Goal: Task Accomplishment & Management: Complete application form

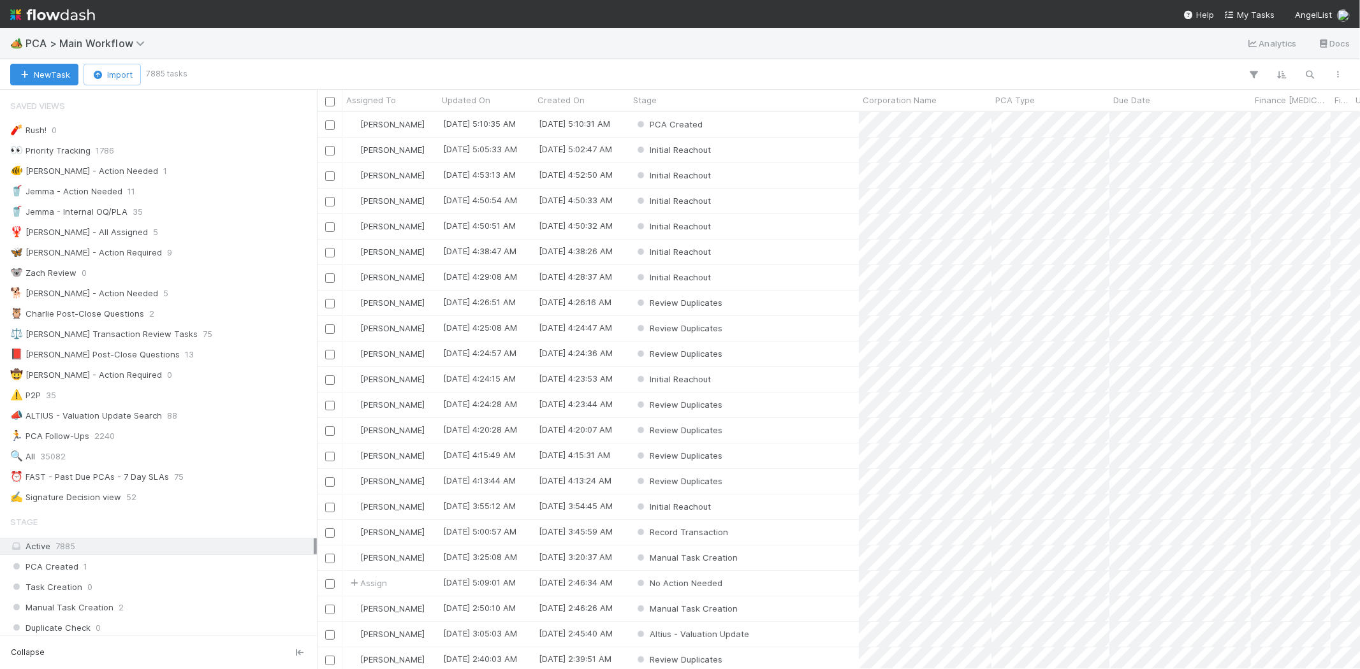
scroll to position [11, 10]
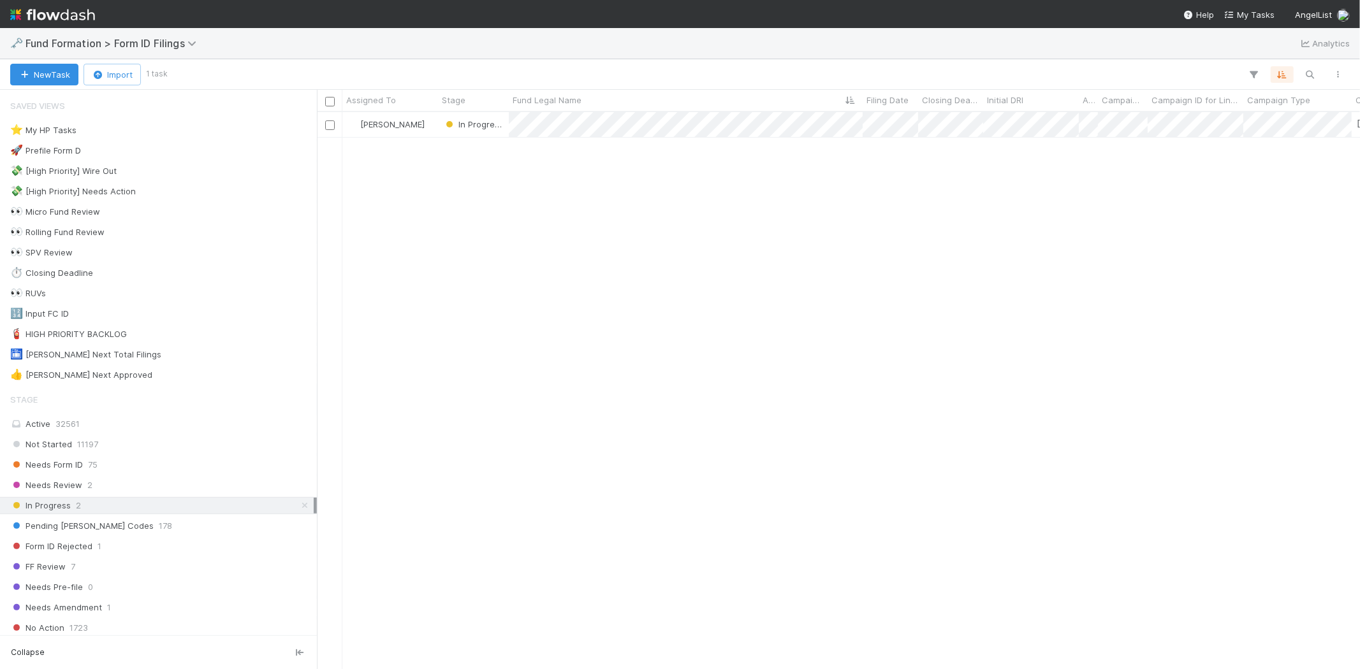
scroll to position [546, 1031]
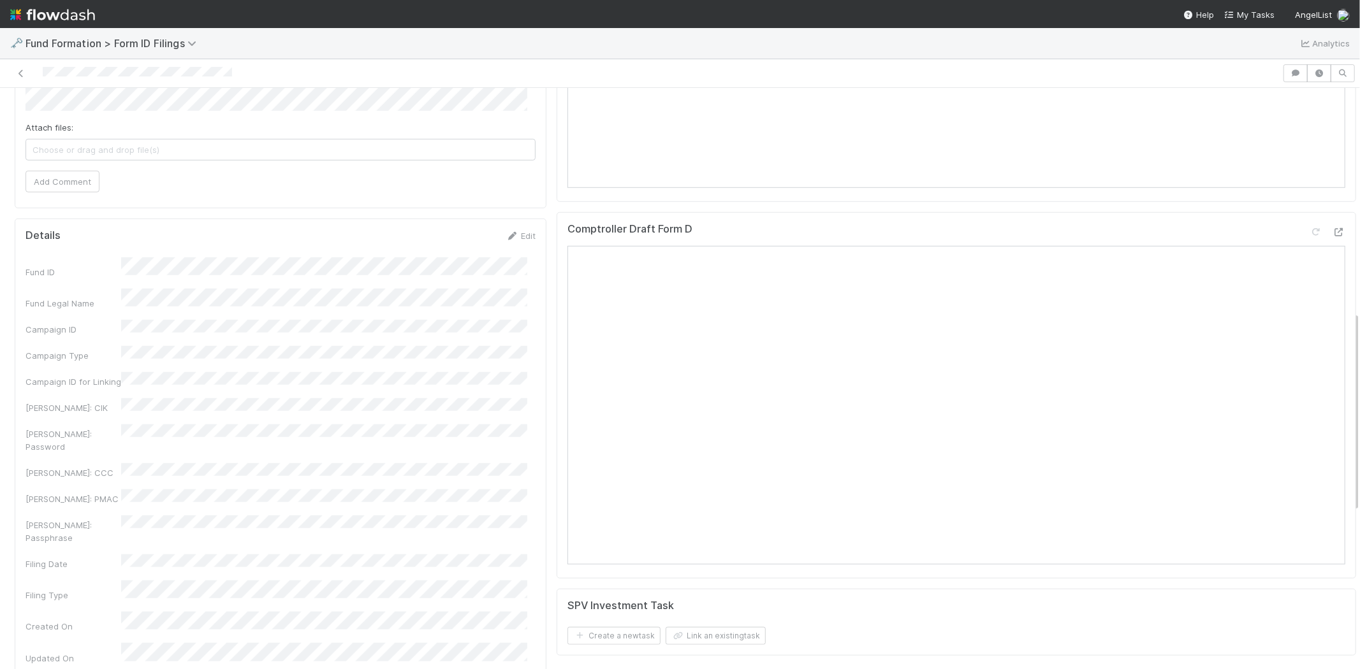
scroll to position [850, 0]
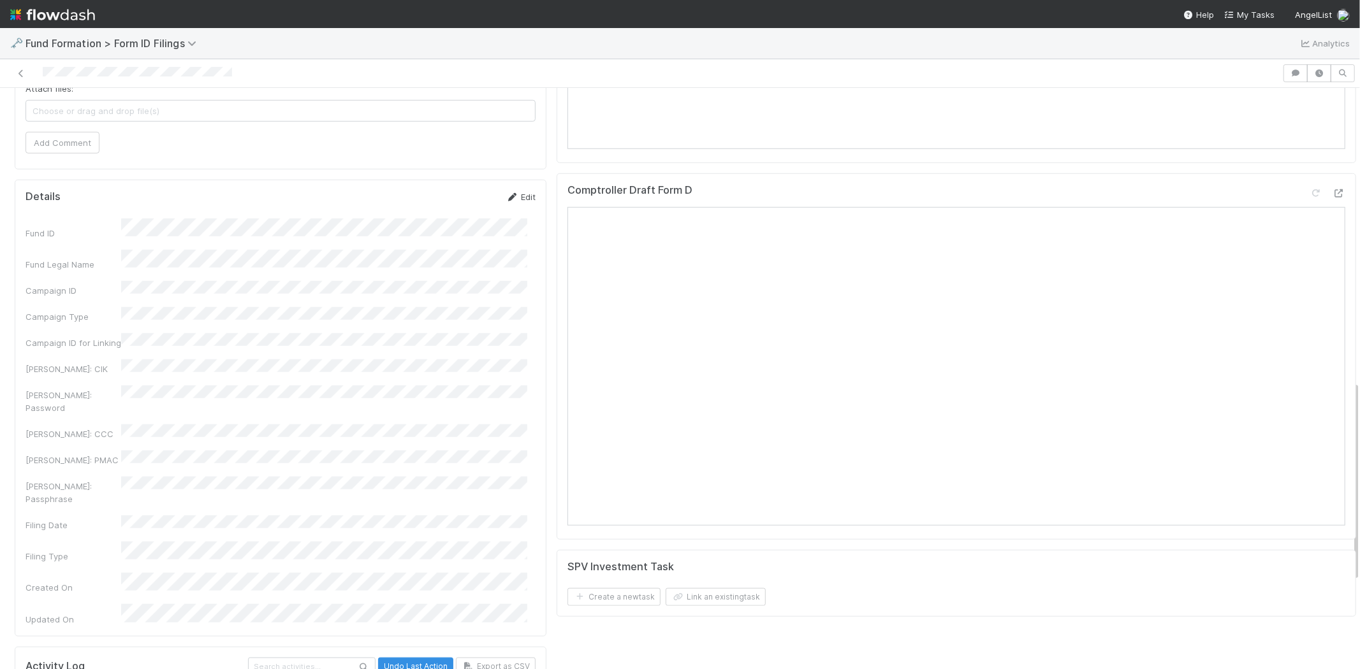
click at [514, 198] on link "Edit" at bounding box center [521, 197] width 30 height 10
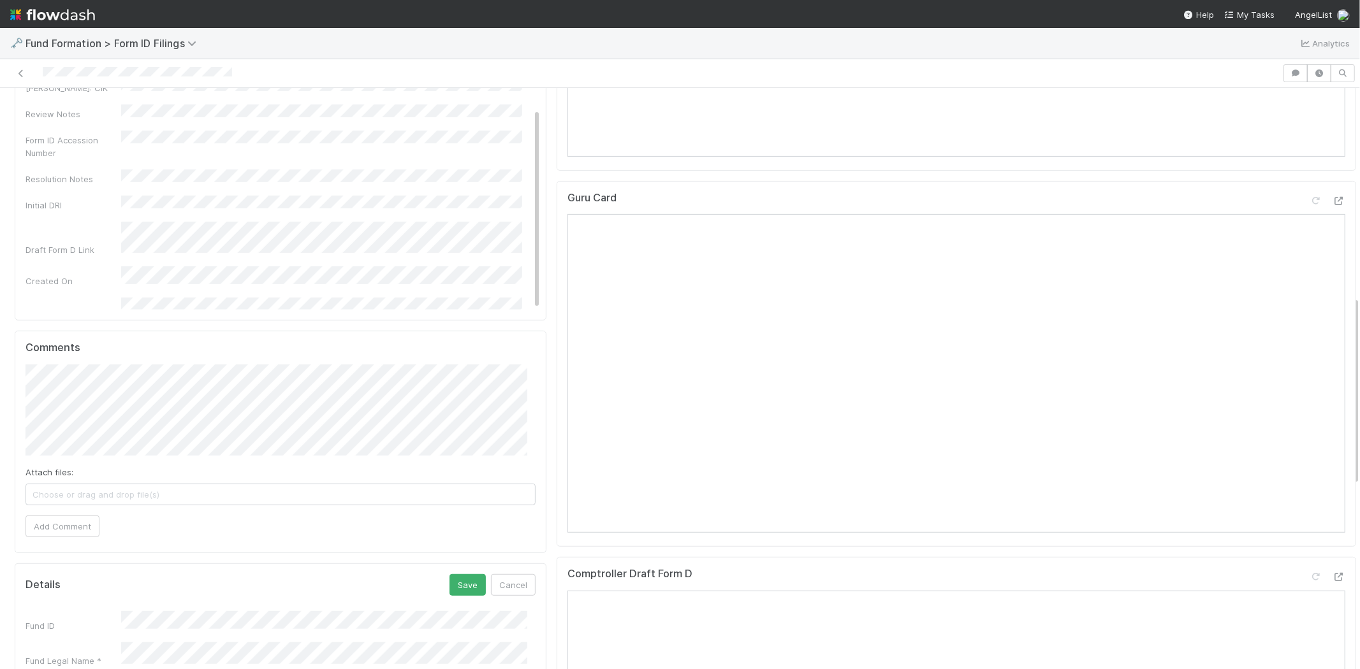
scroll to position [638, 0]
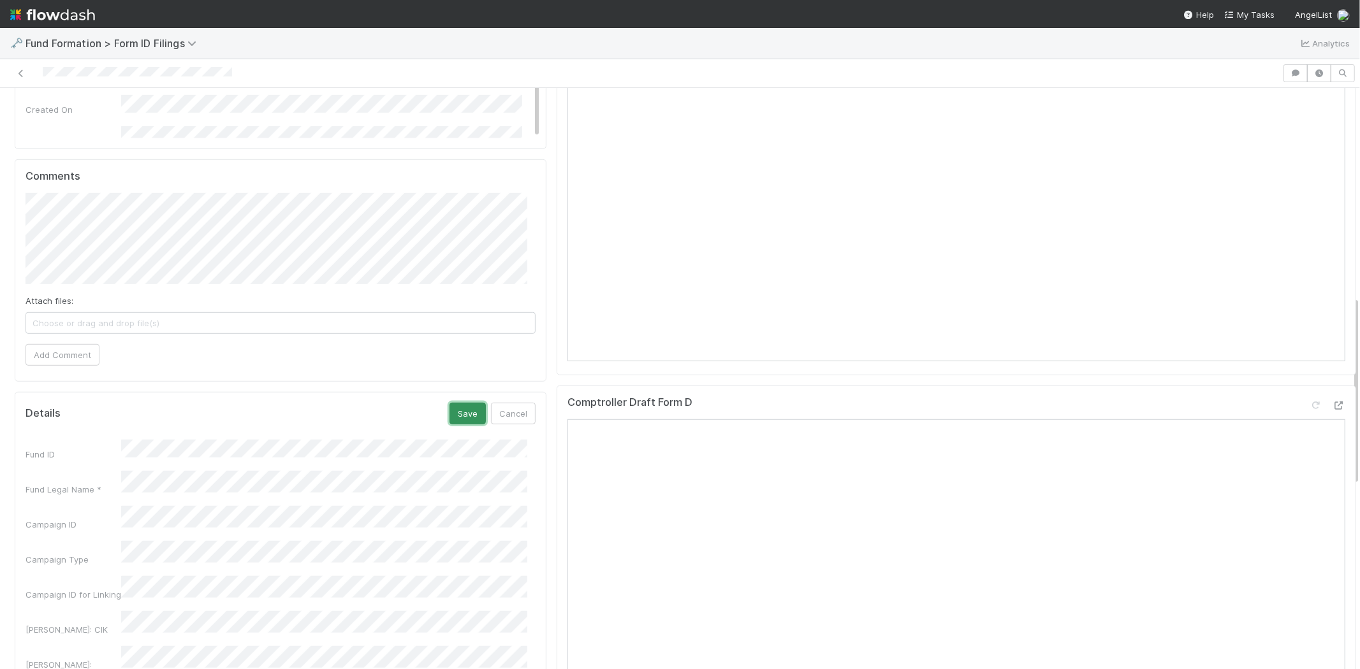
click at [470, 414] on button "Save" at bounding box center [467, 414] width 36 height 22
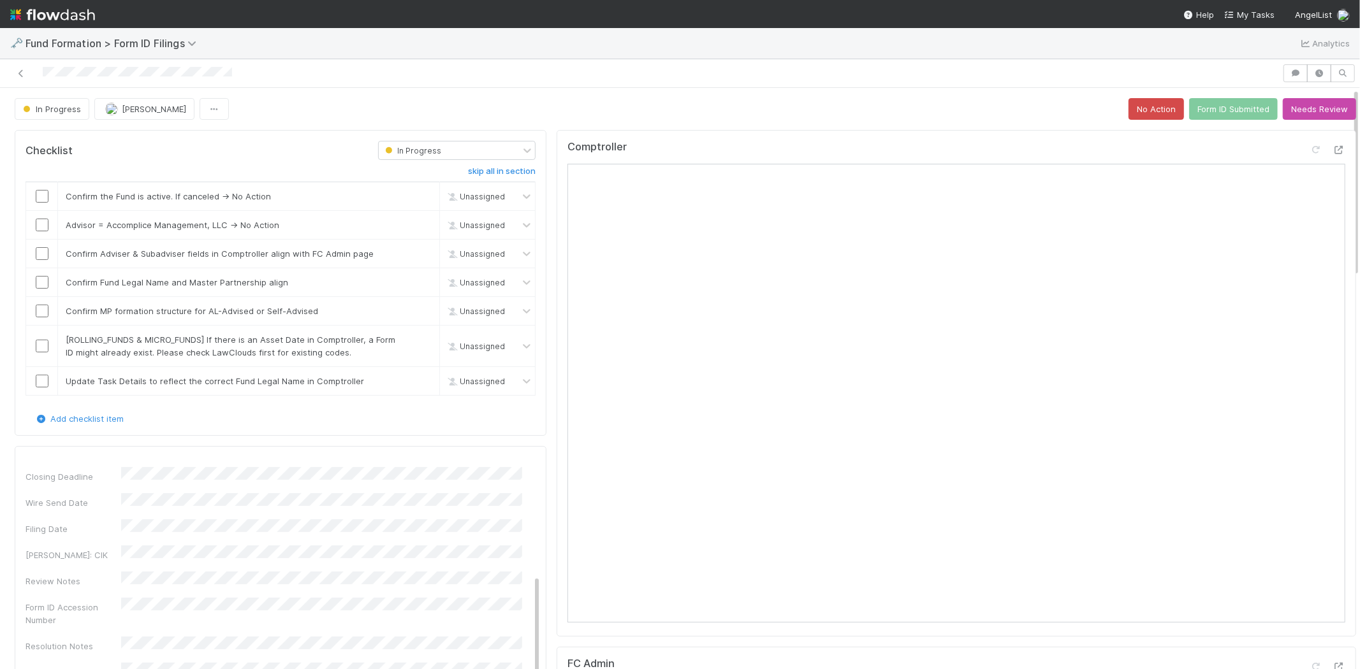
scroll to position [0, 0]
click at [929, 105] on div "In Progress Meg Castanare No Action Form ID Submitted Needs Review" at bounding box center [685, 109] width 1341 height 22
click at [43, 198] on input "checkbox" at bounding box center [42, 196] width 13 height 13
click at [416, 224] on link "skip" at bounding box center [424, 225] width 16 height 10
drag, startPoint x: 41, startPoint y: 253, endPoint x: 41, endPoint y: 269, distance: 15.9
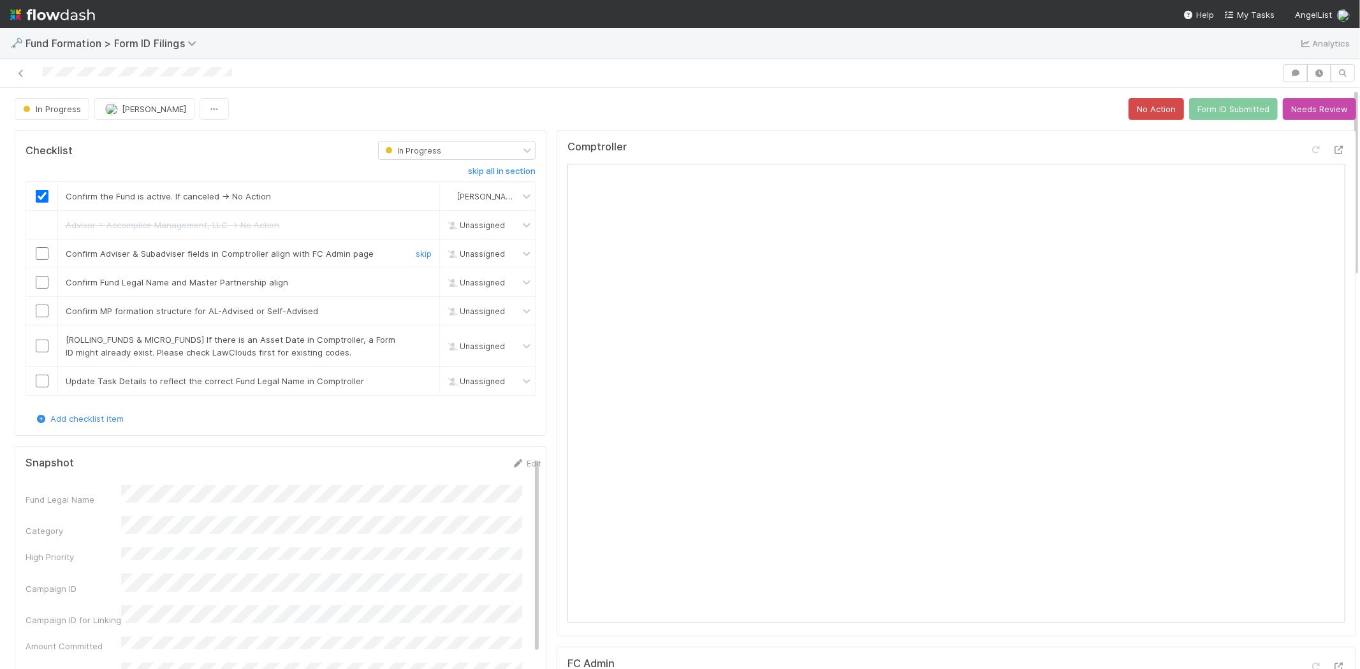
click at [41, 254] on input "checkbox" at bounding box center [42, 253] width 13 height 13
drag, startPoint x: 42, startPoint y: 281, endPoint x: 38, endPoint y: 303, distance: 22.0
click at [42, 284] on input "checkbox" at bounding box center [42, 282] width 13 height 13
click at [41, 310] on input "checkbox" at bounding box center [42, 311] width 13 height 13
drag, startPoint x: 418, startPoint y: 340, endPoint x: 206, endPoint y: 372, distance: 214.7
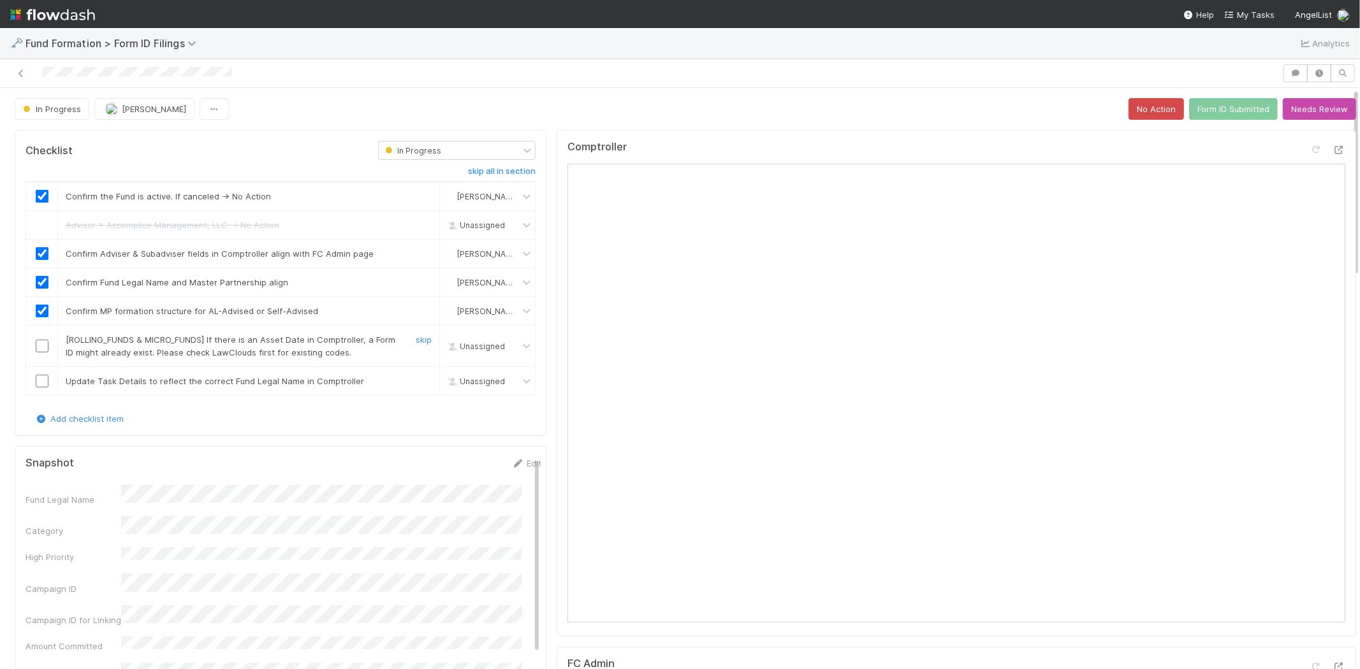
click at [417, 340] on link "skip" at bounding box center [424, 340] width 16 height 10
click at [37, 381] on input "checkbox" at bounding box center [42, 381] width 13 height 13
click at [1213, 112] on button "Form ID Submitted" at bounding box center [1233, 109] width 89 height 22
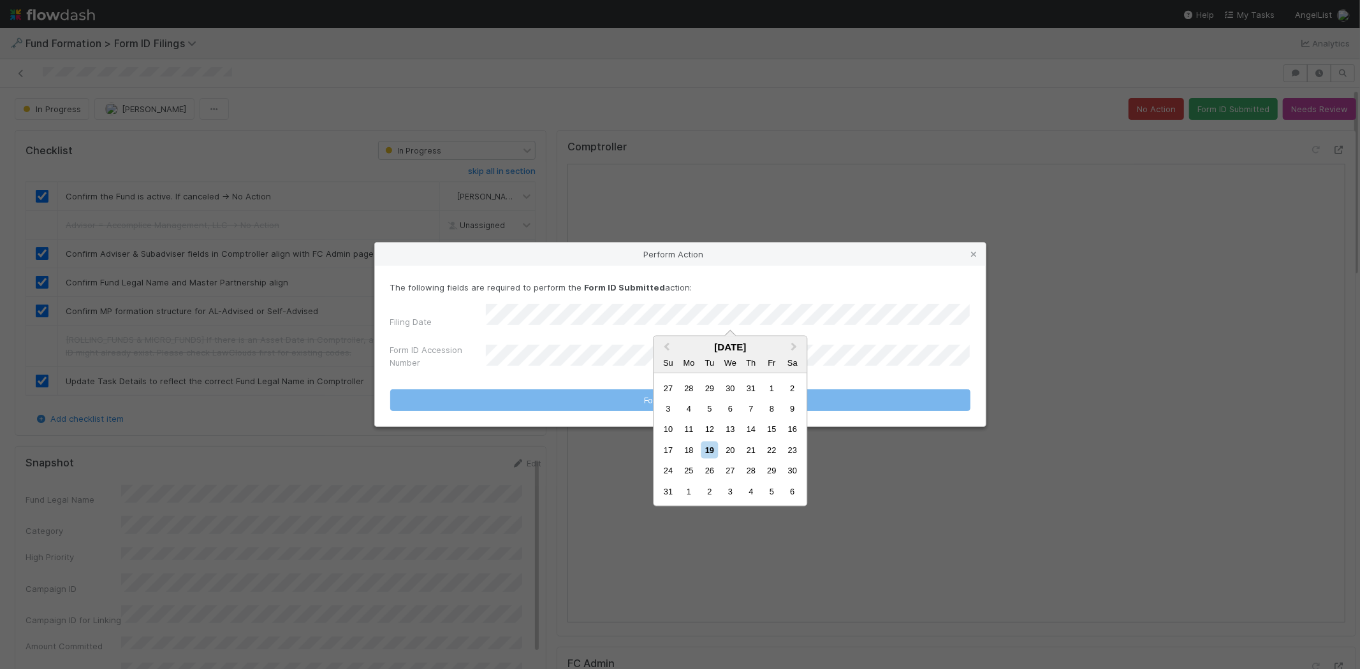
drag, startPoint x: 689, startPoint y: 449, endPoint x: 780, endPoint y: 389, distance: 109.1
click at [689, 448] on div "18" at bounding box center [688, 450] width 17 height 17
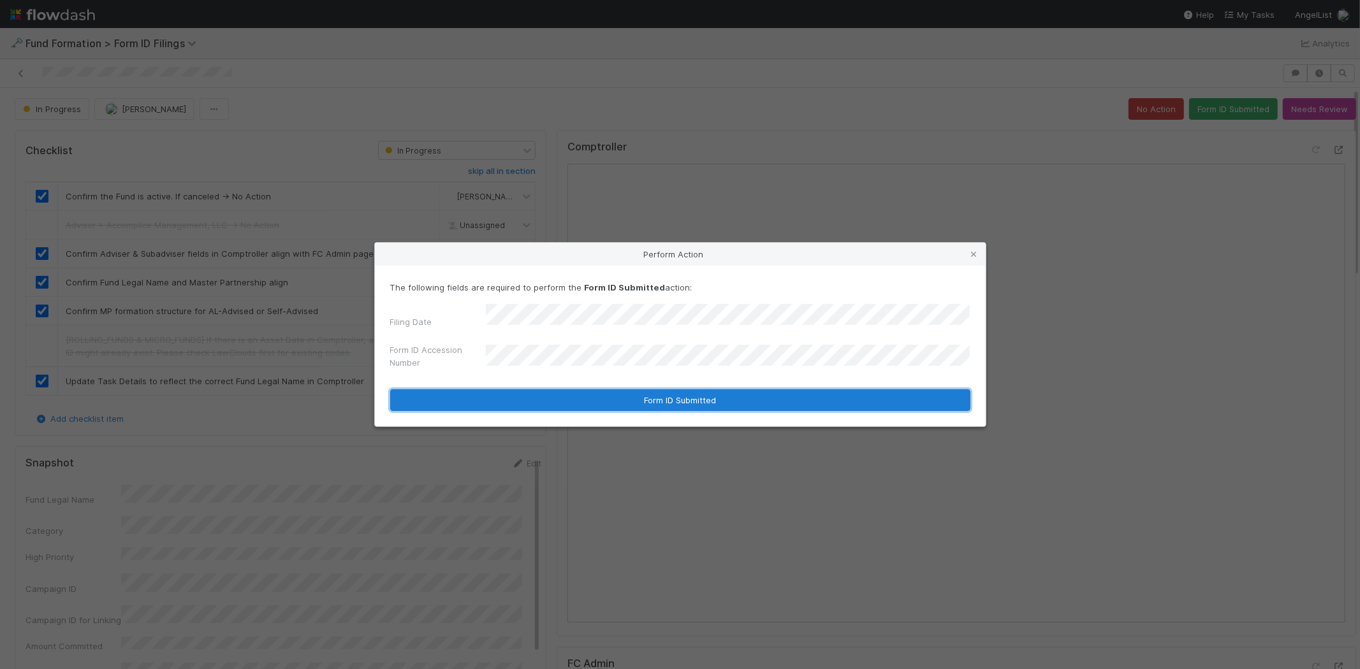
click at [615, 392] on button "Form ID Submitted" at bounding box center [680, 401] width 580 height 22
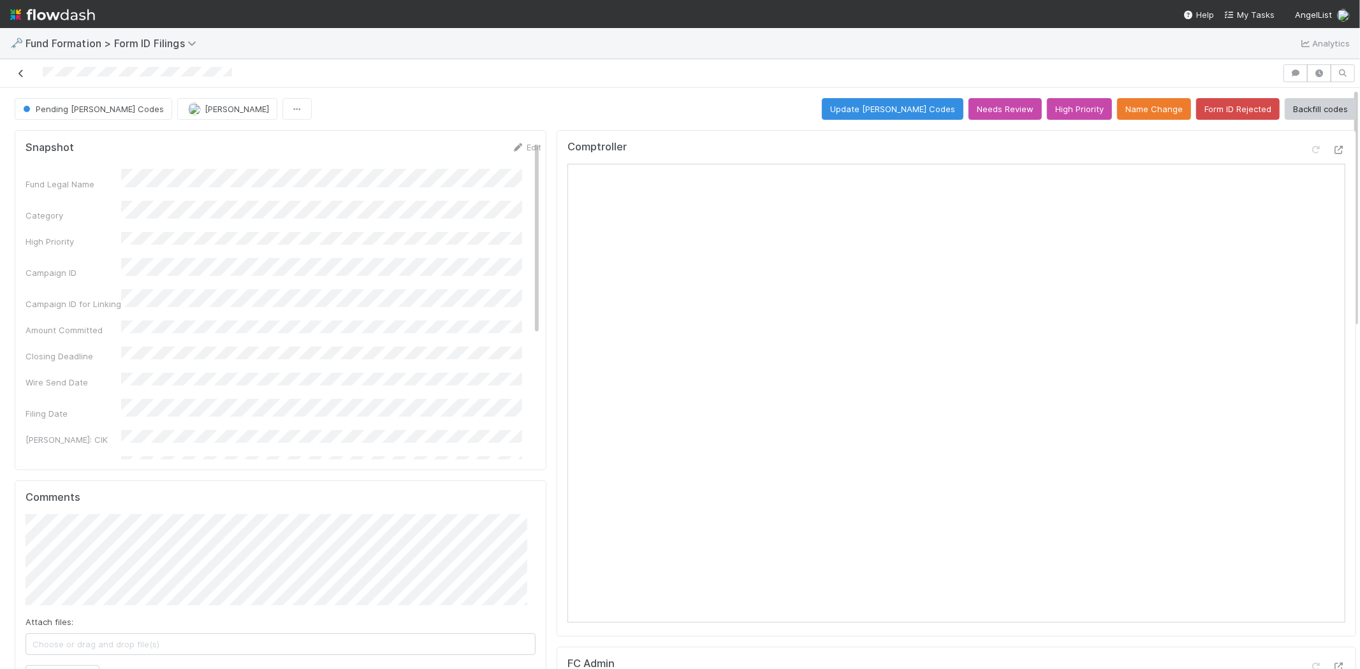
click at [23, 68] on link at bounding box center [21, 73] width 13 height 13
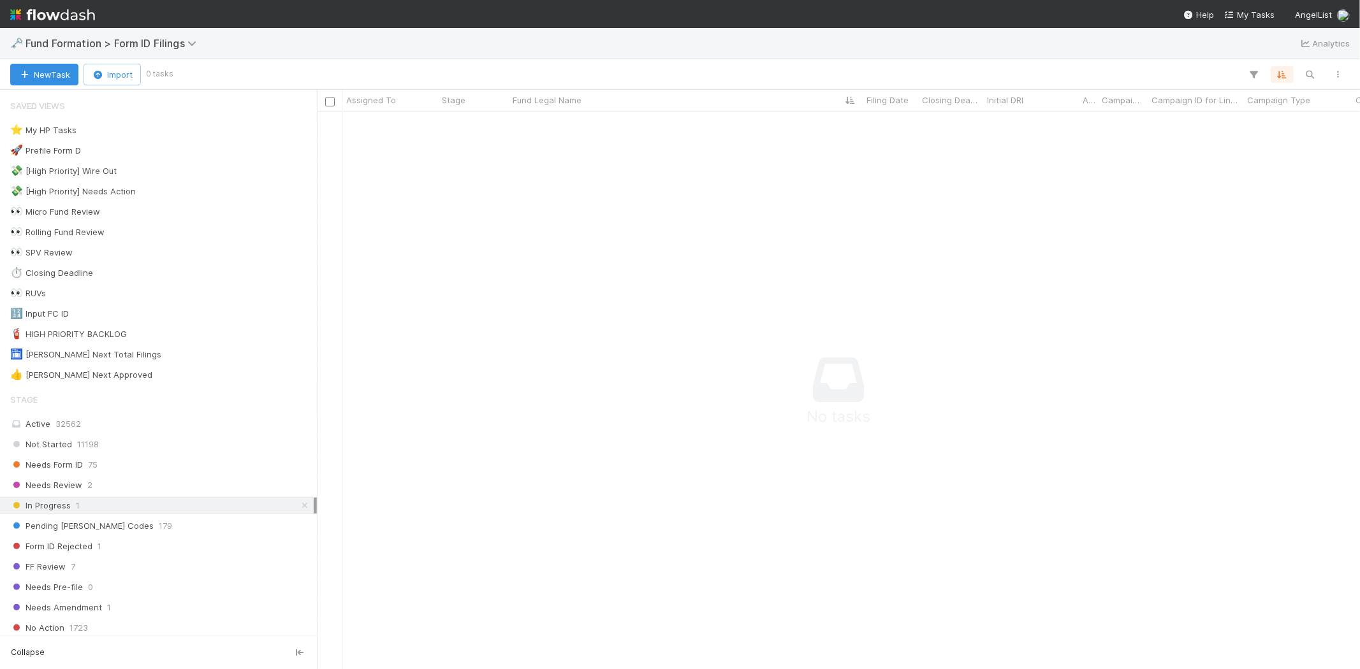
scroll to position [536, 1021]
click at [115, 131] on div "⭐ My HP Tasks 2" at bounding box center [161, 130] width 303 height 16
click at [298, 509] on icon at bounding box center [304, 506] width 13 height 8
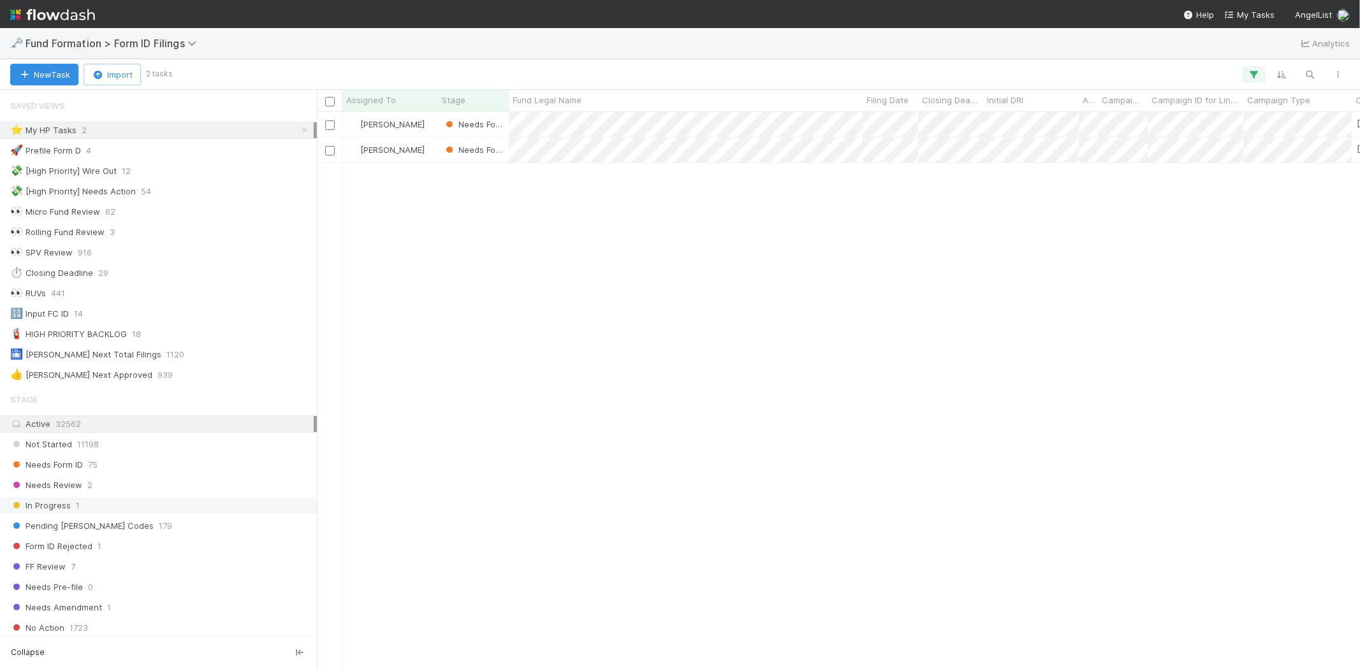
scroll to position [546, 1031]
click at [108, 468] on div "Needs Form ID 75" at bounding box center [161, 465] width 303 height 16
click at [298, 129] on icon at bounding box center [304, 130] width 13 height 8
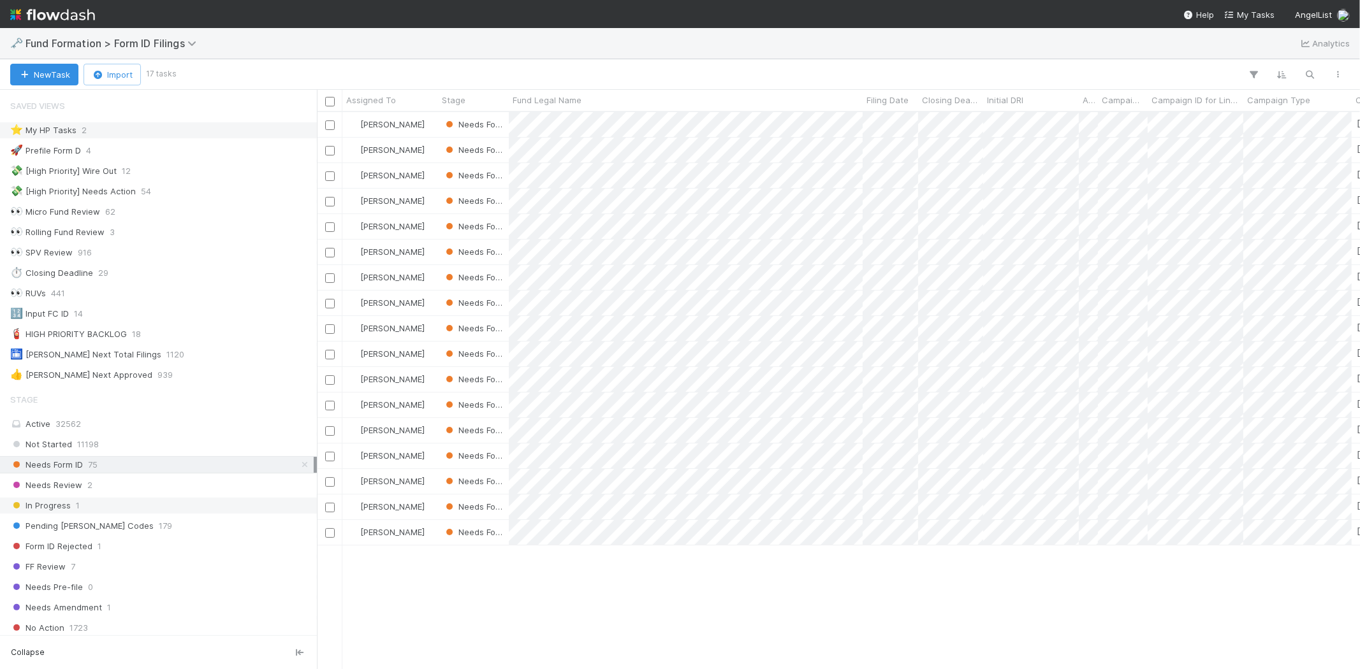
scroll to position [546, 1031]
drag, startPoint x: 789, startPoint y: 623, endPoint x: 779, endPoint y: 572, distance: 51.4
click at [788, 622] on div at bounding box center [680, 334] width 1360 height 669
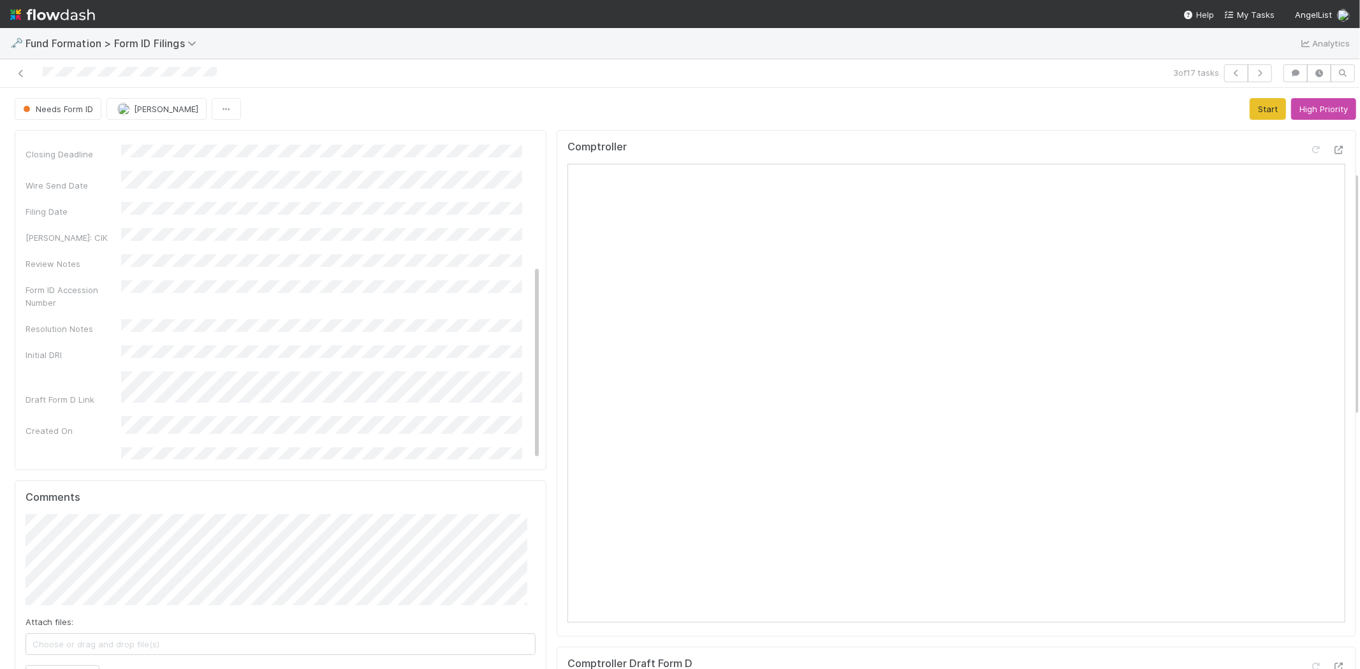
scroll to position [354, 0]
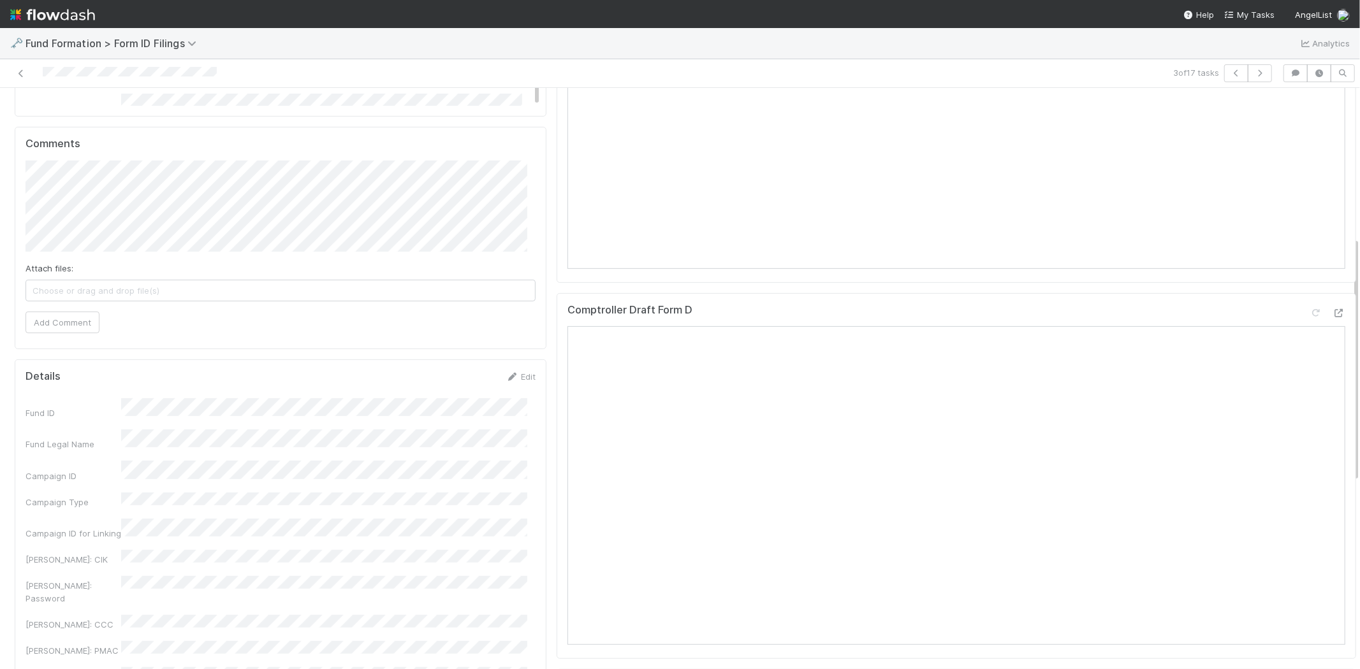
drag, startPoint x: 513, startPoint y: 379, endPoint x: 343, endPoint y: 429, distance: 176.7
click at [512, 381] on link "Edit" at bounding box center [521, 377] width 30 height 10
click at [464, 377] on button "Save" at bounding box center [467, 381] width 36 height 22
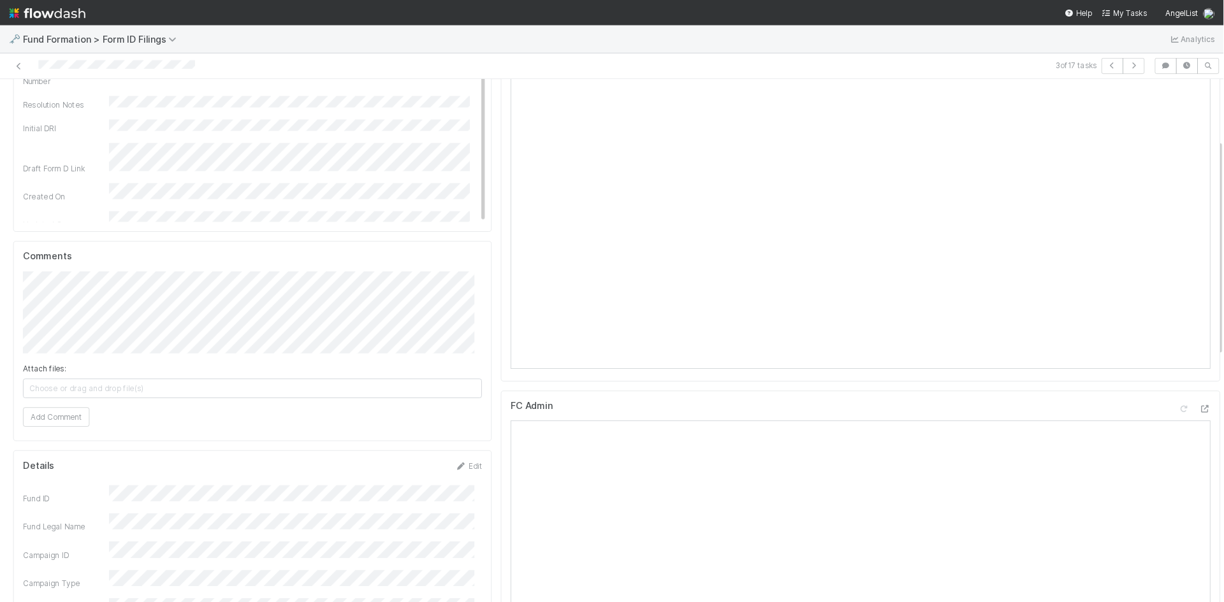
scroll to position [0, 0]
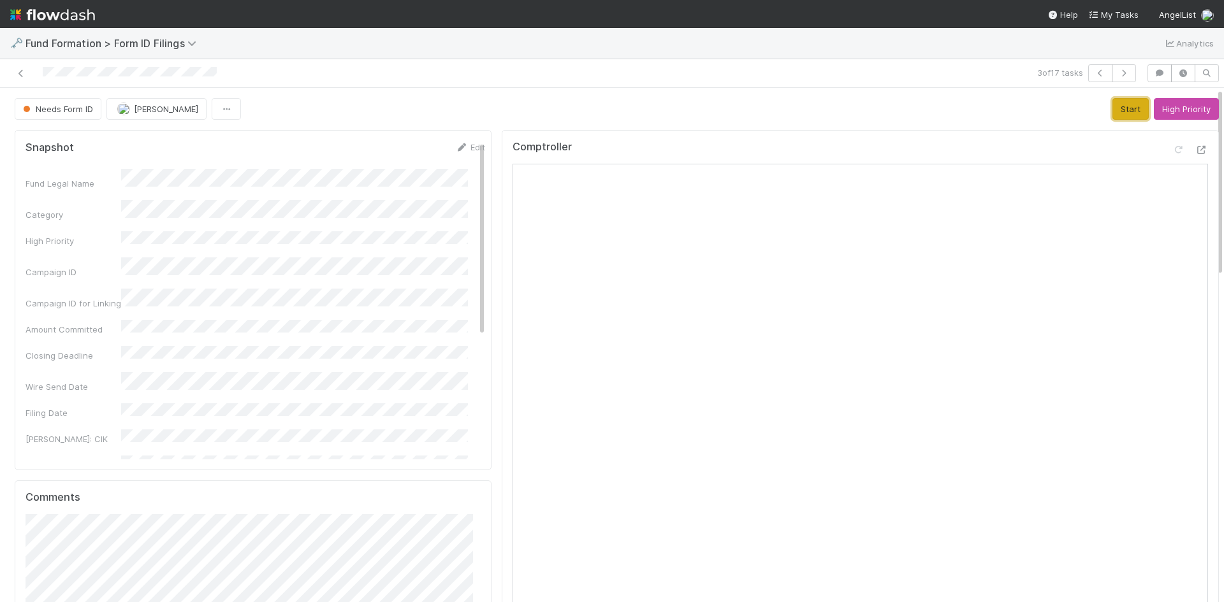
click at [1116, 114] on button "Start" at bounding box center [1130, 109] width 36 height 22
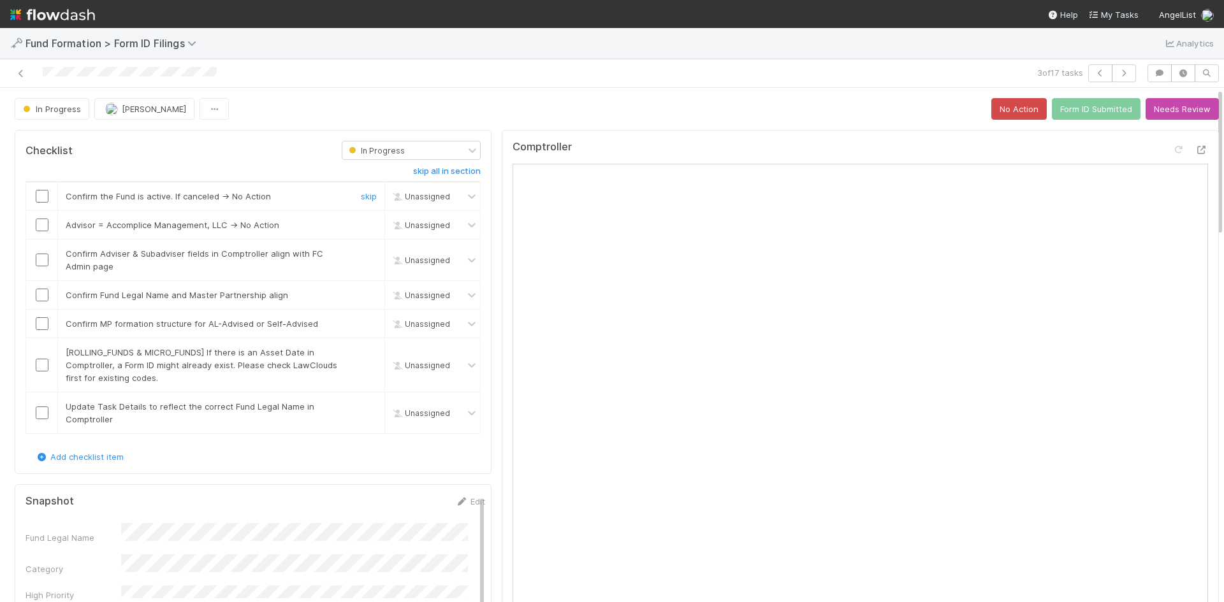
click at [37, 196] on input "checkbox" at bounding box center [42, 196] width 13 height 13
click at [361, 224] on link "skip" at bounding box center [369, 225] width 16 height 10
drag, startPoint x: 39, startPoint y: 259, endPoint x: 41, endPoint y: 286, distance: 26.2
click at [39, 261] on input "checkbox" at bounding box center [42, 260] width 13 height 13
click at [40, 296] on input "checkbox" at bounding box center [42, 295] width 13 height 13
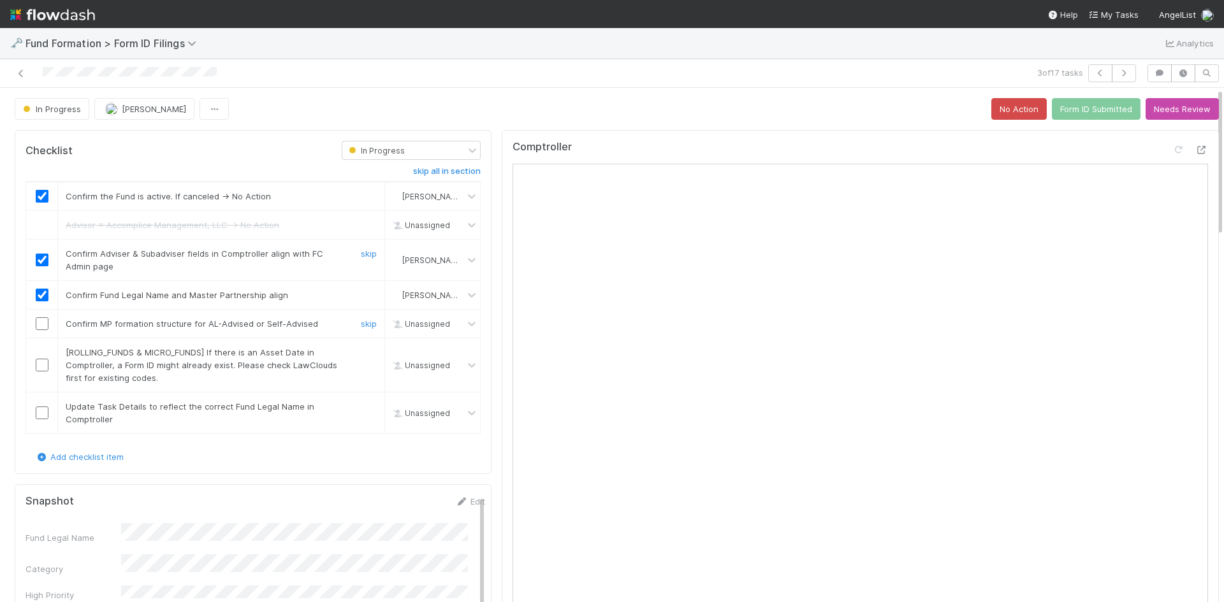
drag, startPoint x: 42, startPoint y: 324, endPoint x: 201, endPoint y: 344, distance: 160.6
click at [42, 326] on input "checkbox" at bounding box center [42, 323] width 13 height 13
click at [352, 351] on div "skip" at bounding box center [367, 365] width 38 height 38
click at [361, 353] on link "skip" at bounding box center [369, 352] width 16 height 10
click at [36, 412] on input "checkbox" at bounding box center [42, 413] width 13 height 13
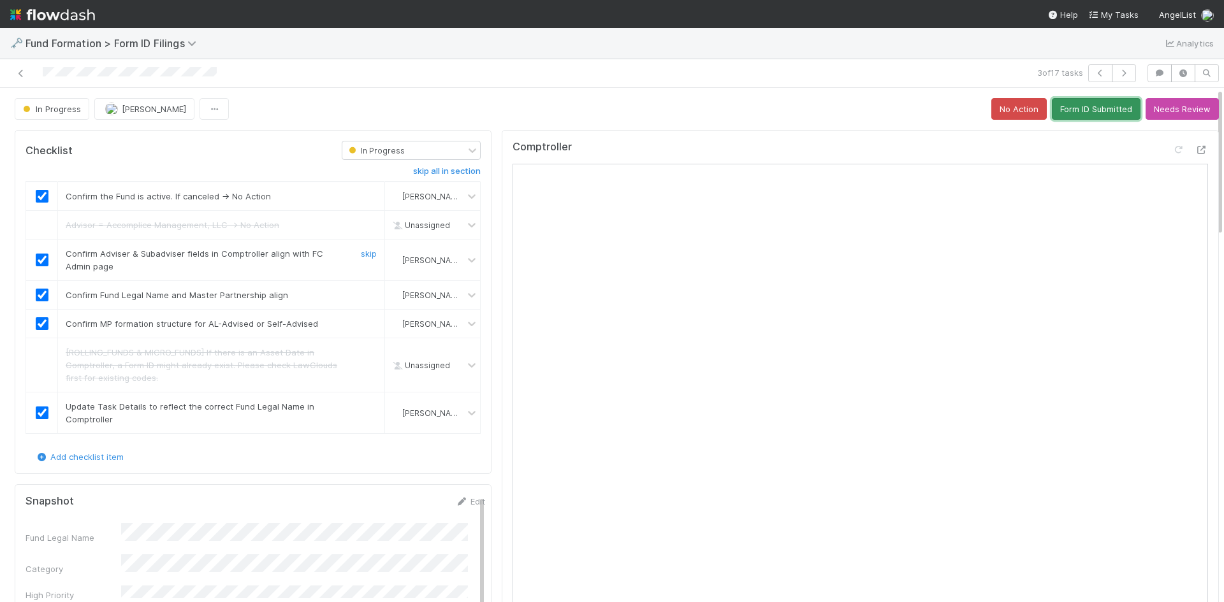
click at [1080, 111] on button "Form ID Submitted" at bounding box center [1096, 109] width 89 height 22
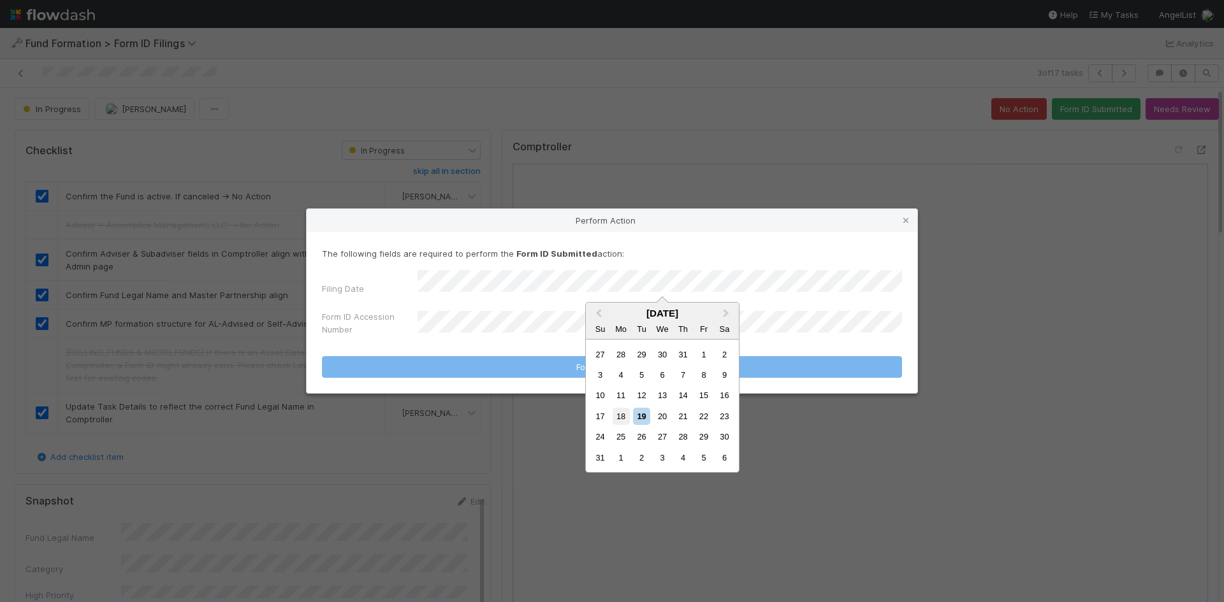
click at [621, 418] on div "18" at bounding box center [621, 416] width 17 height 17
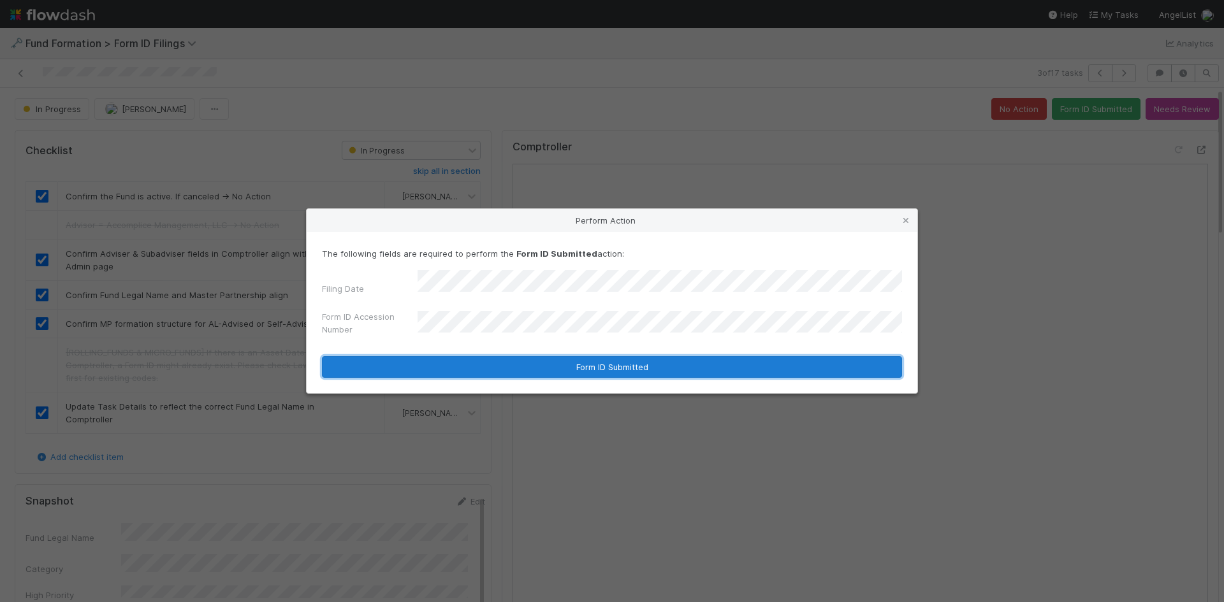
click at [528, 361] on button "Form ID Submitted" at bounding box center [612, 367] width 580 height 22
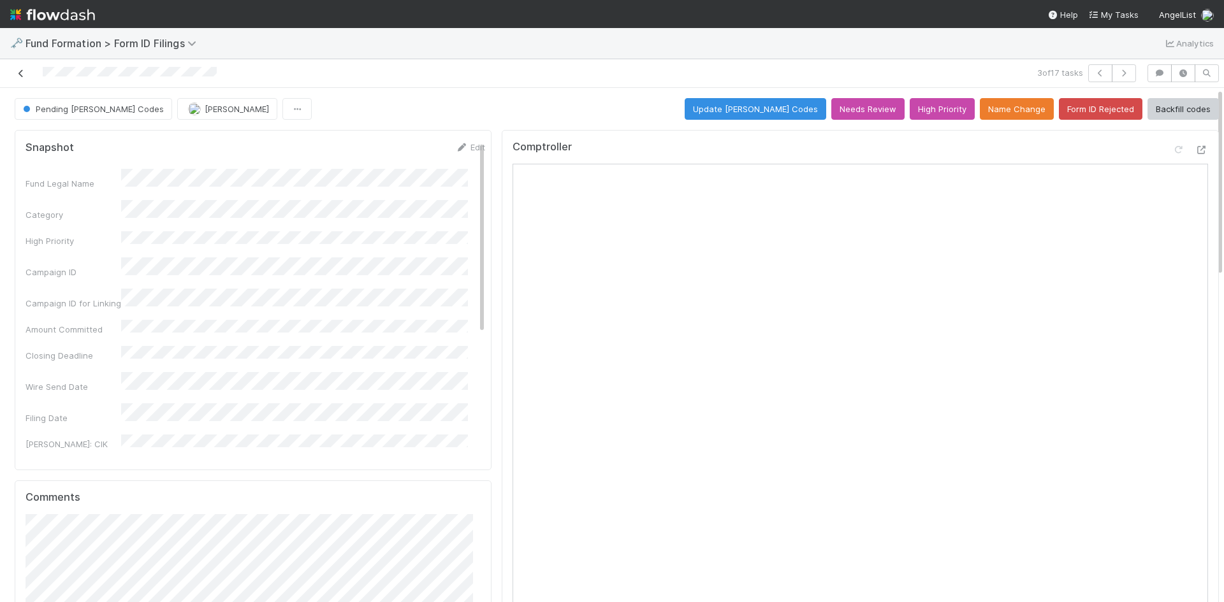
click at [22, 77] on icon at bounding box center [21, 73] width 13 height 8
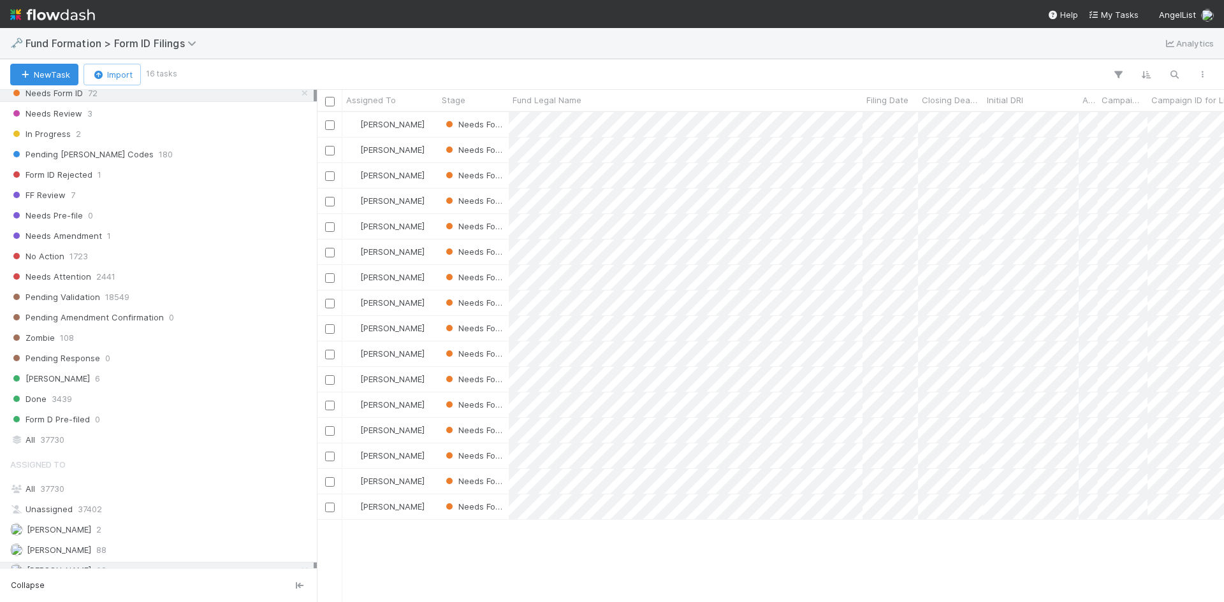
scroll to position [426, 0]
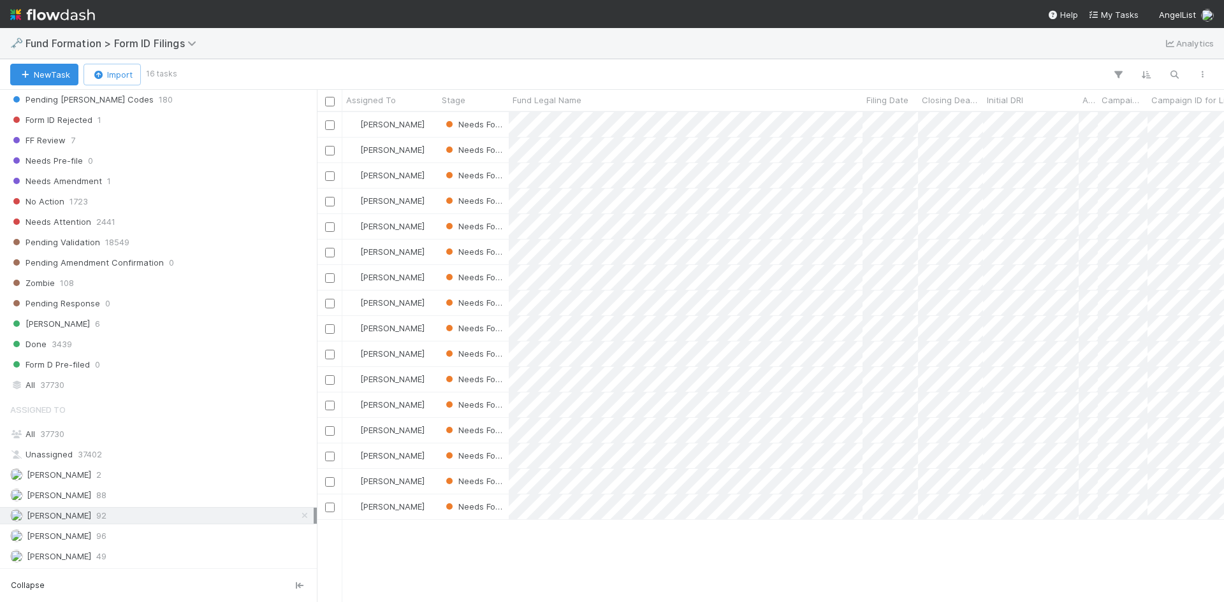
click at [298, 517] on icon at bounding box center [304, 516] width 13 height 8
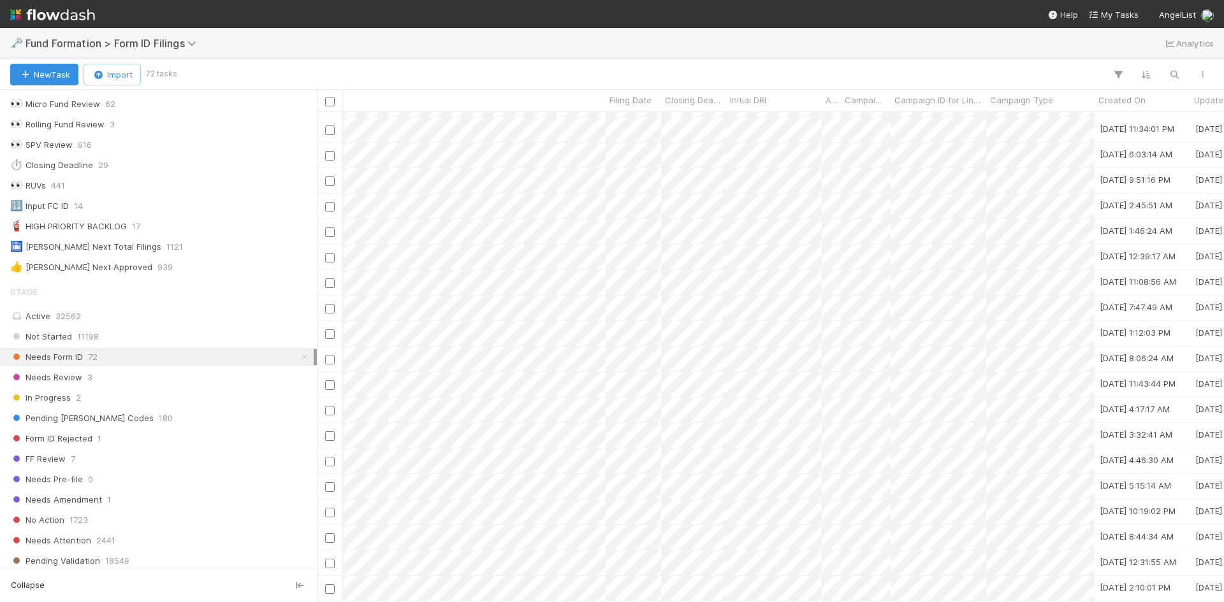
scroll to position [0, 258]
click at [664, 57] on div at bounding box center [612, 301] width 1224 height 602
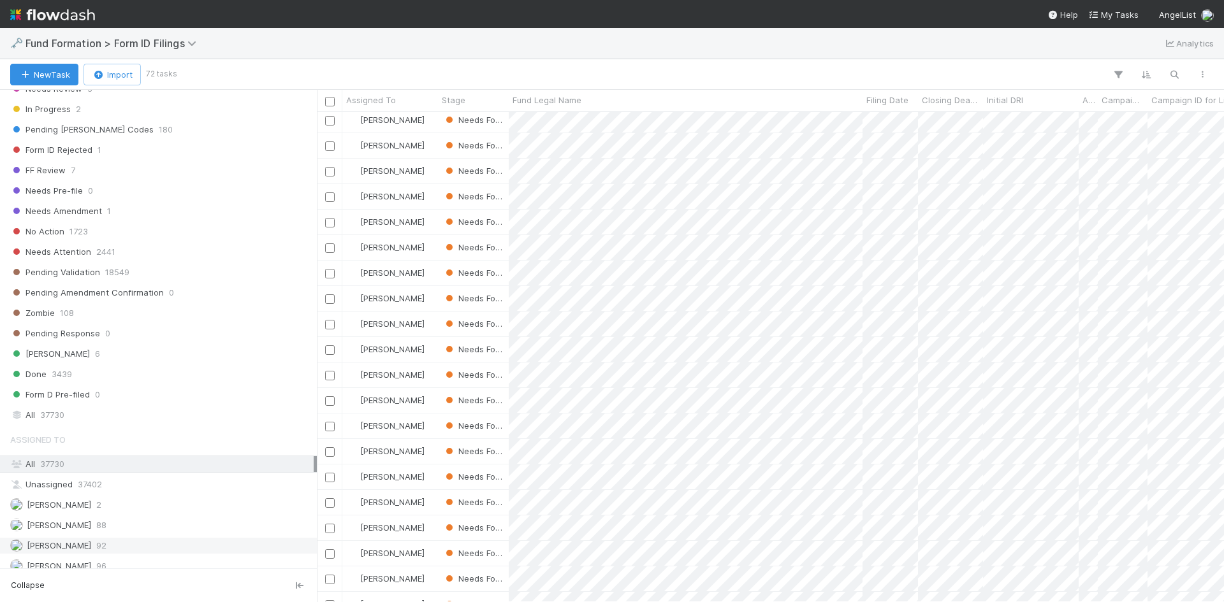
scroll to position [426, 0]
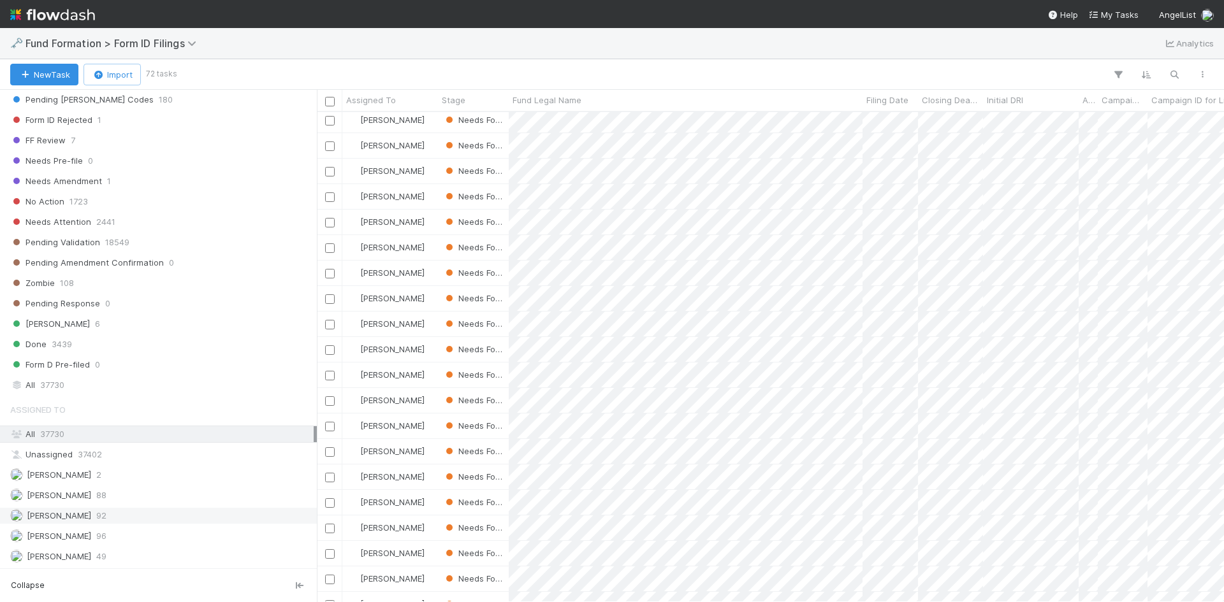
click at [112, 516] on div "Meg Castanare 92" at bounding box center [161, 516] width 303 height 16
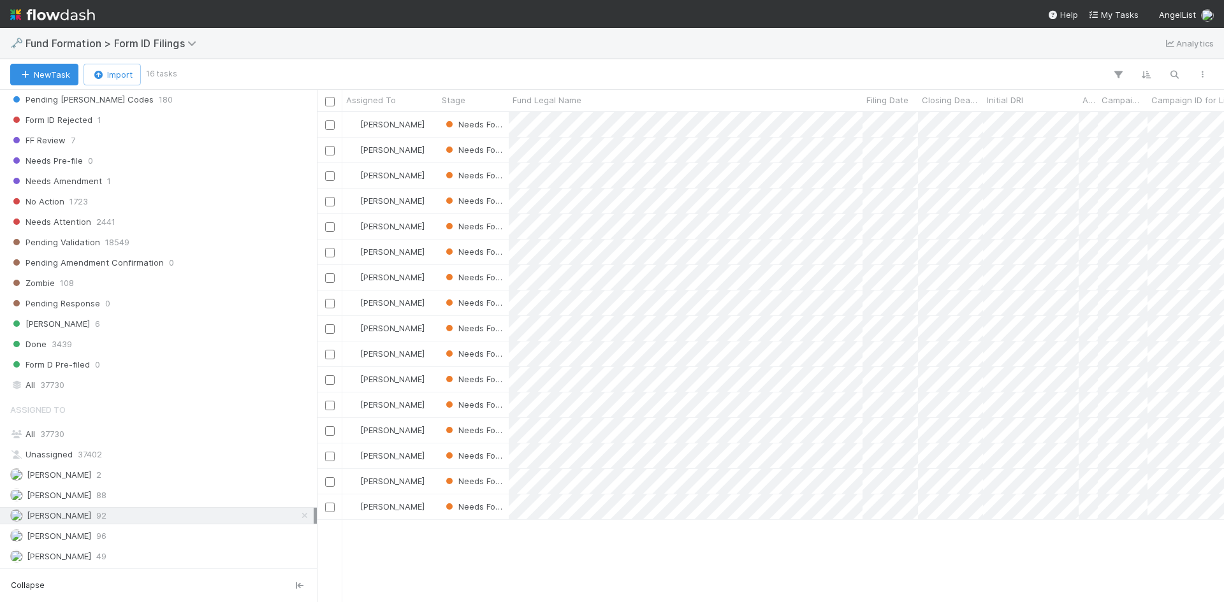
scroll to position [481, 898]
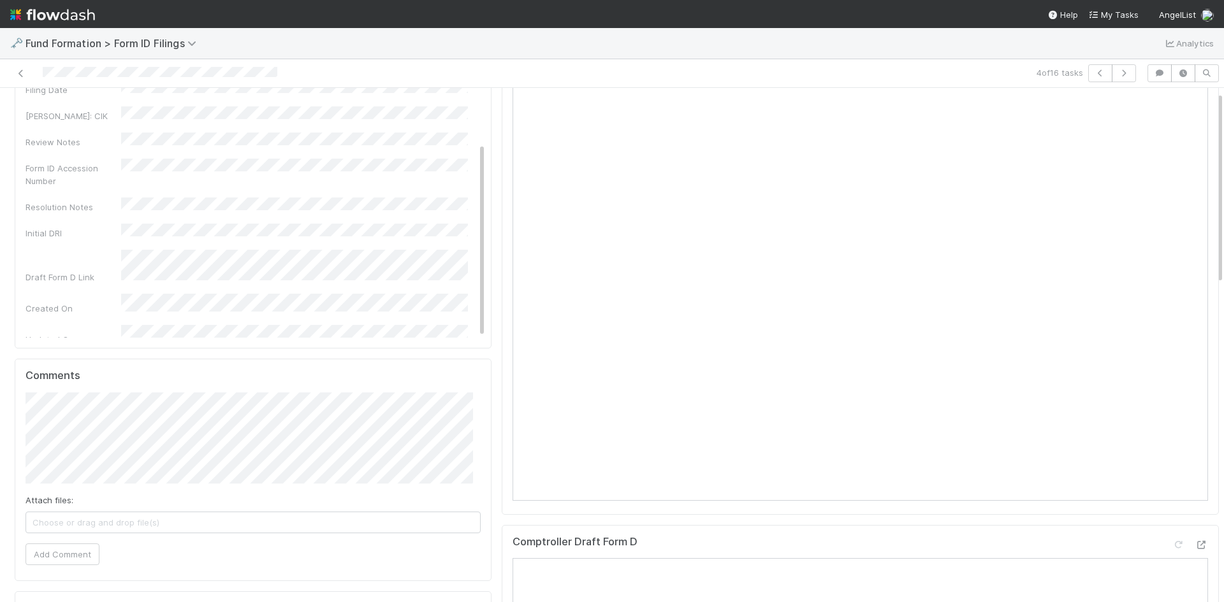
scroll to position [319, 0]
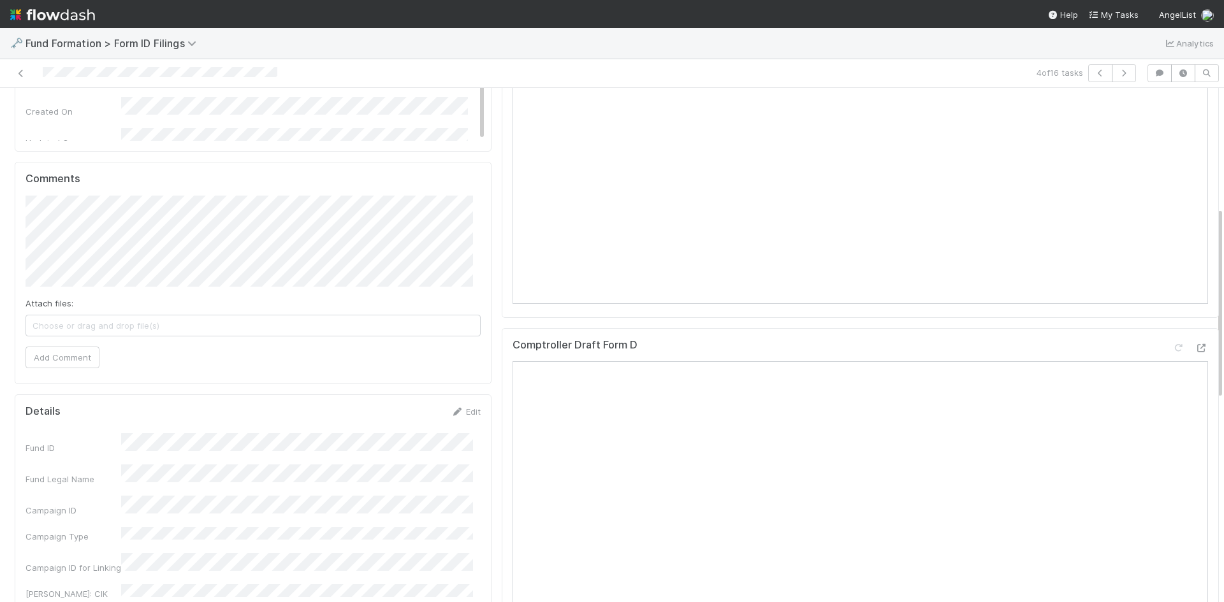
drag, startPoint x: 460, startPoint y: 414, endPoint x: 393, endPoint y: 439, distance: 71.0
click at [458, 414] on link "Edit" at bounding box center [466, 412] width 30 height 10
click at [410, 416] on button "Save" at bounding box center [413, 416] width 36 height 22
click at [16, 73] on icon at bounding box center [21, 73] width 13 height 8
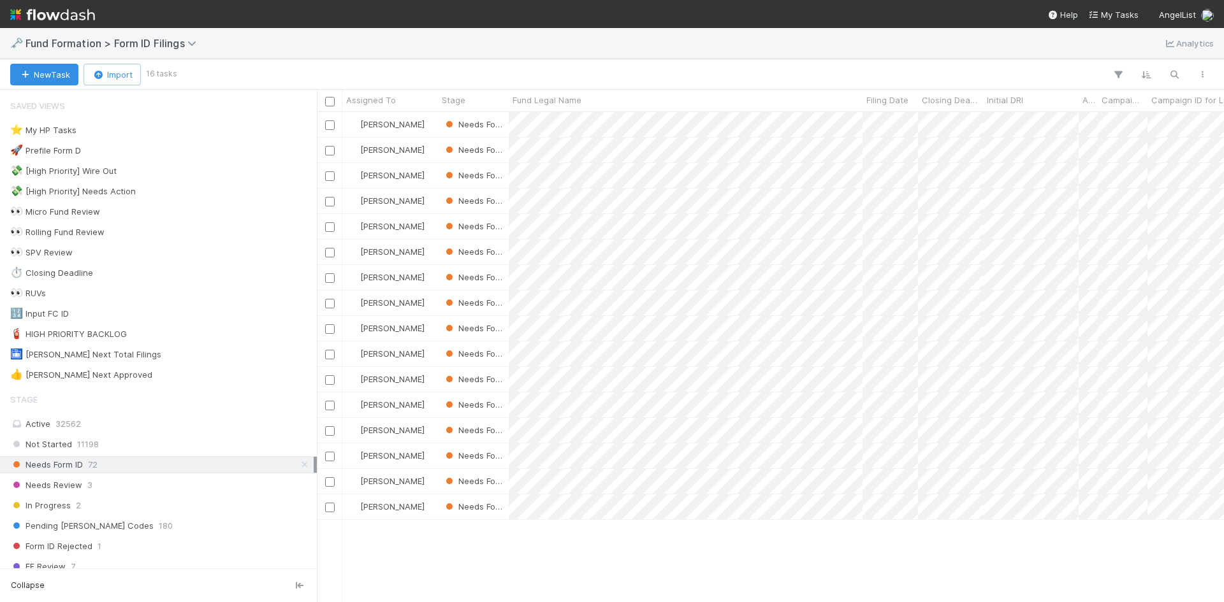
scroll to position [481, 898]
drag, startPoint x: 860, startPoint y: 98, endPoint x: 758, endPoint y: 110, distance: 102.6
click at [758, 110] on div "Fund Legal Name" at bounding box center [635, 100] width 252 height 21
click at [724, 43] on div at bounding box center [612, 301] width 1224 height 602
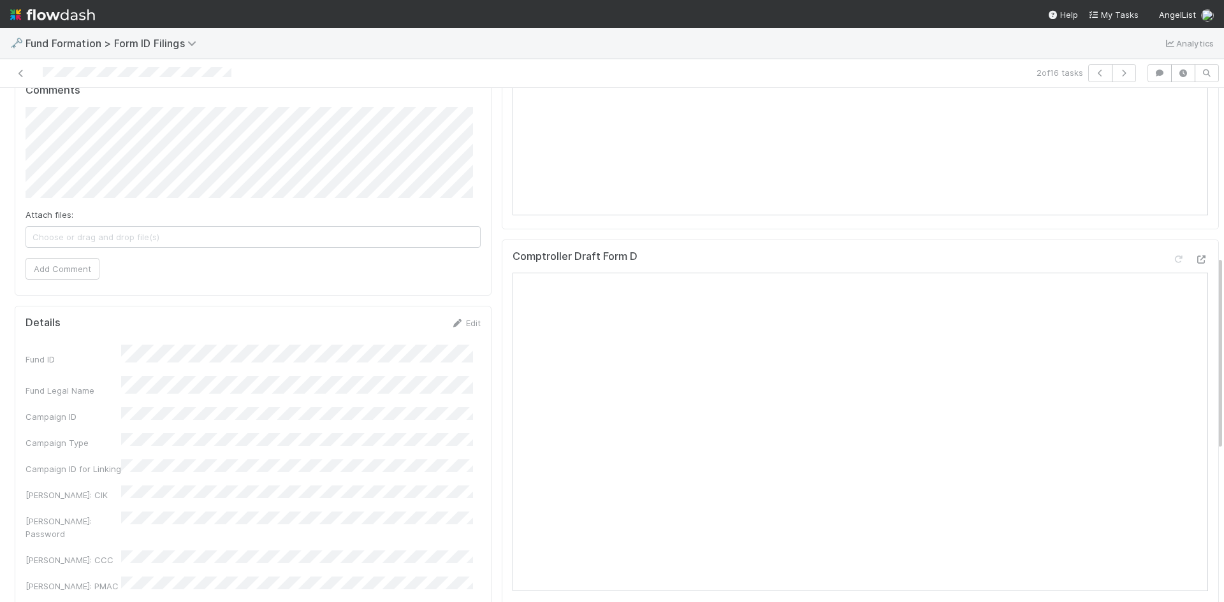
scroll to position [510, 0]
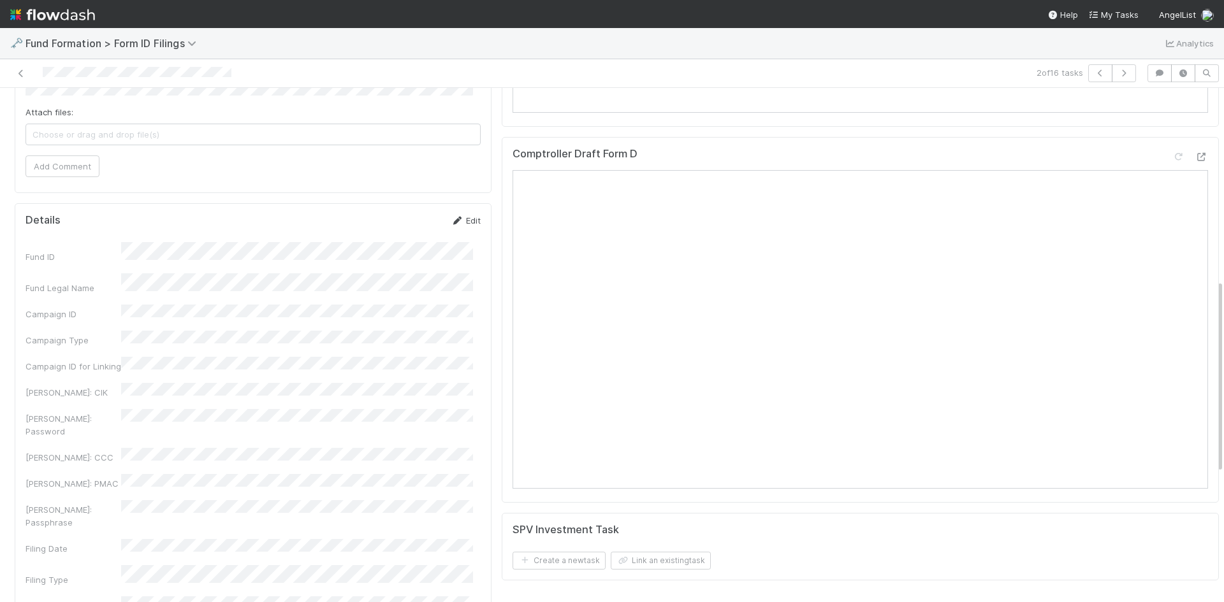
click at [451, 225] on link "Edit" at bounding box center [466, 220] width 30 height 10
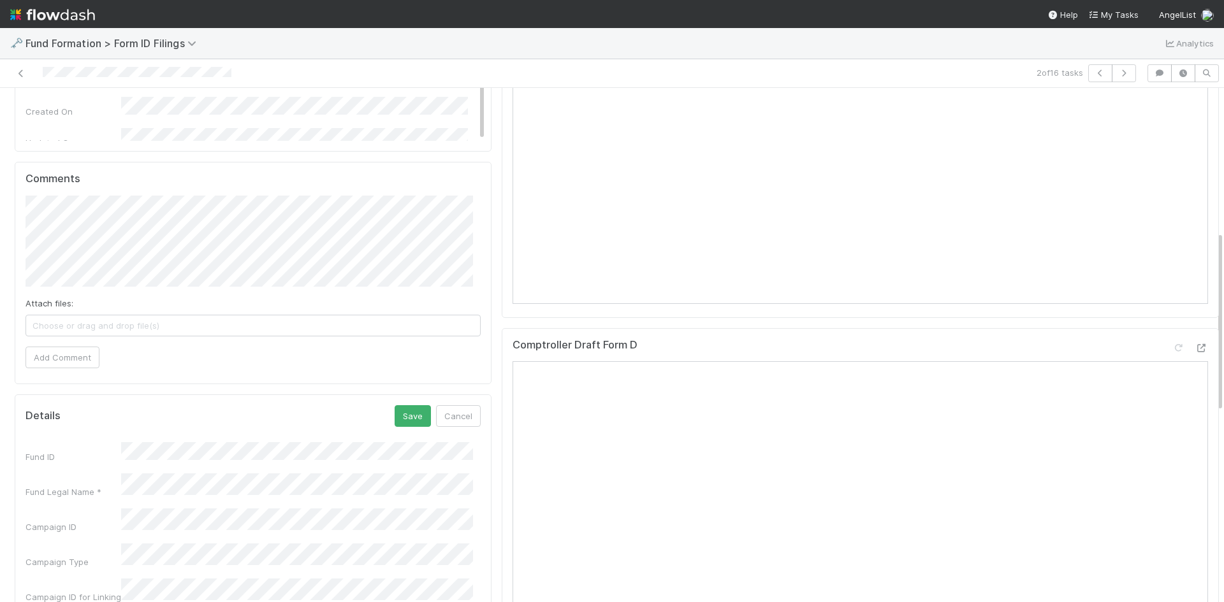
scroll to position [638, 0]
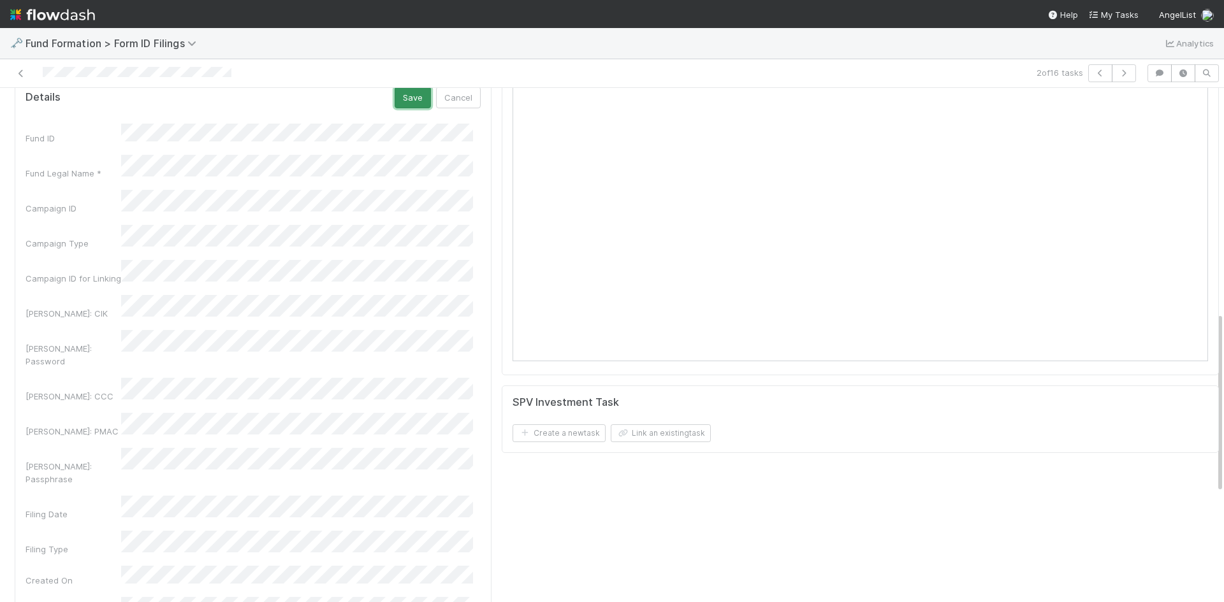
click at [414, 100] on button "Save" at bounding box center [413, 98] width 36 height 22
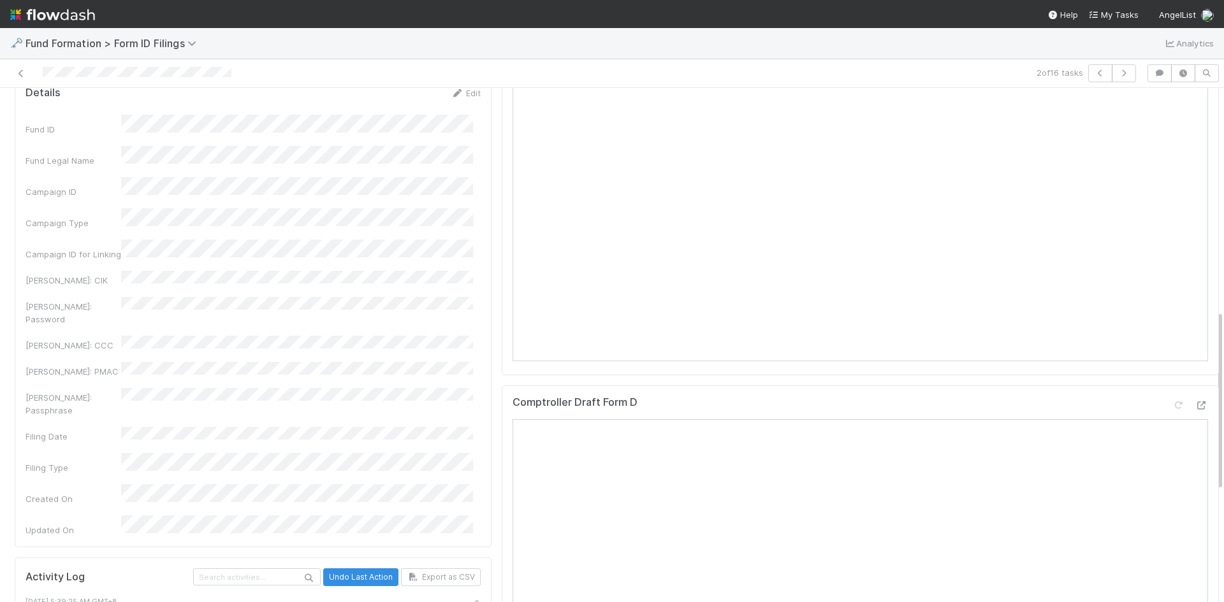
scroll to position [0, 0]
click at [22, 71] on icon at bounding box center [21, 73] width 13 height 8
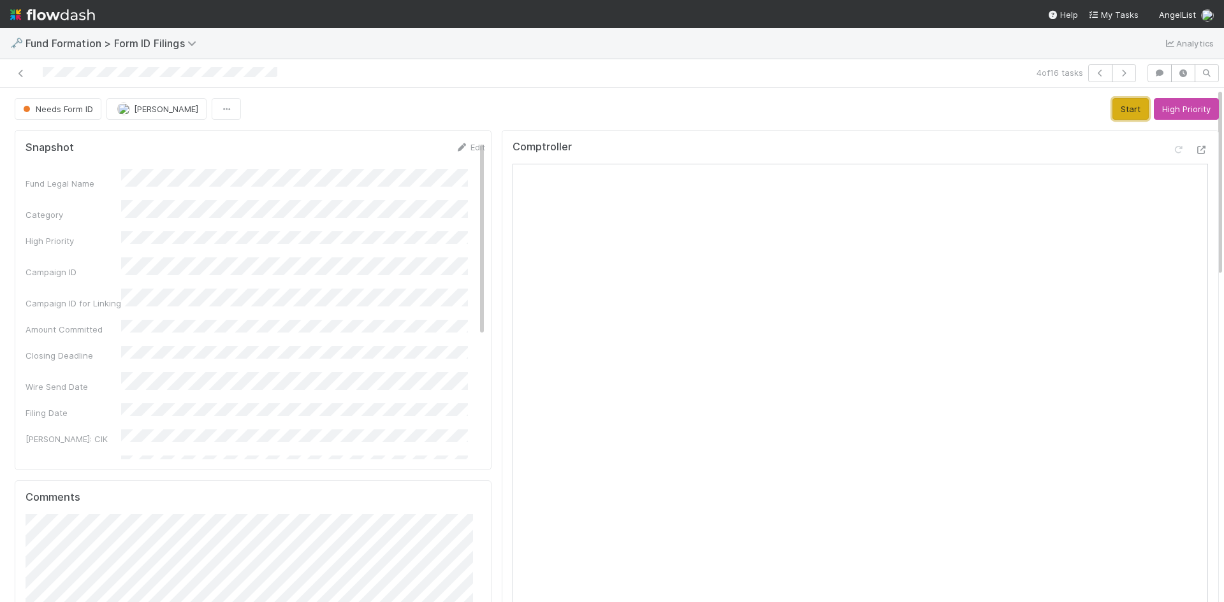
click at [1112, 110] on button "Start" at bounding box center [1130, 109] width 36 height 22
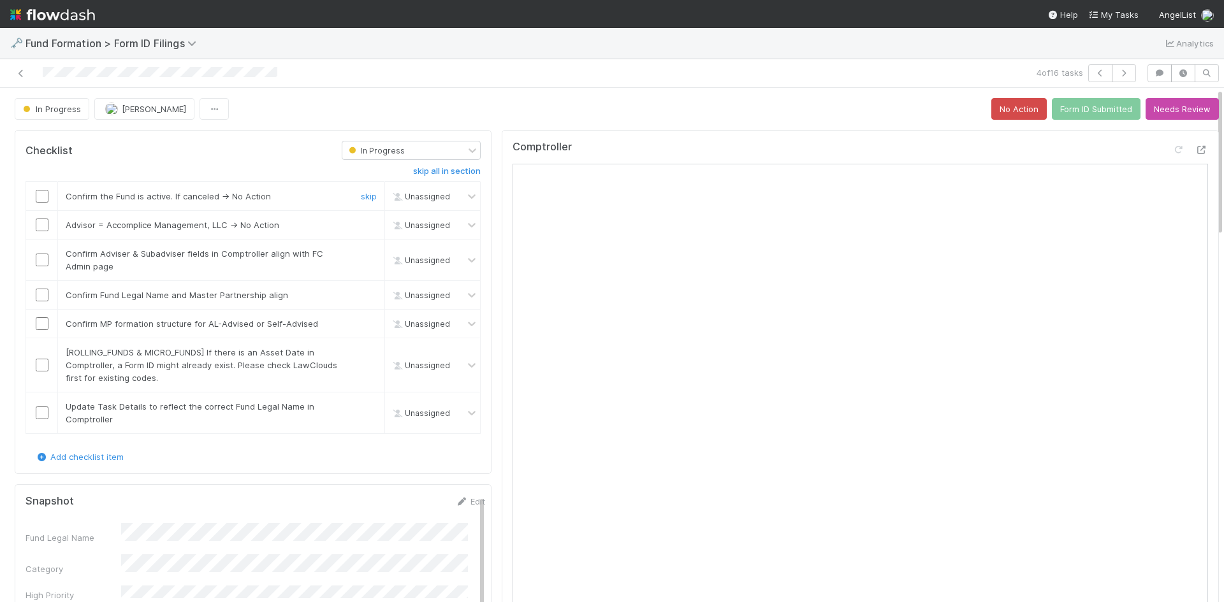
click at [38, 194] on input "checkbox" at bounding box center [42, 196] width 13 height 13
click at [364, 226] on link "skip" at bounding box center [369, 225] width 16 height 10
click at [47, 264] on input "checkbox" at bounding box center [42, 260] width 13 height 13
drag, startPoint x: 43, startPoint y: 292, endPoint x: 39, endPoint y: 314, distance: 22.8
click at [43, 295] on input "checkbox" at bounding box center [42, 295] width 13 height 13
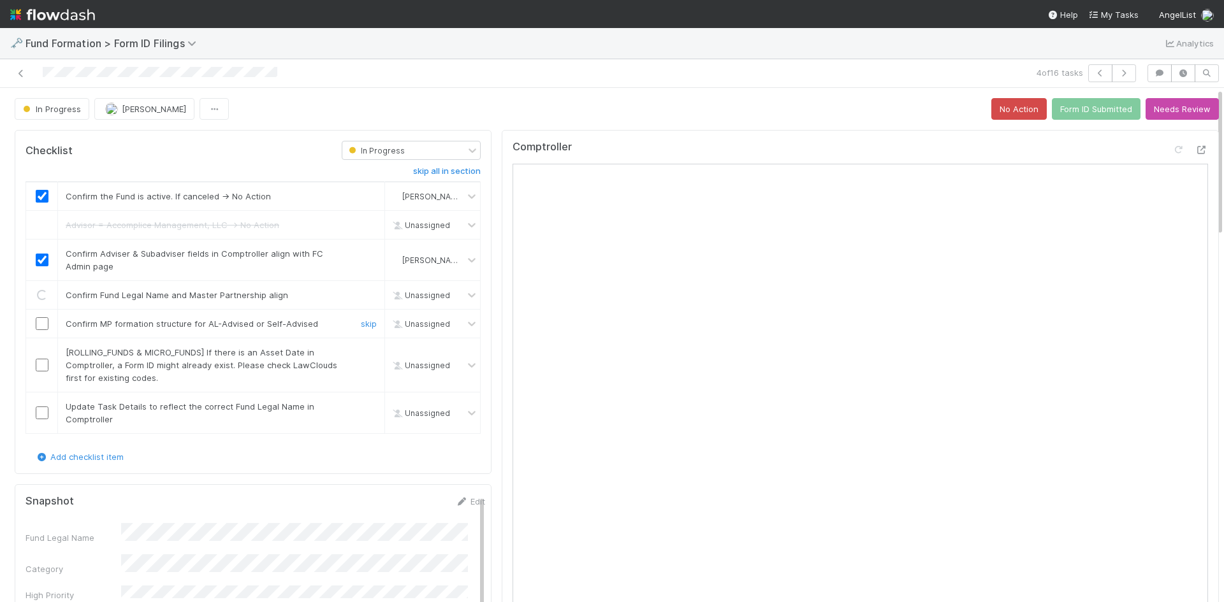
click at [40, 315] on td at bounding box center [42, 324] width 32 height 29
checkbox input "true"
click at [41, 323] on input "checkbox" at bounding box center [42, 323] width 13 height 13
drag, startPoint x: 364, startPoint y: 351, endPoint x: 167, endPoint y: 409, distance: 205.4
click at [362, 353] on link "skip" at bounding box center [369, 352] width 16 height 10
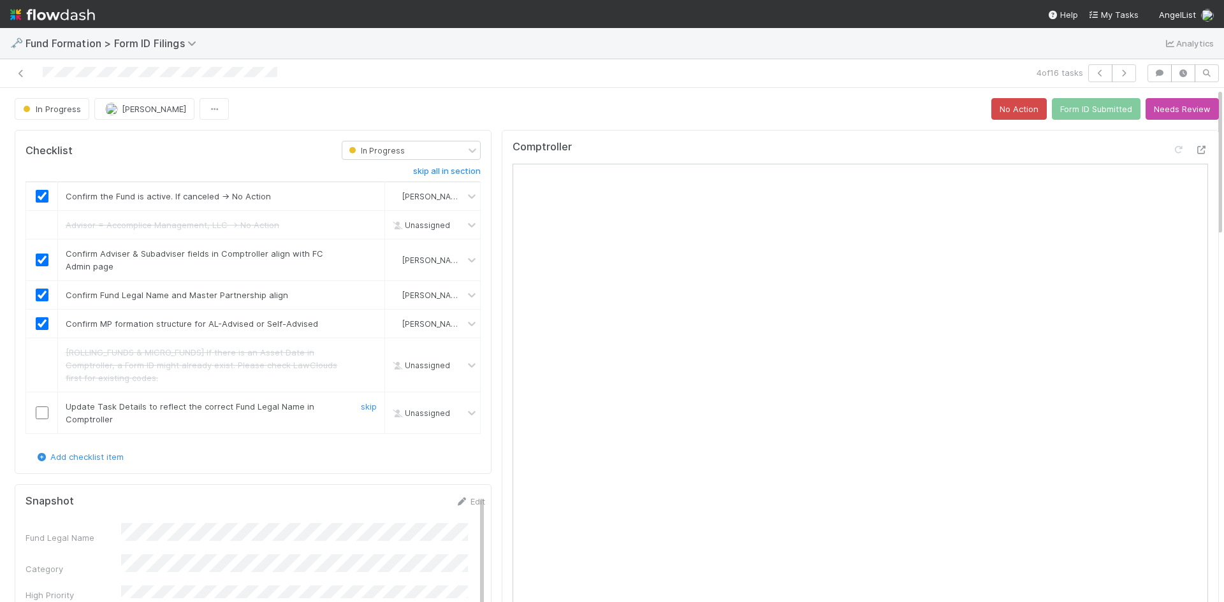
click at [41, 414] on input "checkbox" at bounding box center [42, 413] width 13 height 13
click at [1053, 108] on button "Form ID Submitted" at bounding box center [1096, 109] width 89 height 22
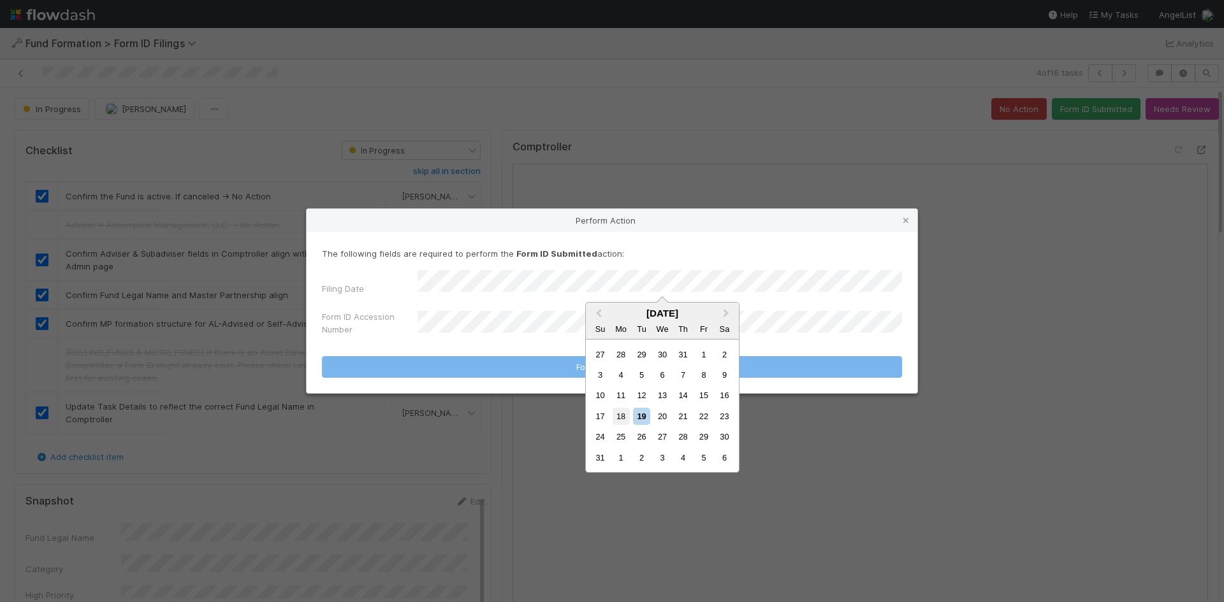
click at [627, 416] on div "18" at bounding box center [621, 416] width 17 height 17
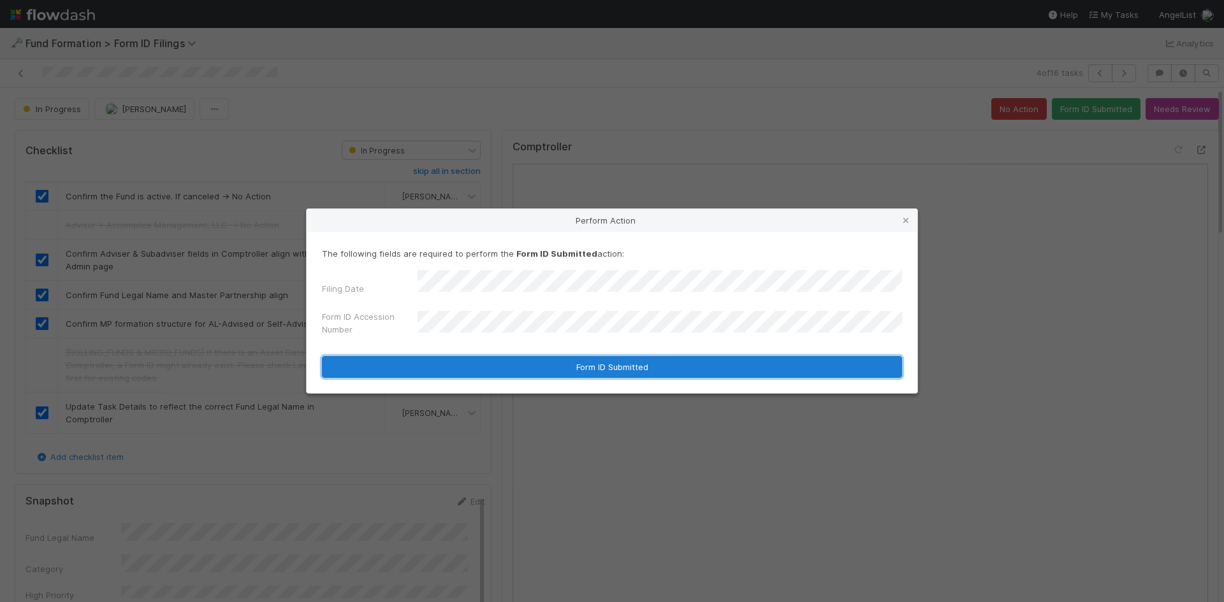
click at [528, 356] on button "Form ID Submitted" at bounding box center [612, 367] width 580 height 22
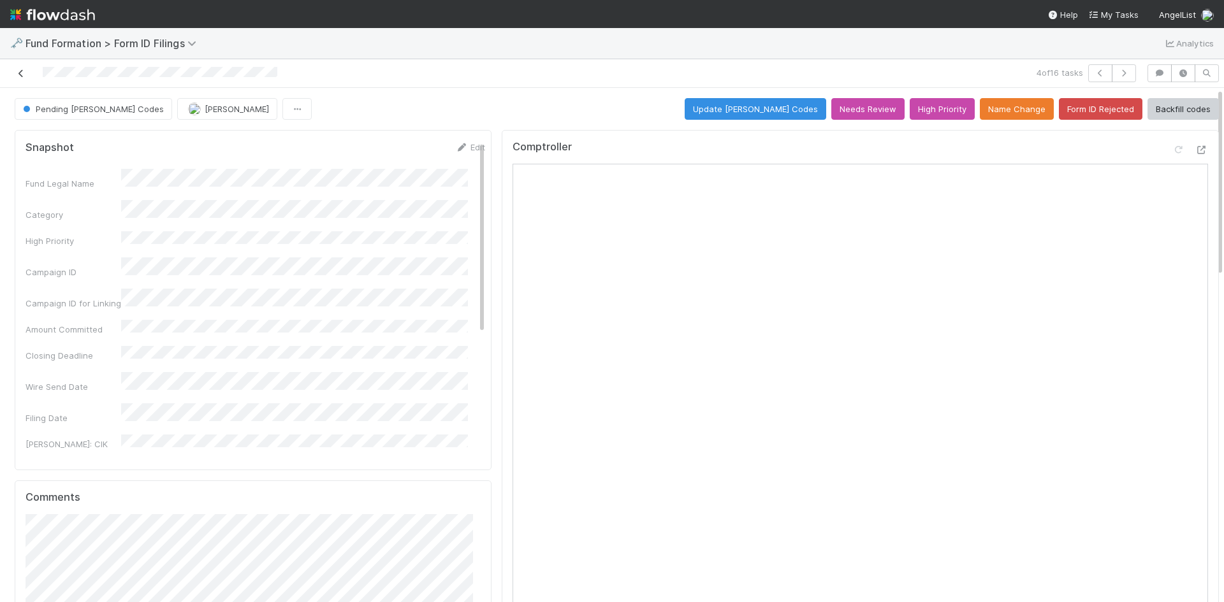
click at [26, 77] on icon at bounding box center [21, 73] width 13 height 8
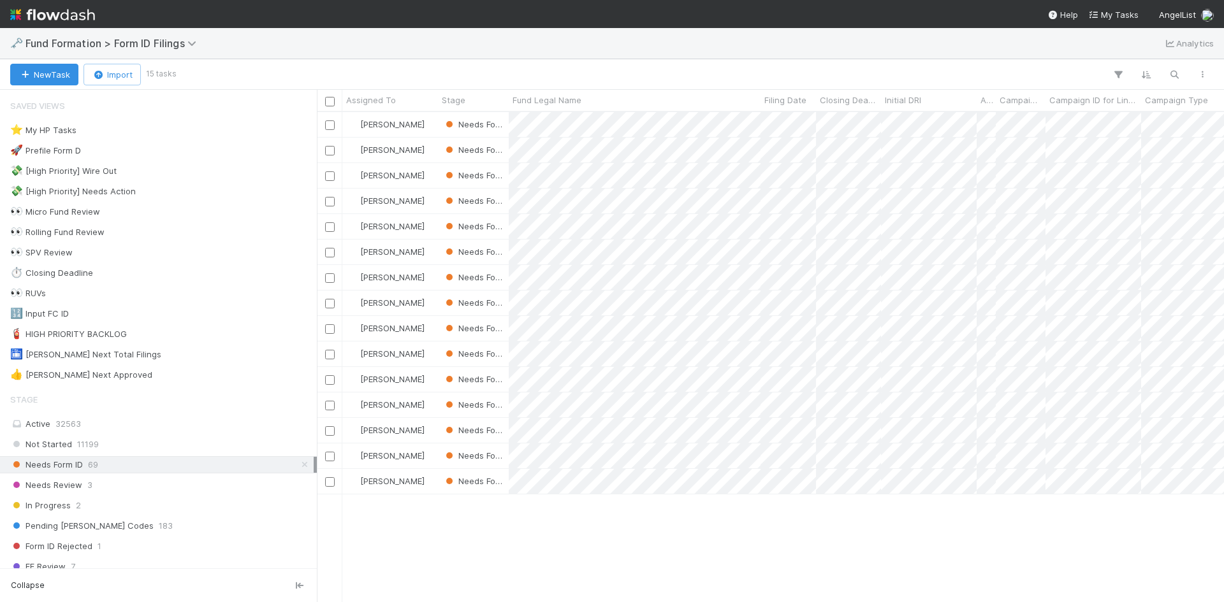
scroll to position [481, 898]
click at [774, 69] on div at bounding box center [612, 301] width 1224 height 602
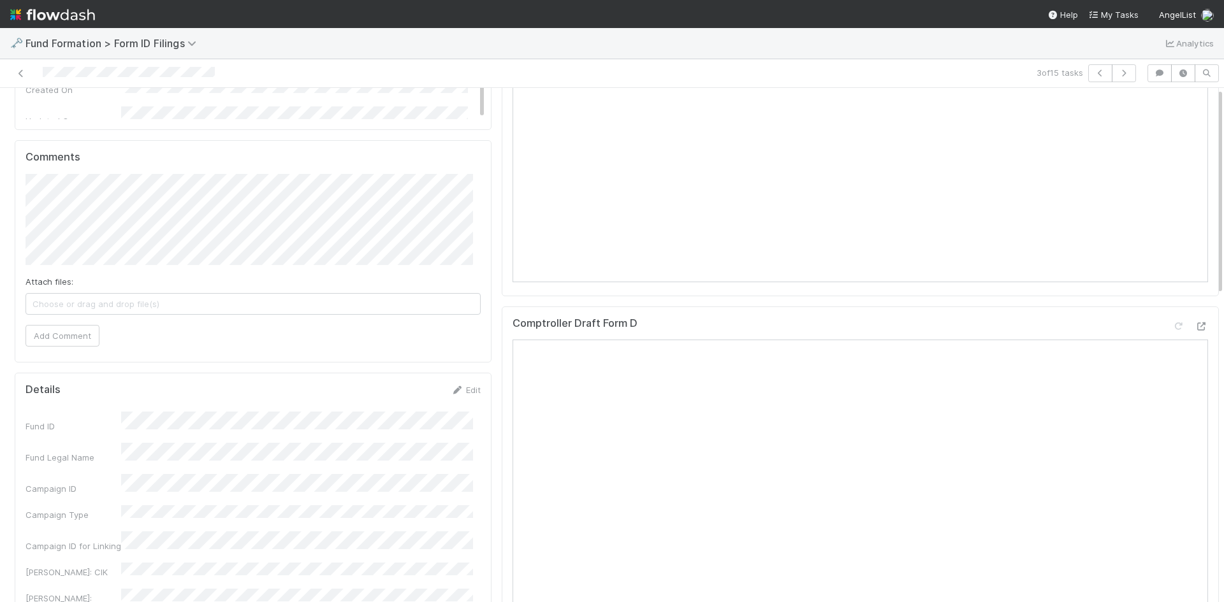
scroll to position [383, 0]
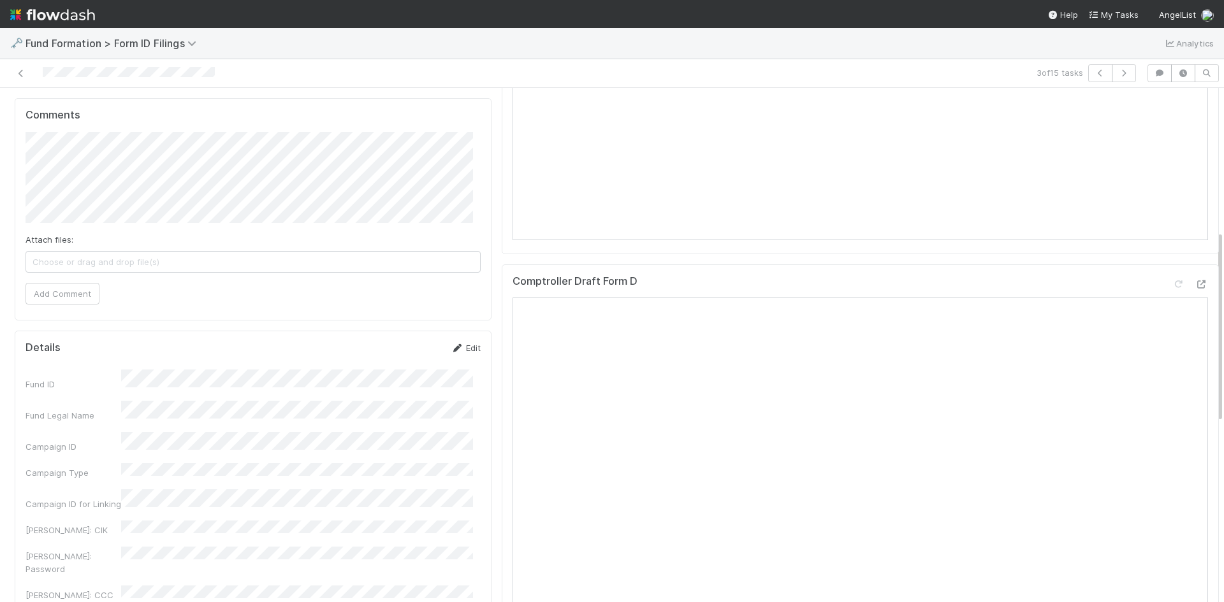
click at [455, 347] on icon at bounding box center [457, 348] width 13 height 8
click at [406, 350] on button "Save" at bounding box center [413, 353] width 36 height 22
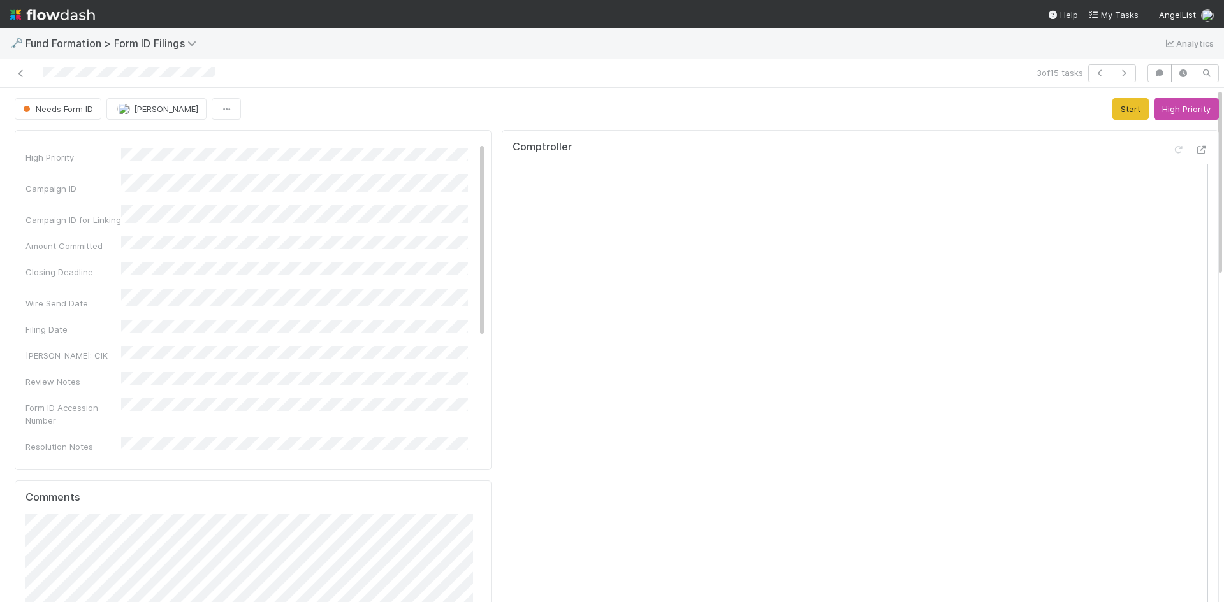
scroll to position [0, 0]
drag, startPoint x: 1118, startPoint y: 107, endPoint x: 1216, endPoint y: 230, distance: 156.9
click at [1119, 107] on button "Start" at bounding box center [1130, 109] width 36 height 22
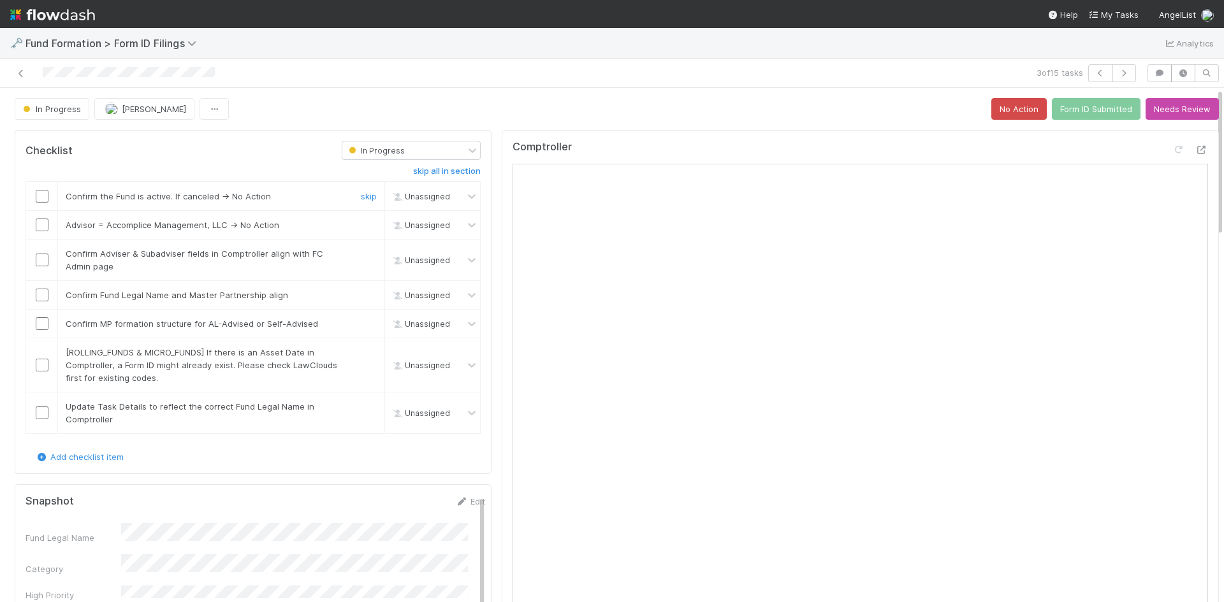
click at [43, 192] on input "checkbox" at bounding box center [42, 196] width 13 height 13
drag, startPoint x: 358, startPoint y: 224, endPoint x: 68, endPoint y: 267, distance: 293.3
click at [361, 224] on link "skip" at bounding box center [369, 225] width 16 height 10
drag, startPoint x: 43, startPoint y: 261, endPoint x: 36, endPoint y: 289, distance: 28.9
click at [43, 265] on input "checkbox" at bounding box center [42, 260] width 13 height 13
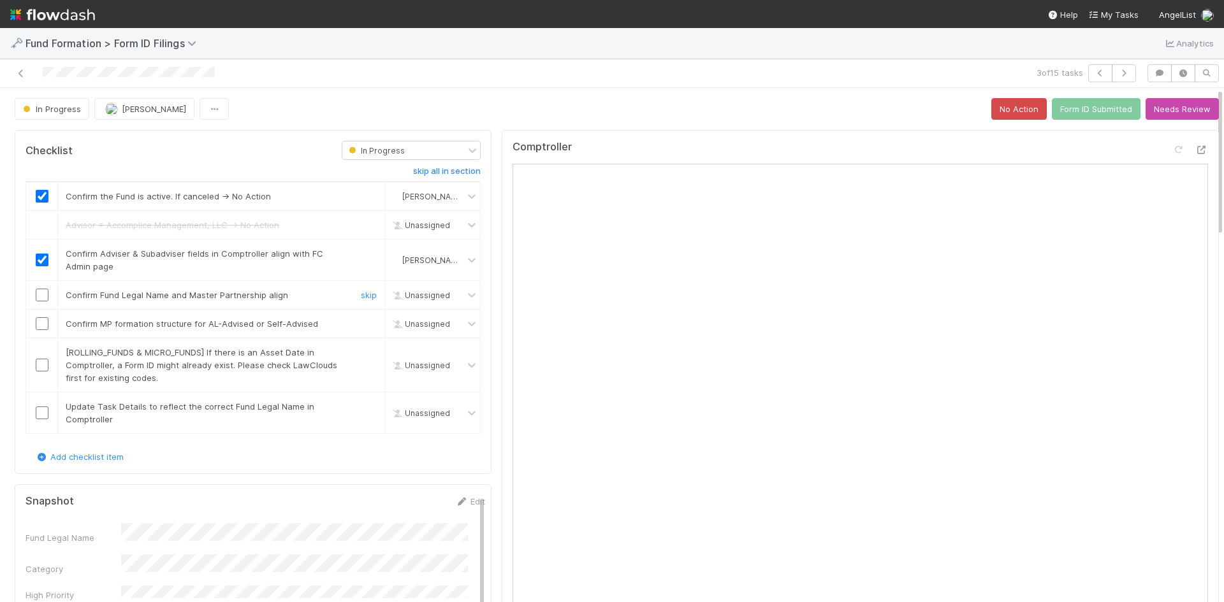
click at [38, 293] on input "checkbox" at bounding box center [42, 295] width 13 height 13
drag, startPoint x: 43, startPoint y: 323, endPoint x: 171, endPoint y: 339, distance: 129.8
click at [43, 323] on input "checkbox" at bounding box center [42, 323] width 13 height 13
drag, startPoint x: 358, startPoint y: 352, endPoint x: 330, endPoint y: 367, distance: 31.1
click at [361, 353] on link "skip" at bounding box center [369, 352] width 16 height 10
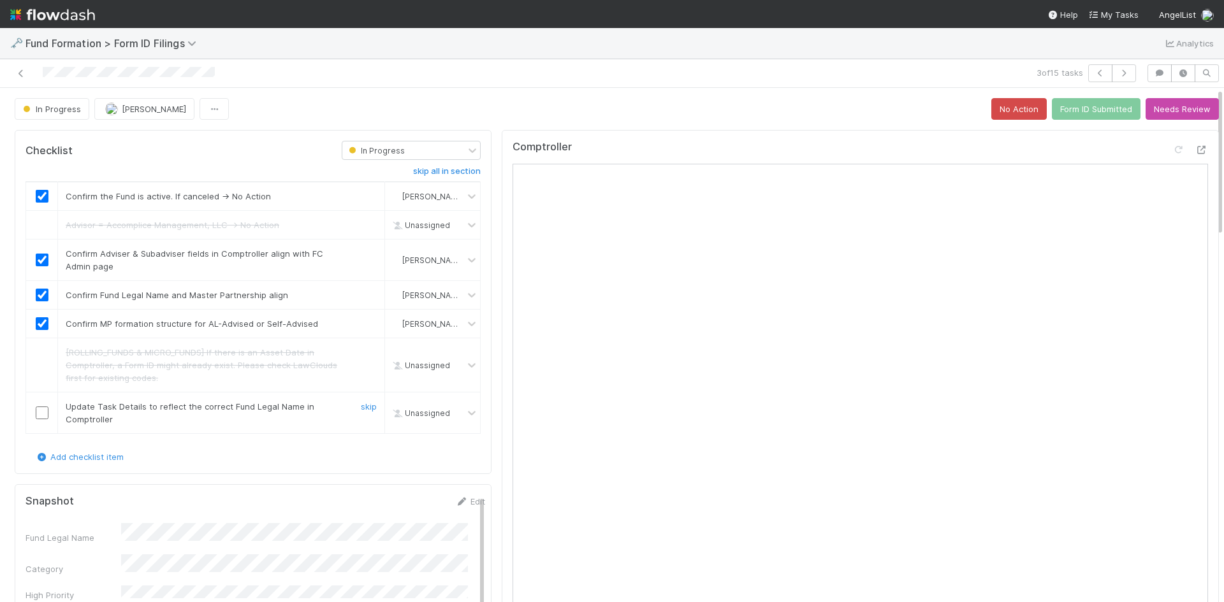
click at [41, 418] on input "checkbox" at bounding box center [42, 413] width 13 height 13
click at [1066, 111] on button "Form ID Submitted" at bounding box center [1096, 109] width 89 height 22
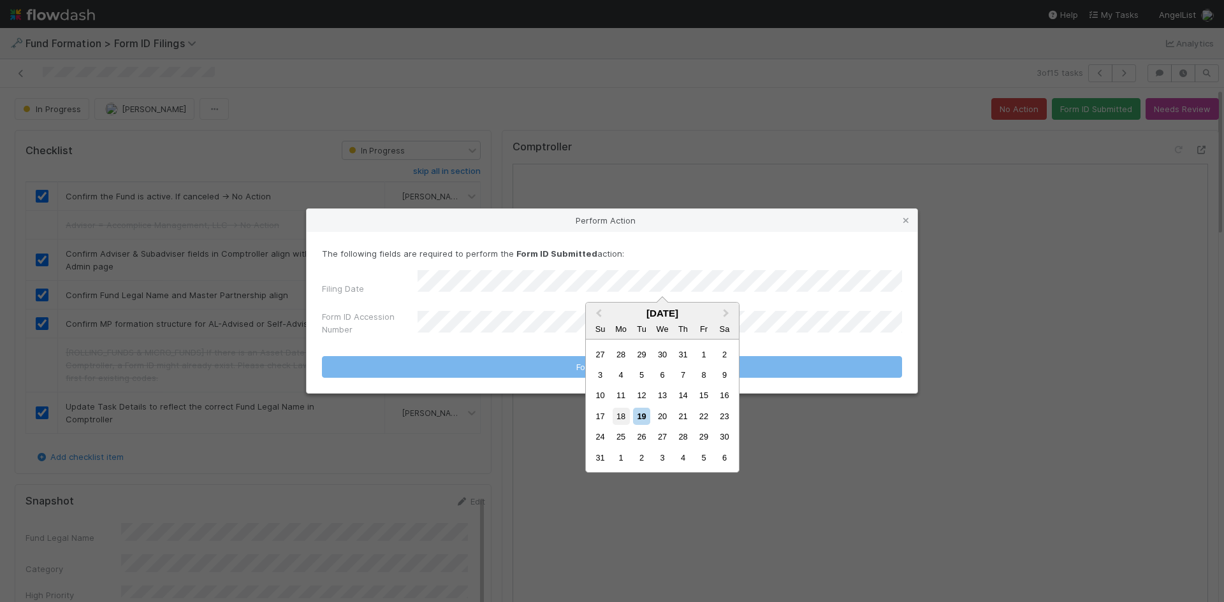
click at [618, 418] on div "18" at bounding box center [621, 416] width 17 height 17
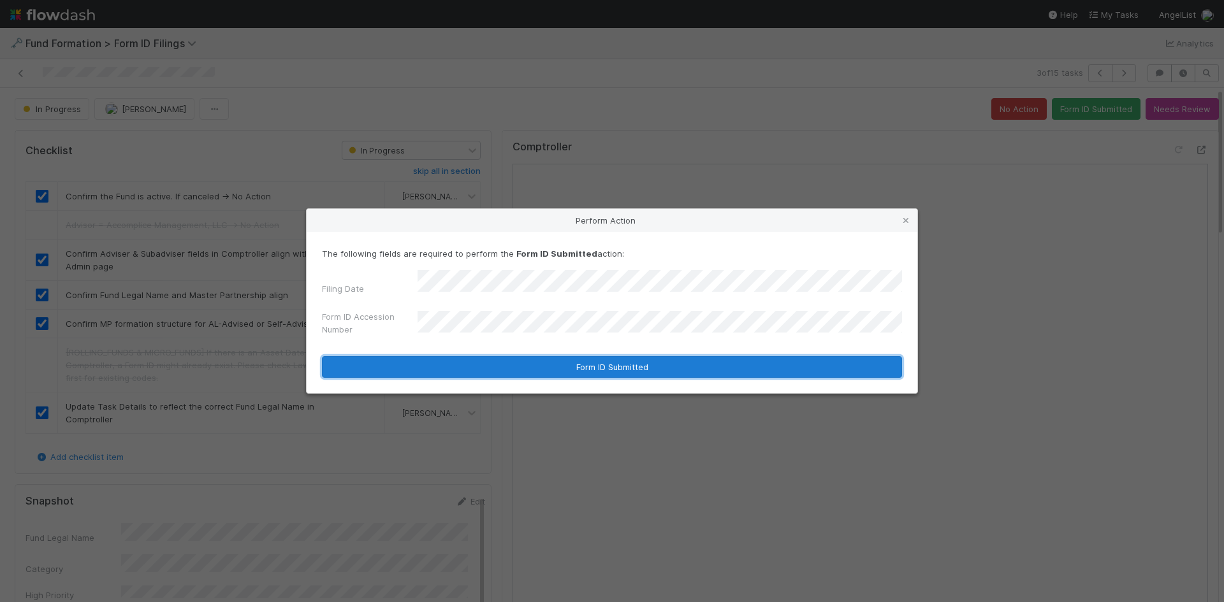
click at [552, 363] on button "Form ID Submitted" at bounding box center [612, 367] width 580 height 22
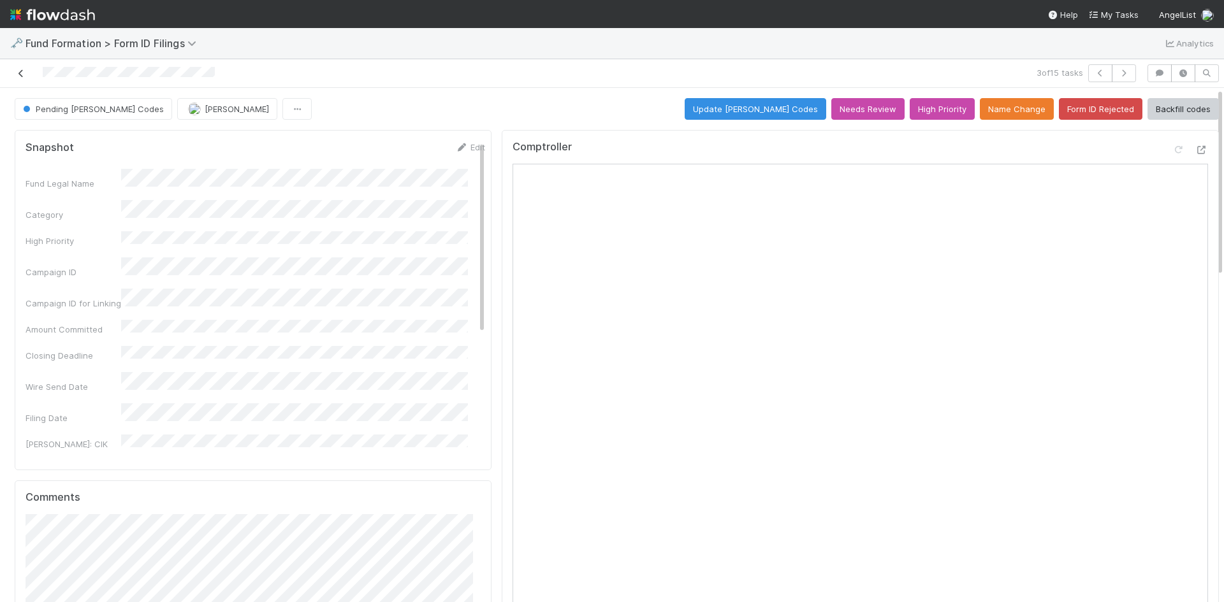
click at [21, 73] on icon at bounding box center [21, 73] width 13 height 8
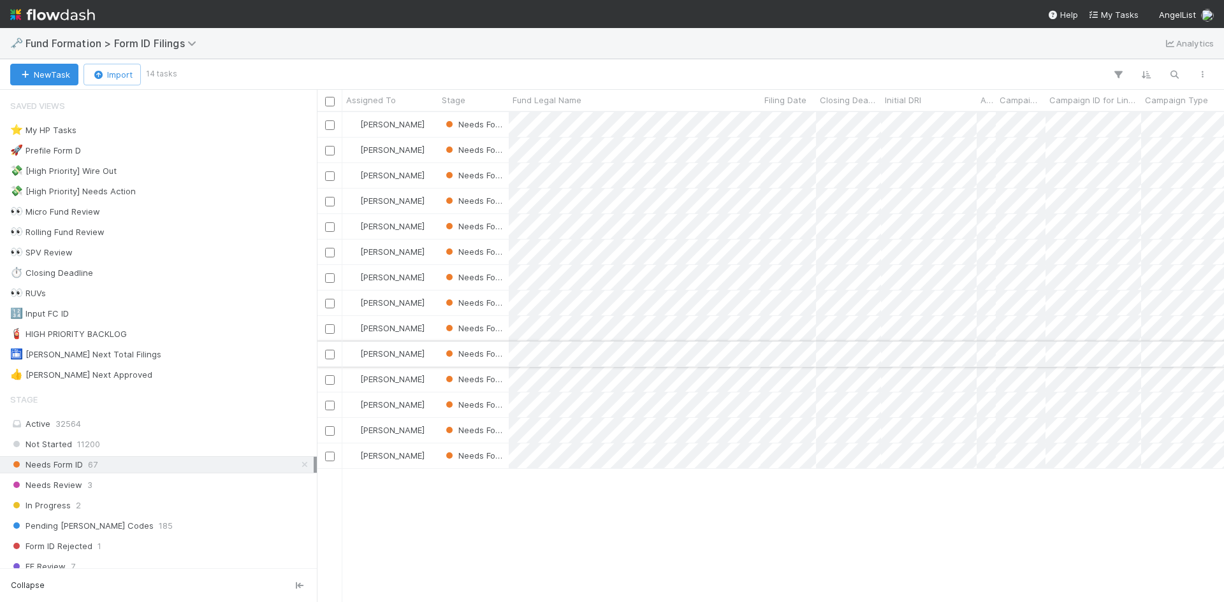
scroll to position [481, 898]
drag, startPoint x: 865, startPoint y: 523, endPoint x: 854, endPoint y: 477, distance: 47.3
click at [861, 520] on div at bounding box center [612, 301] width 1224 height 602
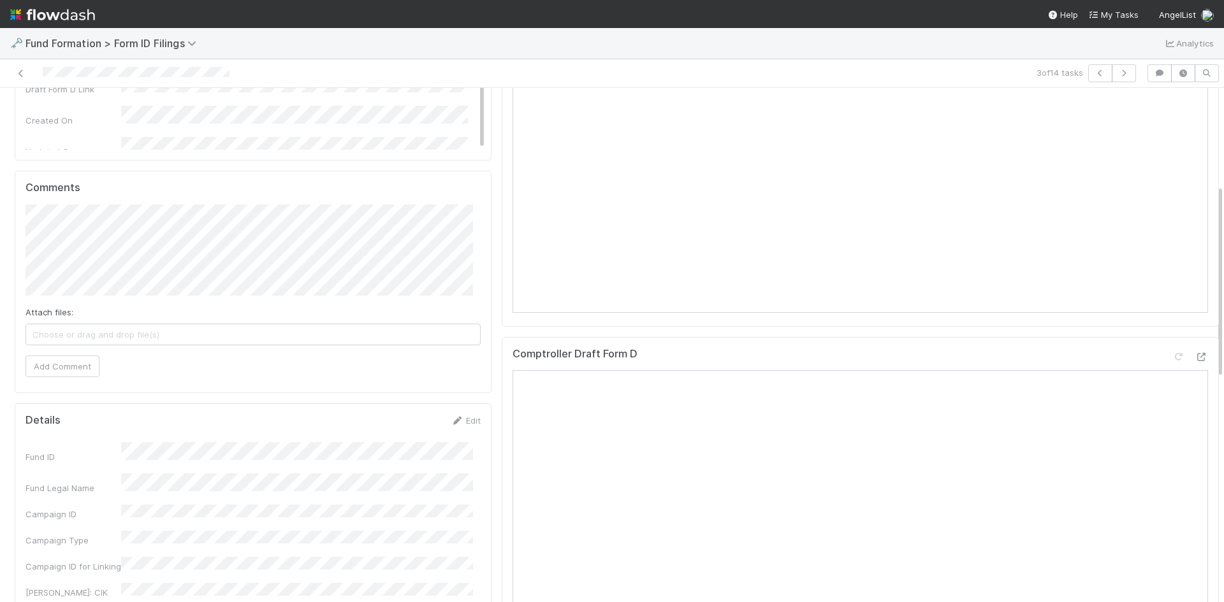
scroll to position [510, 0]
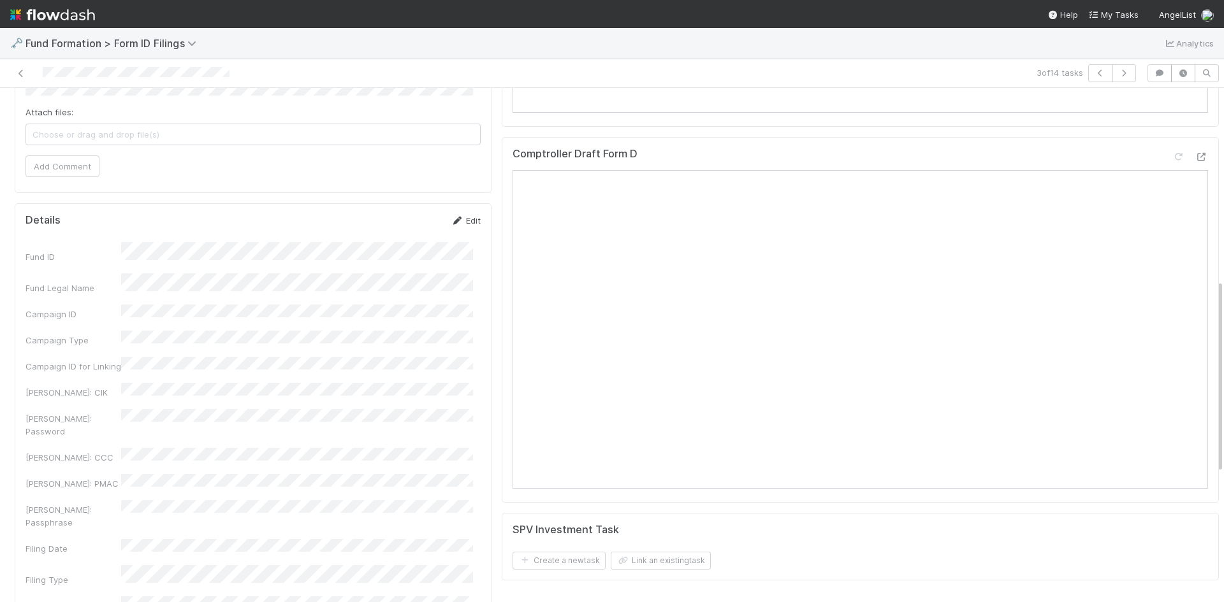
click at [456, 222] on link "Edit" at bounding box center [466, 220] width 30 height 10
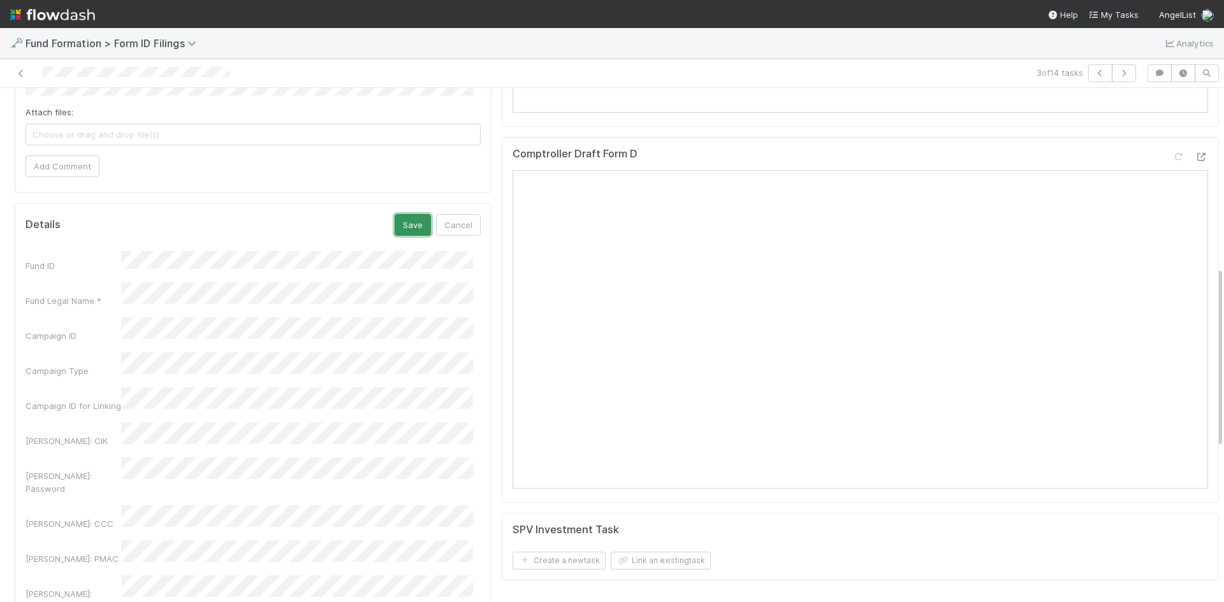
click at [418, 226] on button "Save" at bounding box center [413, 225] width 36 height 22
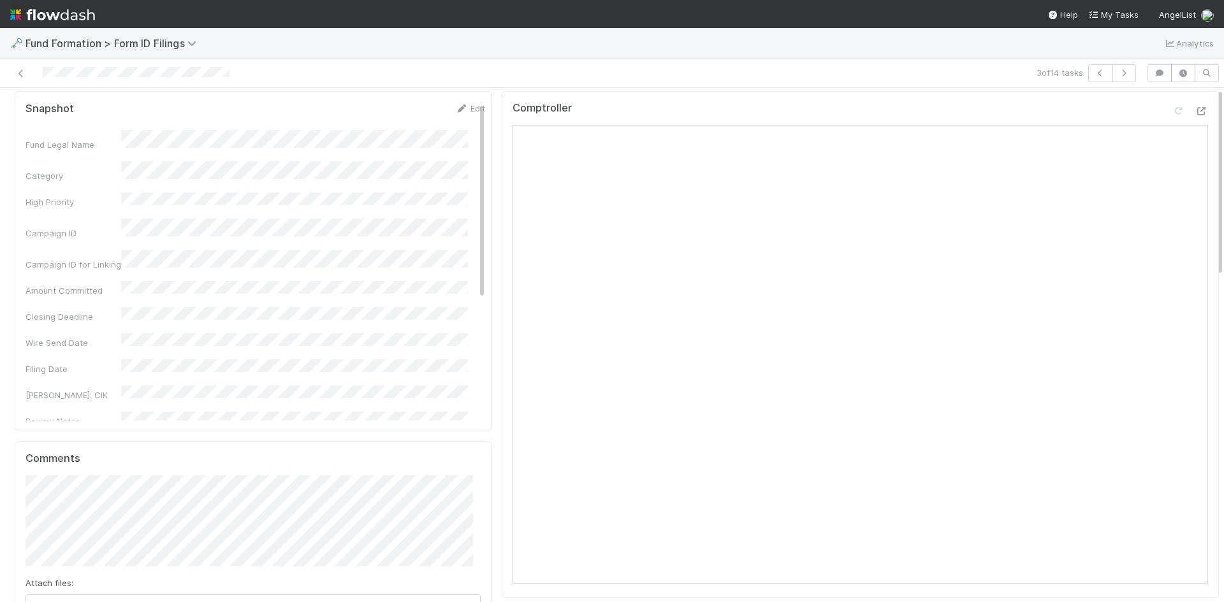
scroll to position [0, 0]
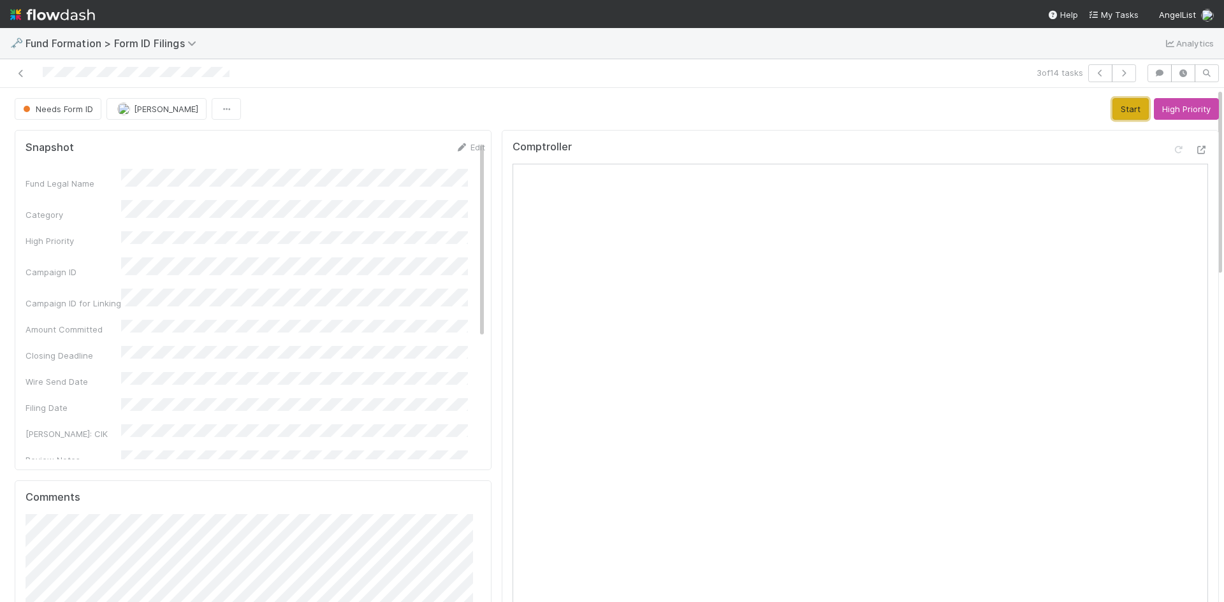
click at [1112, 103] on button "Start" at bounding box center [1130, 109] width 36 height 22
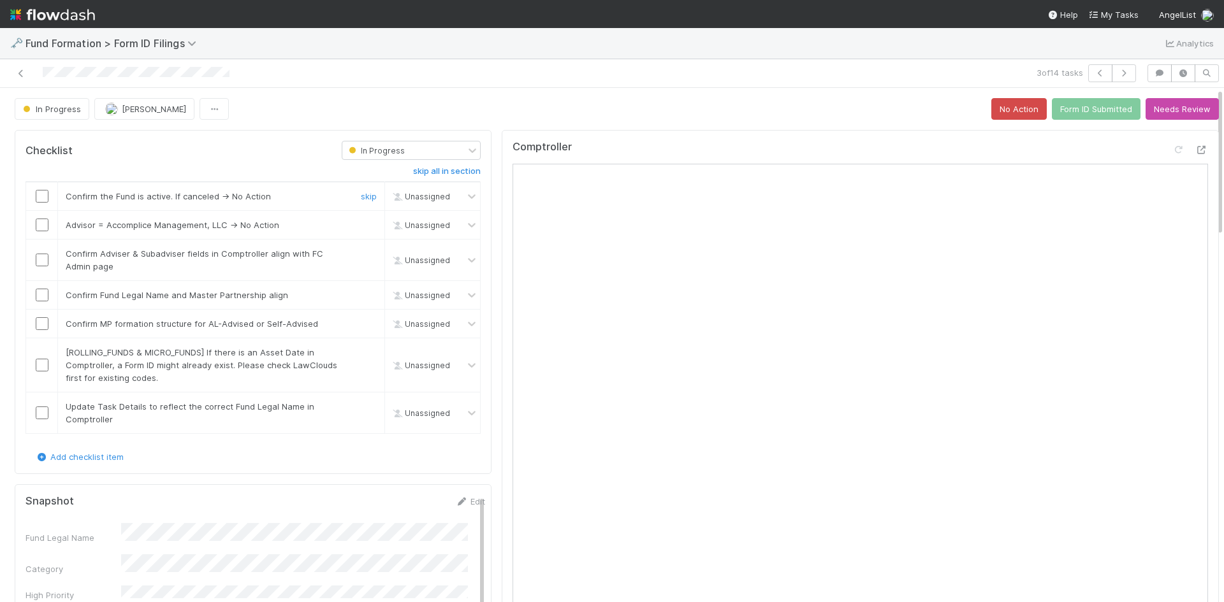
click at [37, 197] on input "checkbox" at bounding box center [42, 196] width 13 height 13
drag, startPoint x: 361, startPoint y: 226, endPoint x: 300, endPoint y: 229, distance: 60.6
click at [361, 226] on link "skip" at bounding box center [369, 225] width 16 height 10
click at [43, 263] on input "checkbox" at bounding box center [42, 260] width 13 height 13
click at [43, 293] on input "checkbox" at bounding box center [42, 295] width 13 height 13
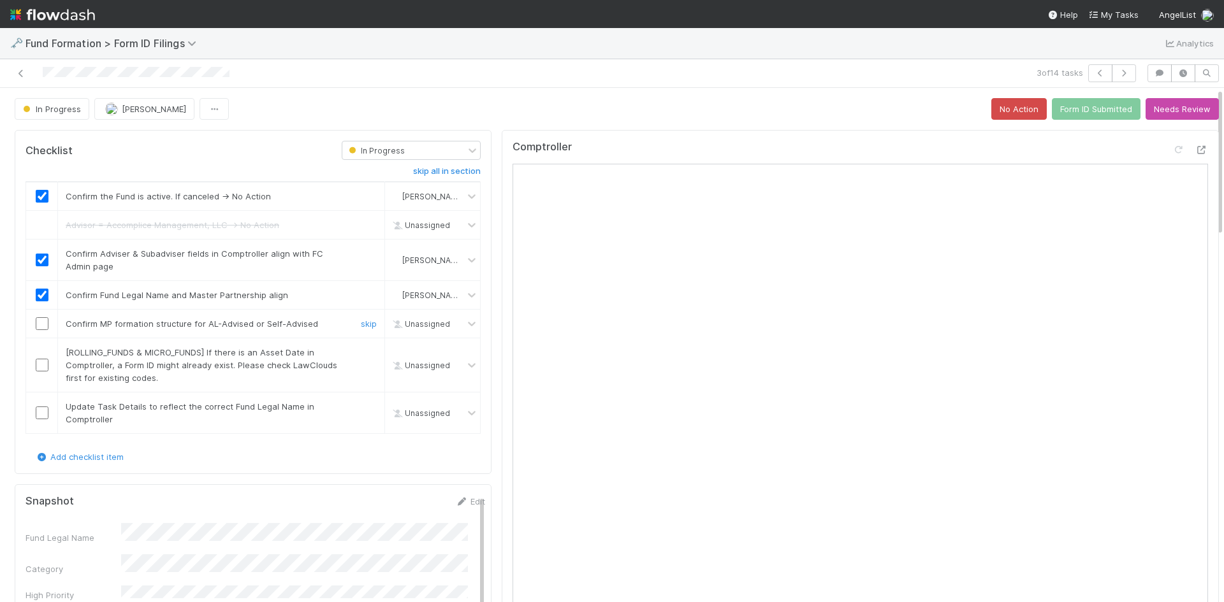
click at [40, 321] on input "checkbox" at bounding box center [42, 323] width 13 height 13
click at [363, 354] on link "skip" at bounding box center [369, 352] width 16 height 10
click at [47, 411] on input "checkbox" at bounding box center [42, 413] width 13 height 13
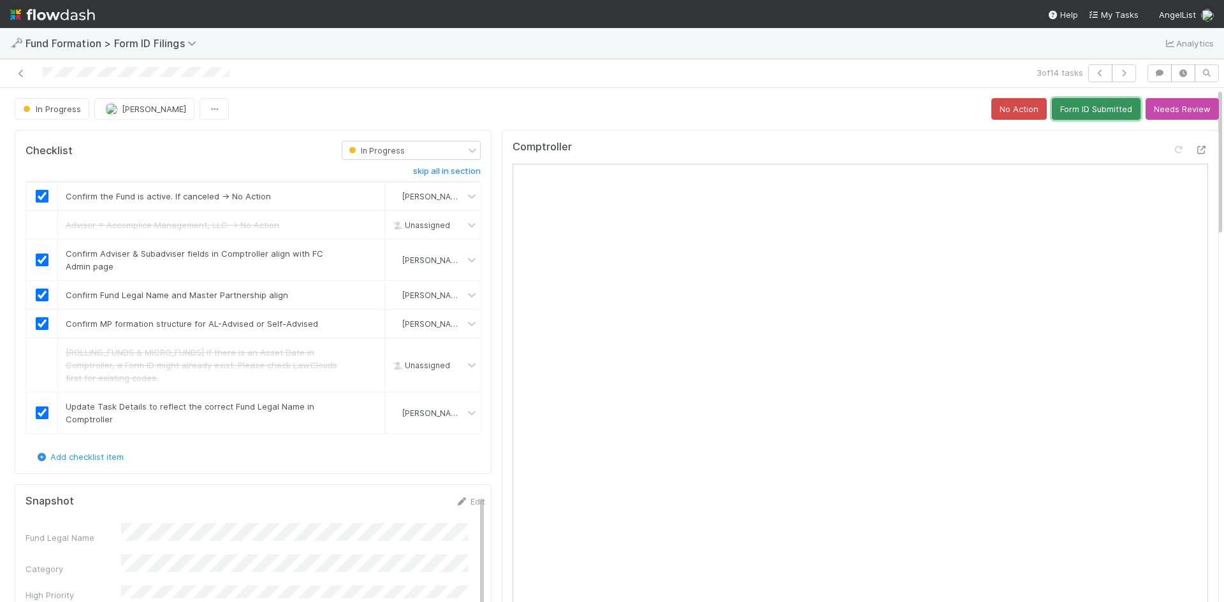
click at [1061, 106] on button "Form ID Submitted" at bounding box center [1096, 109] width 89 height 22
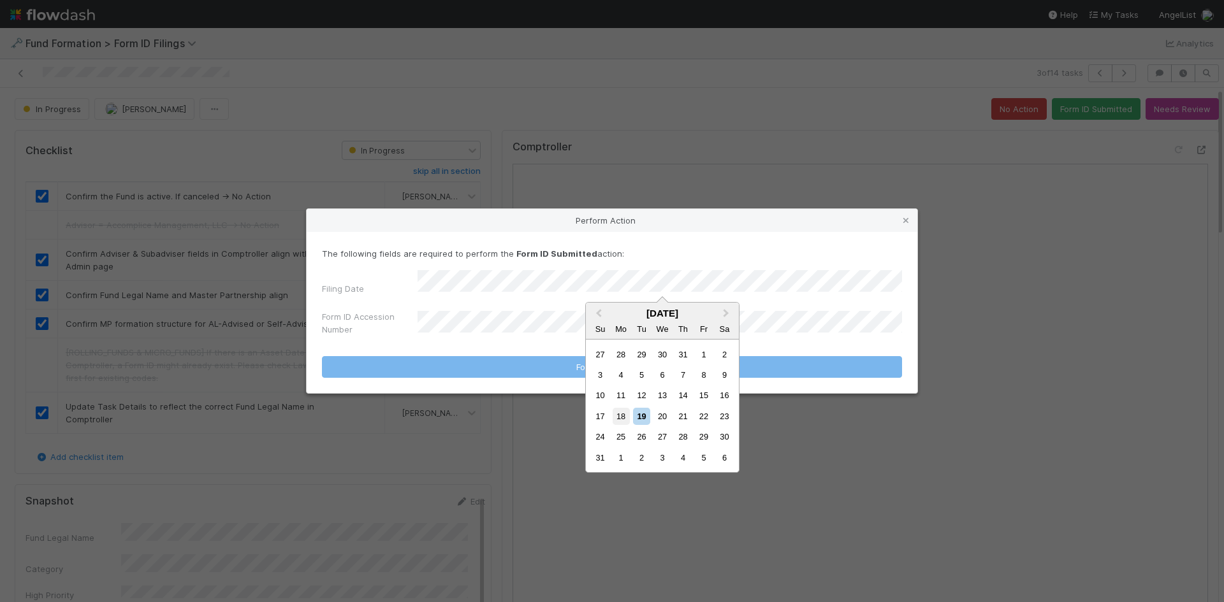
click at [624, 416] on div "18" at bounding box center [621, 416] width 17 height 17
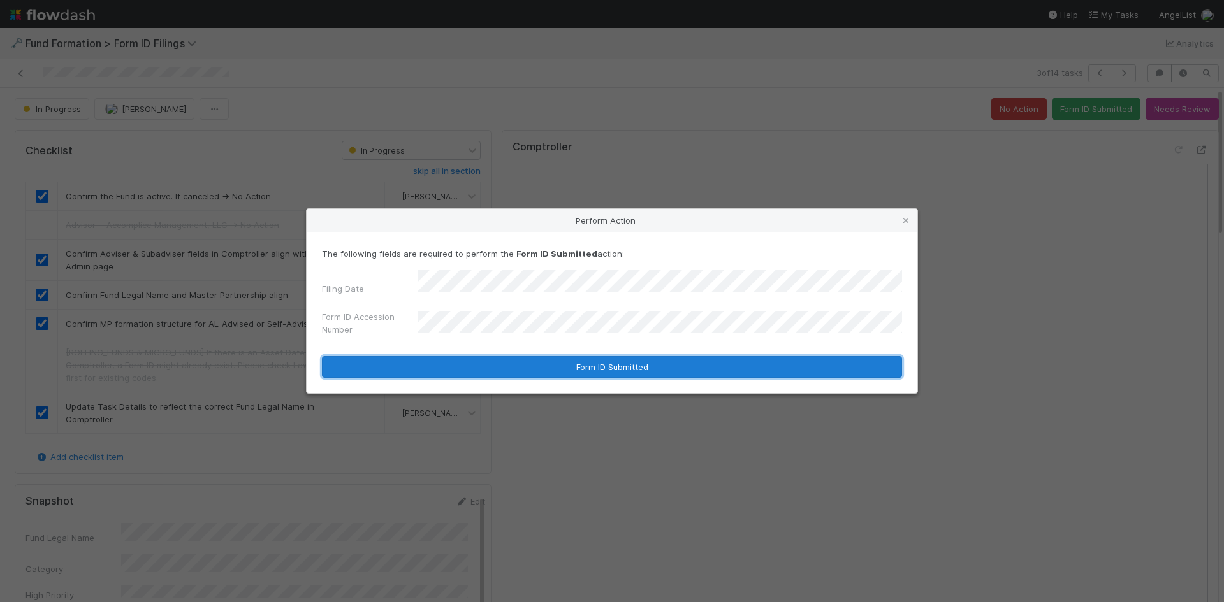
click at [524, 358] on button "Form ID Submitted" at bounding box center [612, 367] width 580 height 22
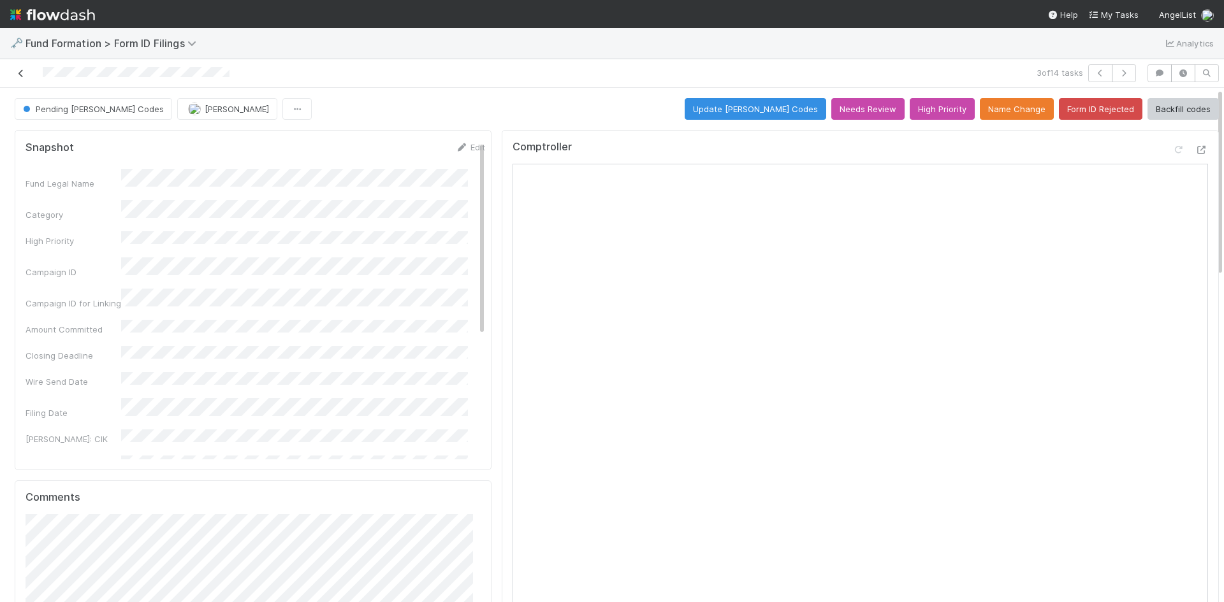
click at [20, 75] on icon at bounding box center [21, 73] width 13 height 8
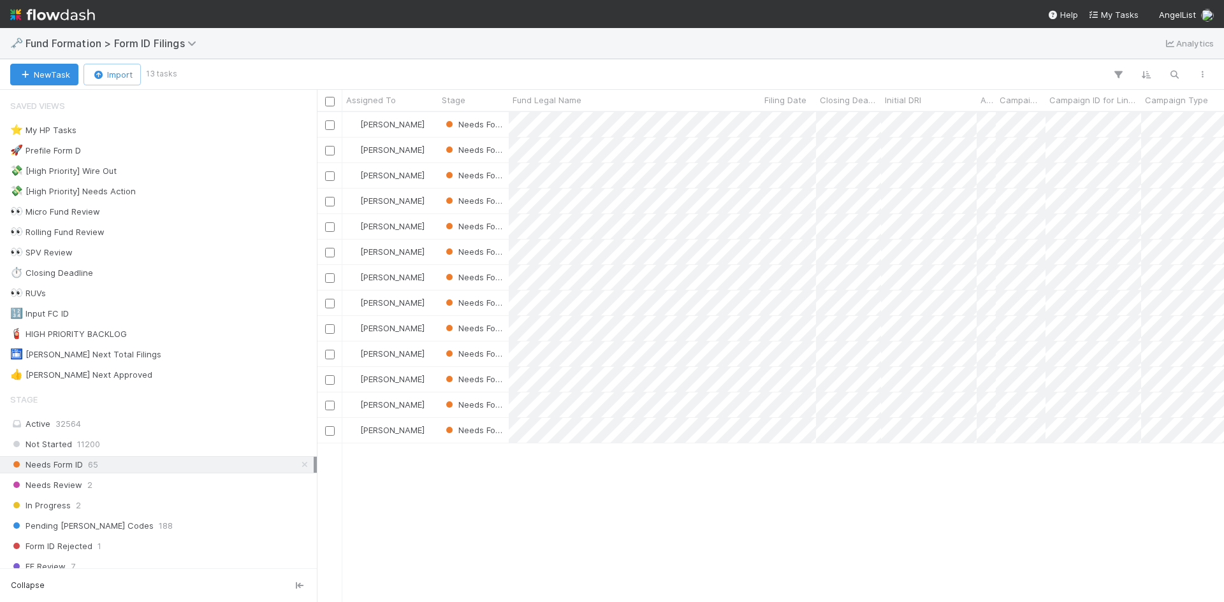
scroll to position [481, 898]
drag, startPoint x: 797, startPoint y: 526, endPoint x: 797, endPoint y: 460, distance: 65.7
click at [797, 525] on div at bounding box center [612, 301] width 1224 height 602
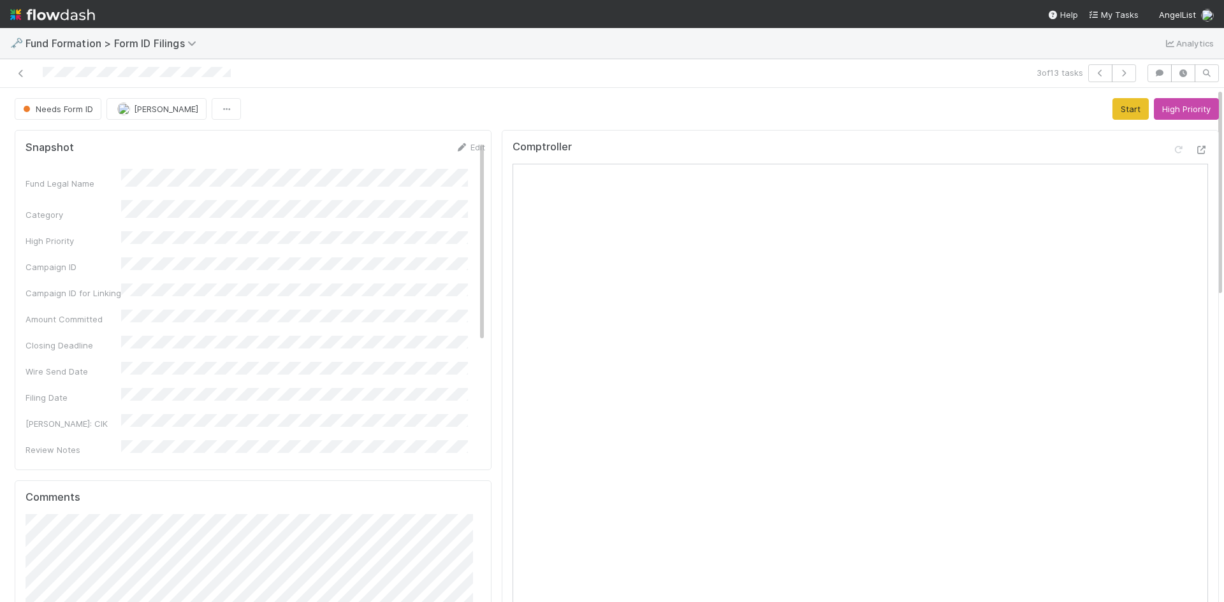
scroll to position [383, 0]
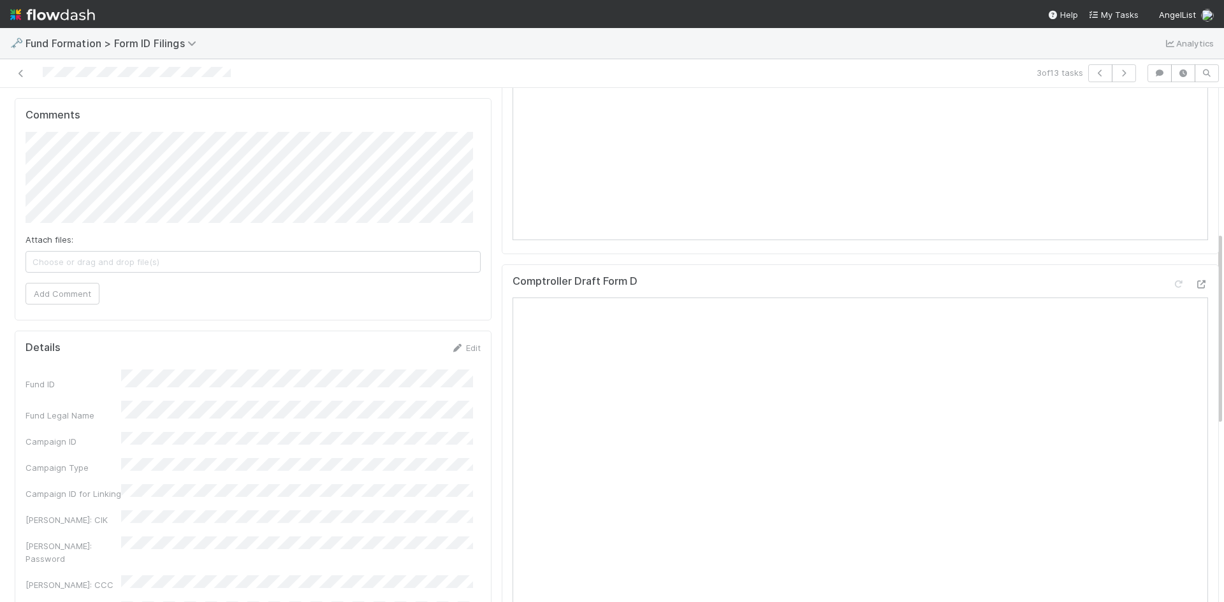
drag, startPoint x: 467, startPoint y: 349, endPoint x: 333, endPoint y: 434, distance: 157.9
click at [465, 349] on link "Edit" at bounding box center [466, 348] width 30 height 10
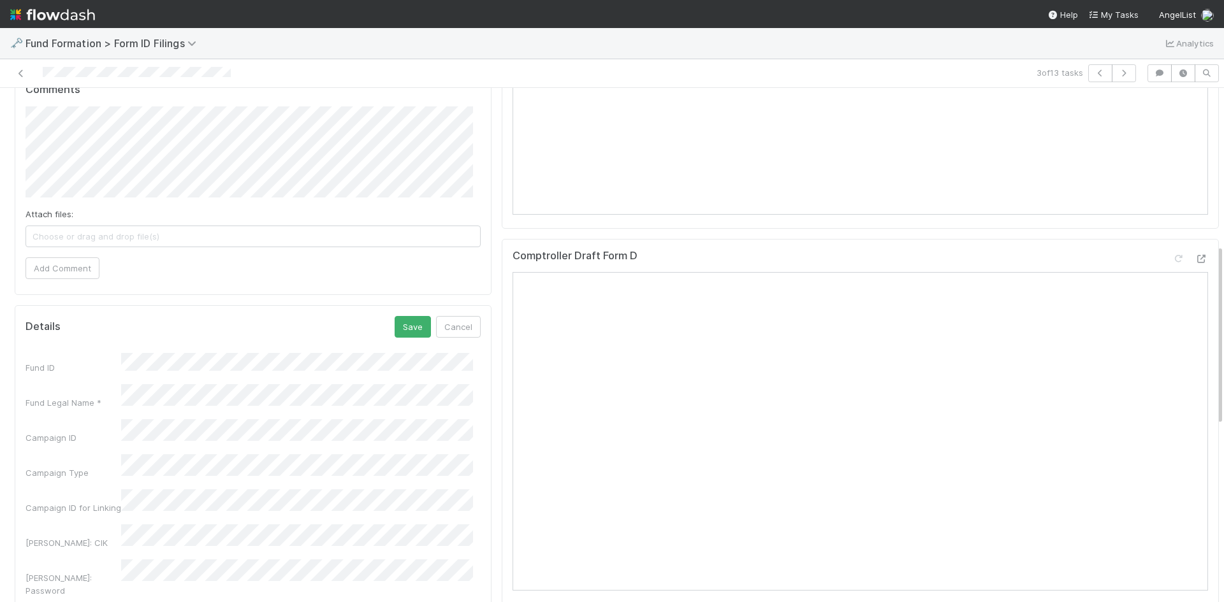
scroll to position [446, 0]
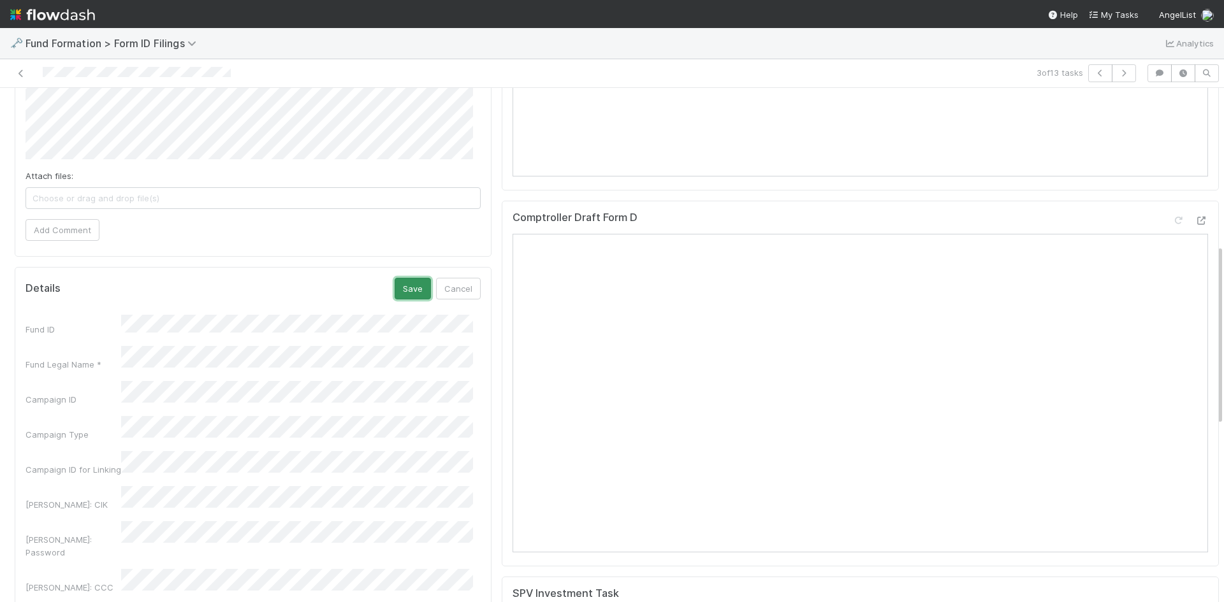
click at [411, 289] on button "Save" at bounding box center [413, 289] width 36 height 22
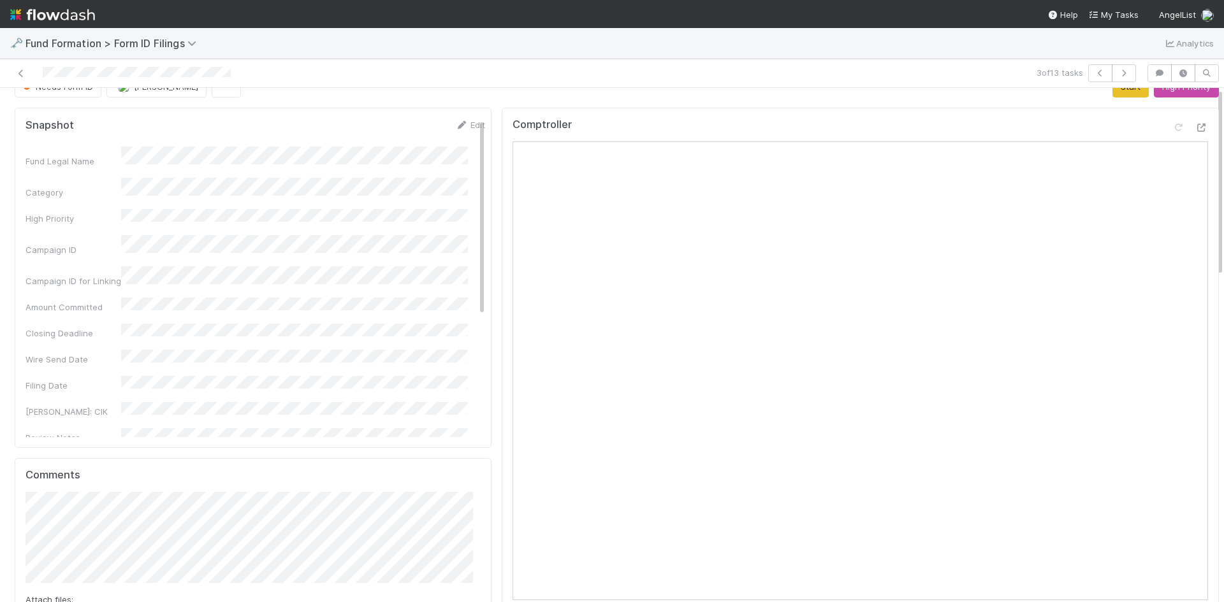
scroll to position [0, 0]
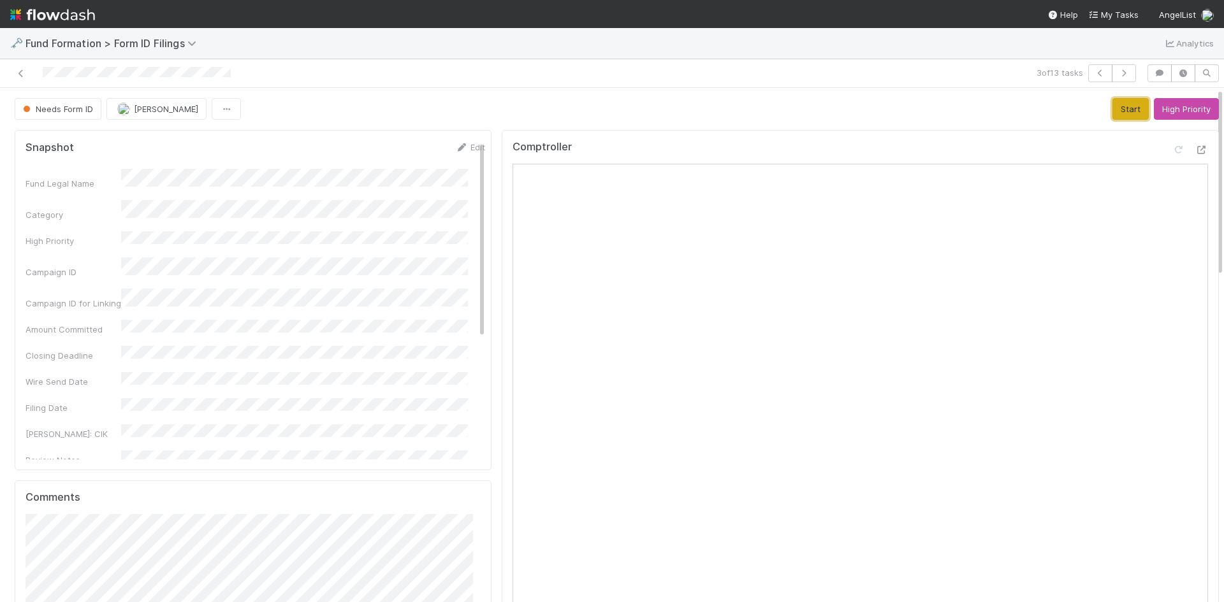
click at [1113, 105] on button "Start" at bounding box center [1130, 109] width 36 height 22
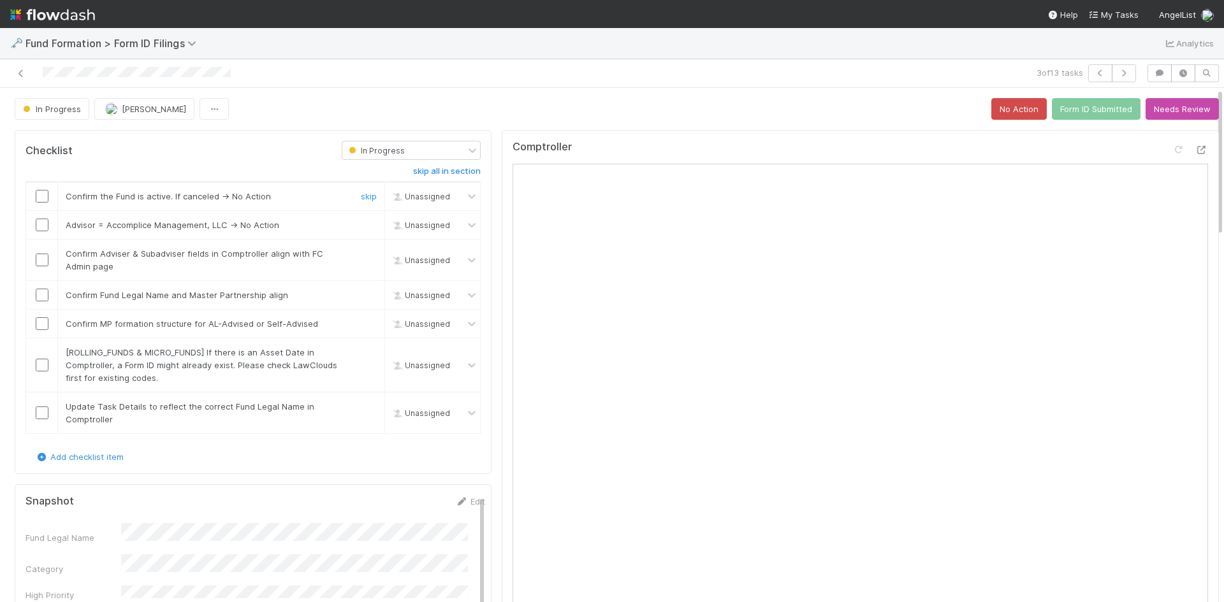
drag, startPoint x: 42, startPoint y: 193, endPoint x: 180, endPoint y: 221, distance: 140.5
click at [43, 193] on input "checkbox" at bounding box center [42, 196] width 13 height 13
click at [361, 226] on link "skip" at bounding box center [369, 225] width 16 height 10
drag, startPoint x: 43, startPoint y: 261, endPoint x: 47, endPoint y: 286, distance: 24.5
click at [43, 262] on input "checkbox" at bounding box center [42, 260] width 13 height 13
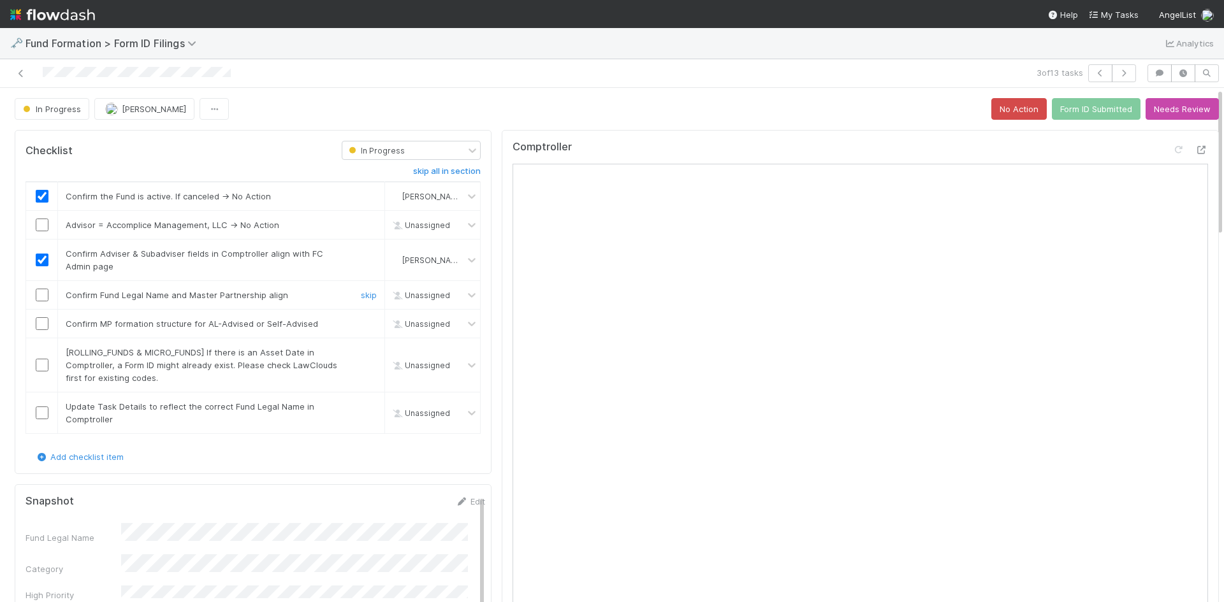
click at [44, 295] on input "checkbox" at bounding box center [42, 295] width 13 height 13
click at [43, 322] on input "checkbox" at bounding box center [42, 323] width 13 height 13
click at [361, 354] on link "skip" at bounding box center [369, 352] width 16 height 10
click at [41, 414] on input "checkbox" at bounding box center [42, 413] width 13 height 13
click at [363, 226] on link "skip" at bounding box center [369, 225] width 16 height 10
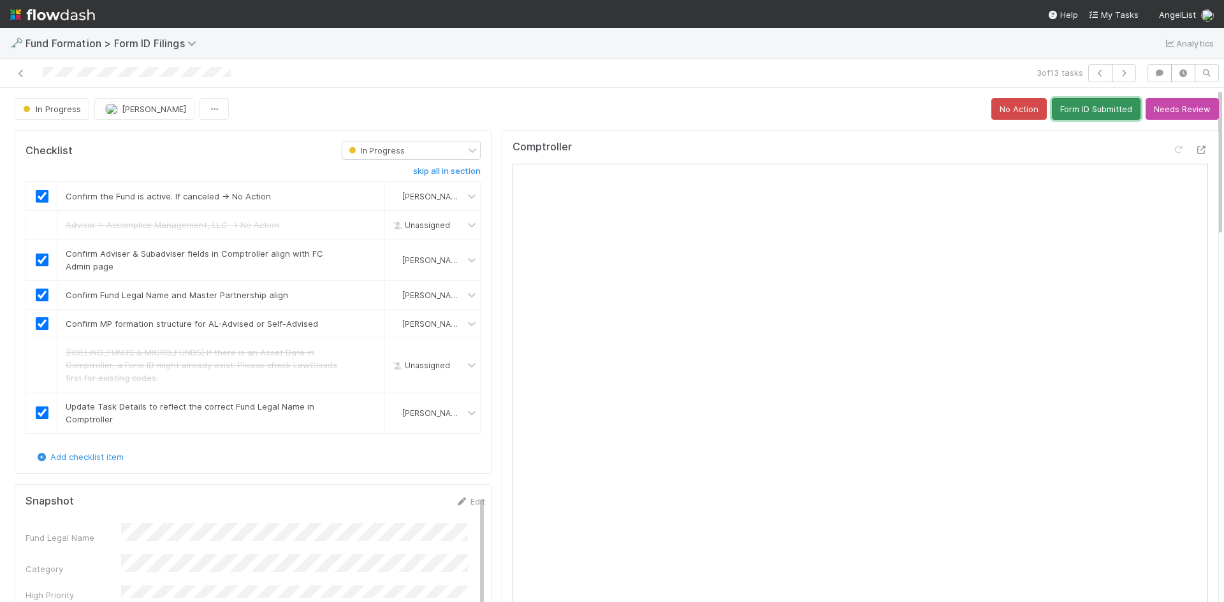
click at [1087, 105] on button "Form ID Submitted" at bounding box center [1096, 109] width 89 height 22
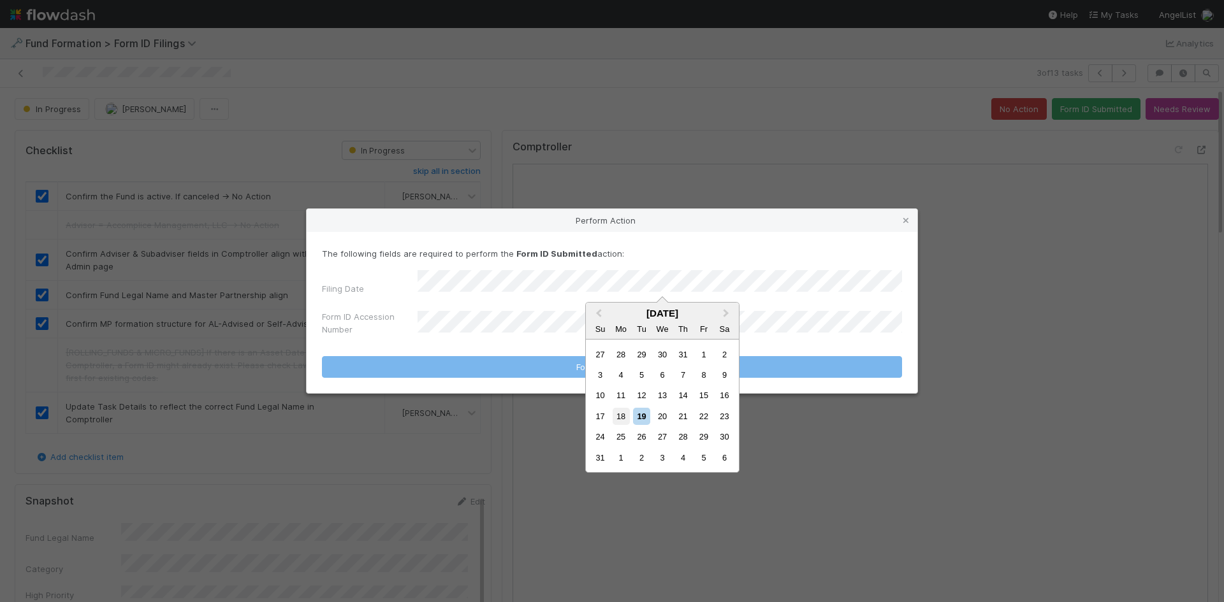
click at [622, 413] on div "18" at bounding box center [621, 416] width 17 height 17
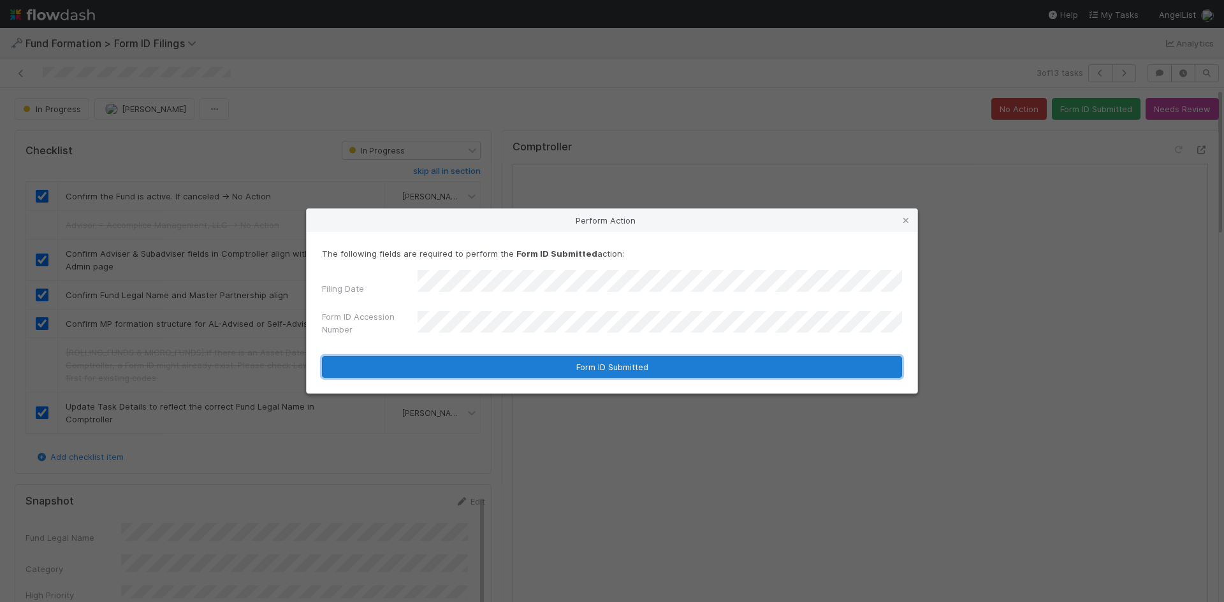
click at [488, 356] on button "Form ID Submitted" at bounding box center [612, 367] width 580 height 22
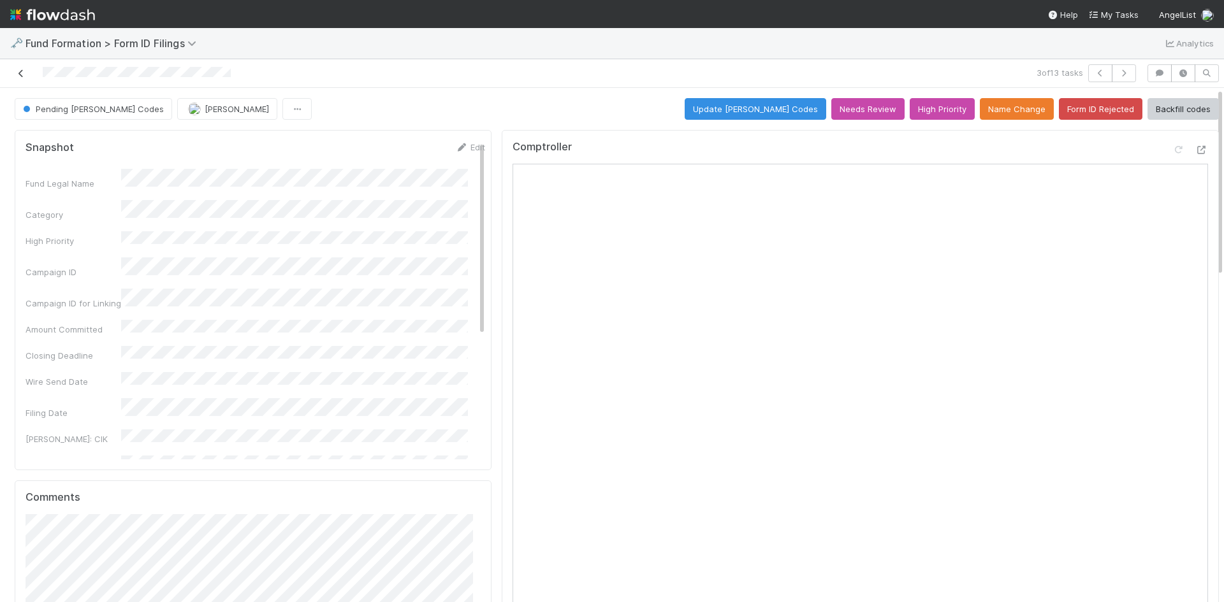
click at [20, 73] on icon at bounding box center [21, 73] width 13 height 8
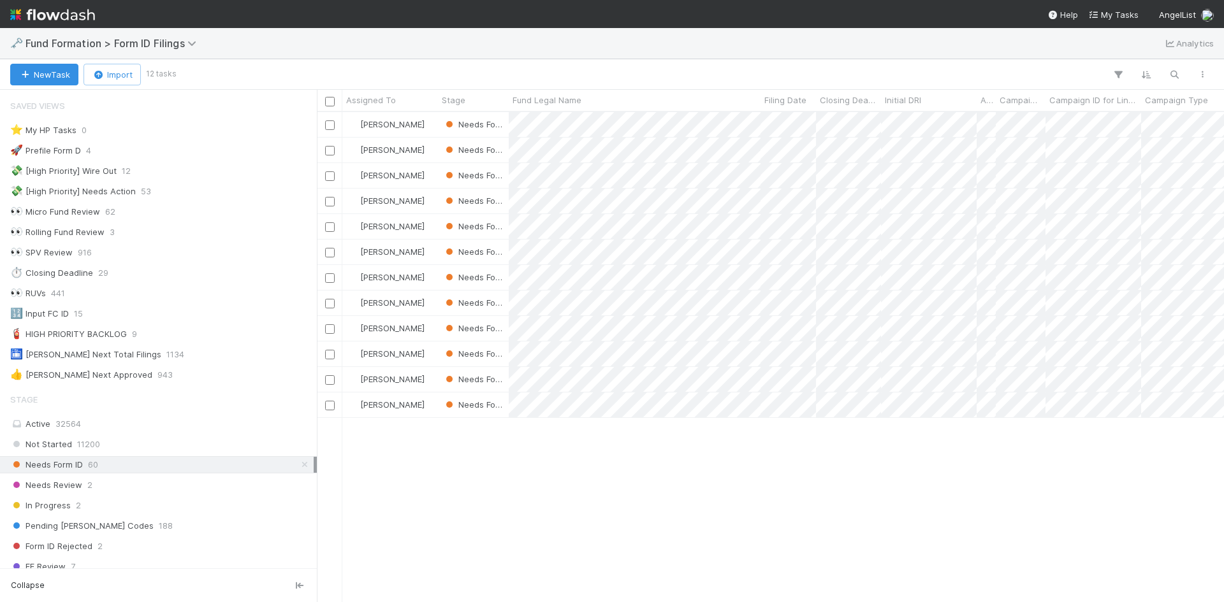
scroll to position [10, 10]
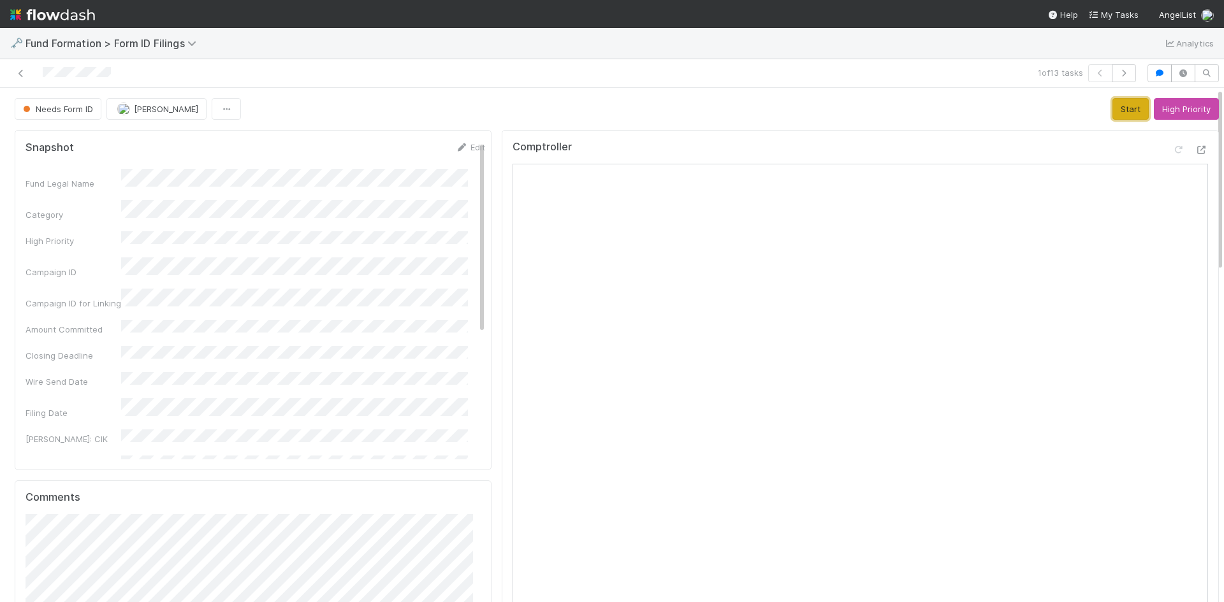
click at [1112, 108] on button "Start" at bounding box center [1130, 109] width 36 height 22
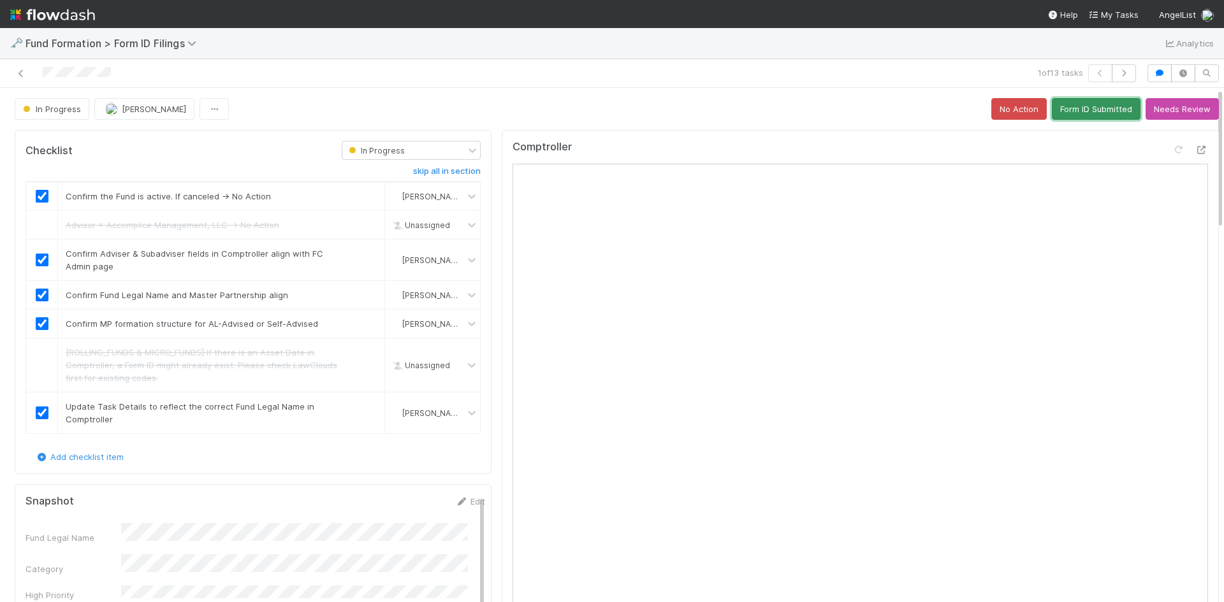
click at [1086, 106] on button "Form ID Submitted" at bounding box center [1096, 109] width 89 height 22
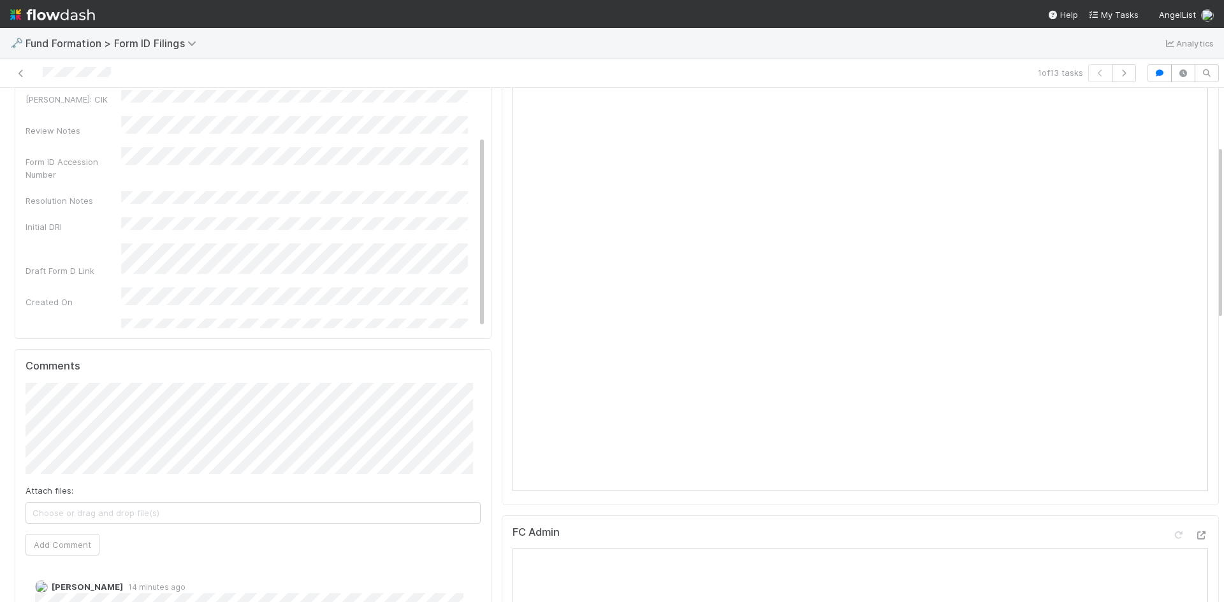
scroll to position [319, 0]
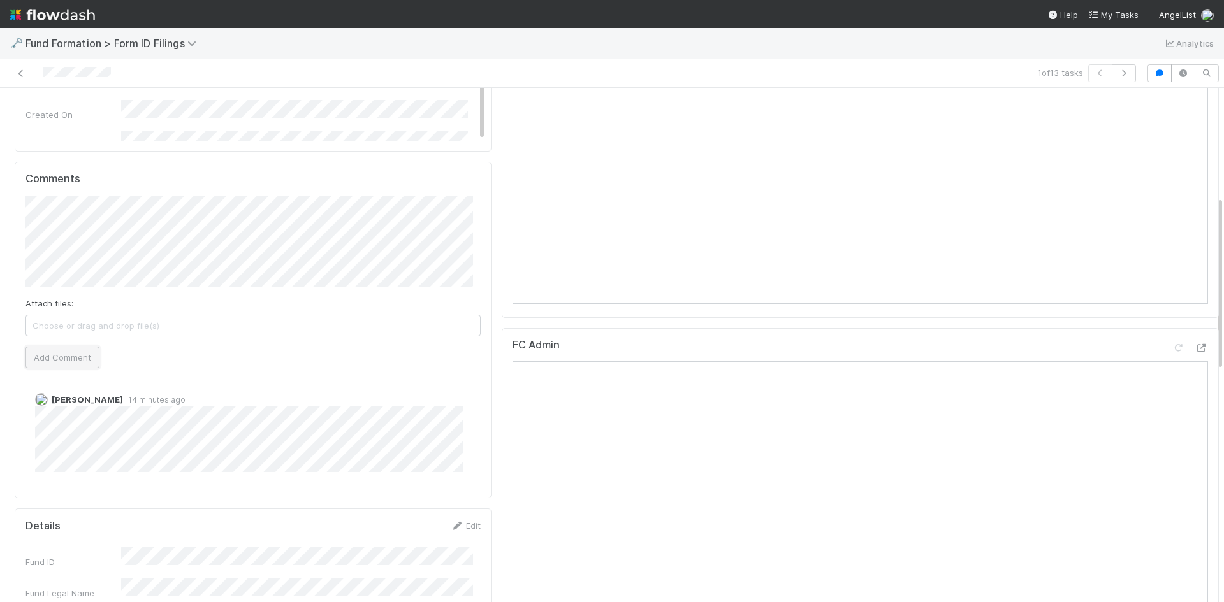
click at [63, 350] on button "Add Comment" at bounding box center [63, 358] width 74 height 22
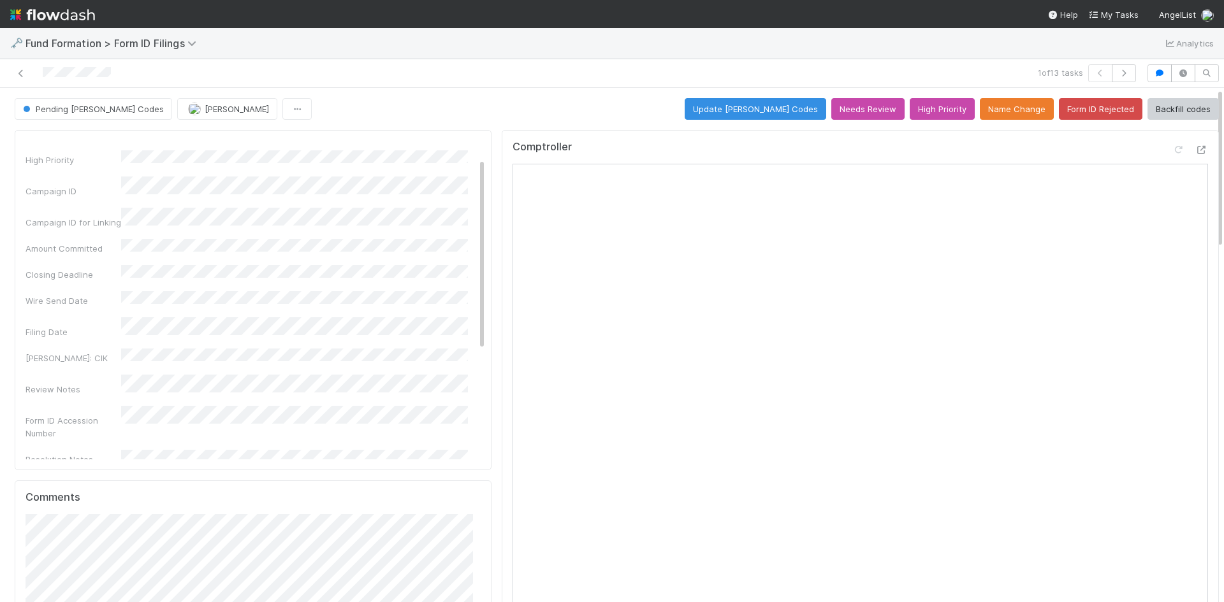
scroll to position [0, 0]
click at [18, 71] on icon at bounding box center [21, 73] width 13 height 8
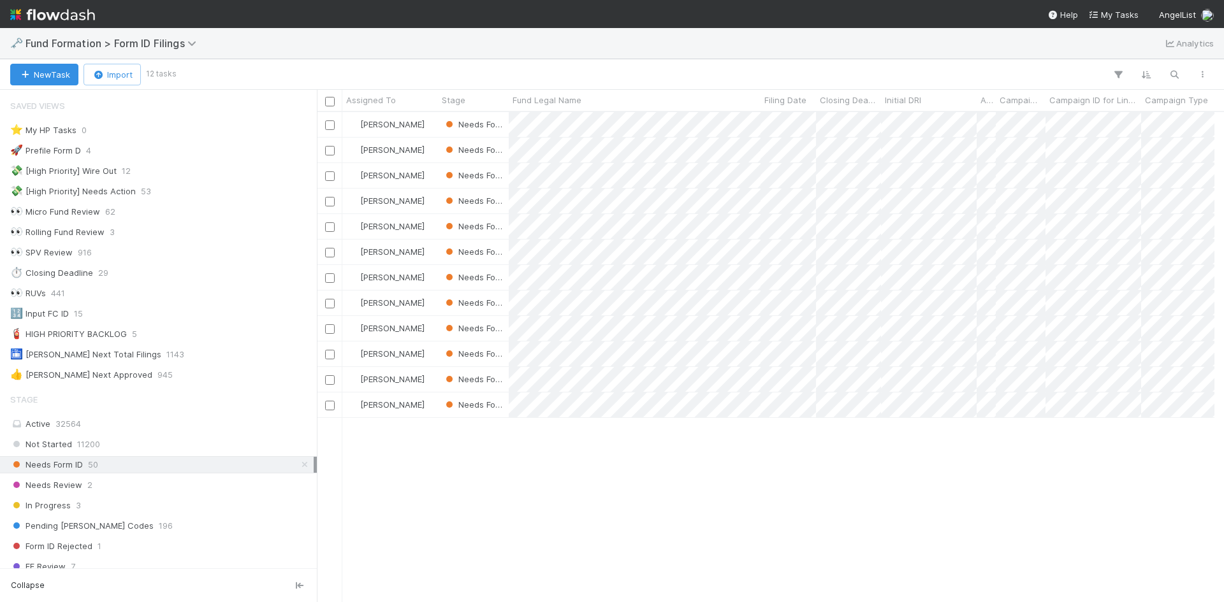
scroll to position [10, 10]
click at [810, 483] on div "Meg Castanare Needs Form ID 8/12/25, 3:04:08 AM 8/15/25, 10:48:07 PM Meg Castan…" at bounding box center [770, 357] width 907 height 490
click at [710, 462] on div at bounding box center [612, 301] width 1224 height 602
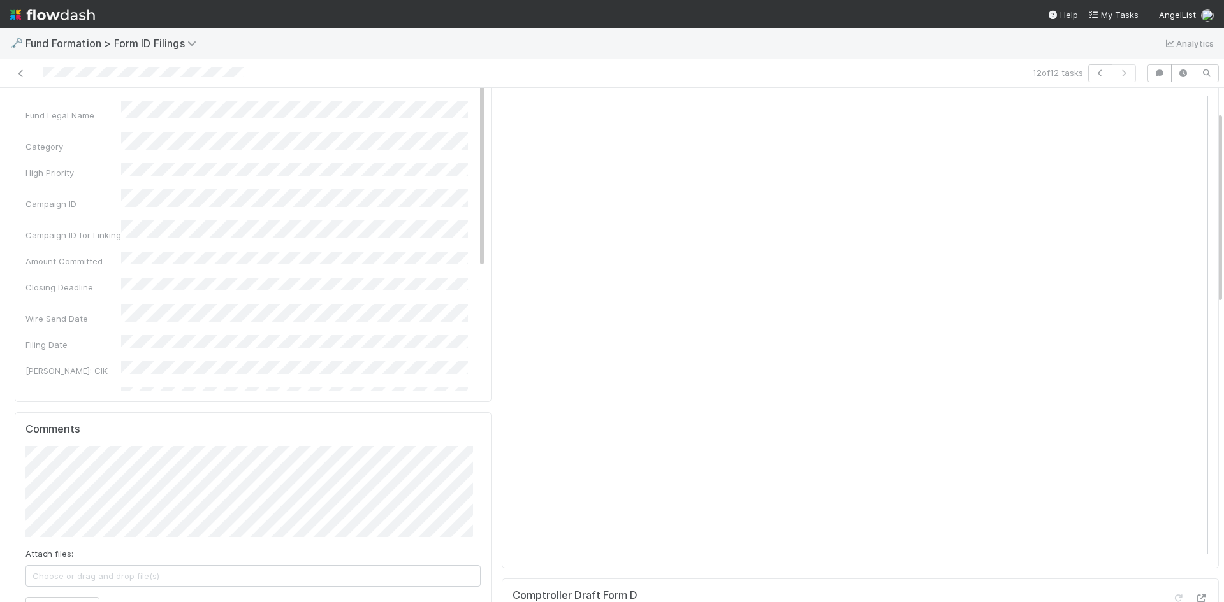
scroll to position [64, 0]
click at [22, 71] on icon at bounding box center [21, 73] width 13 height 8
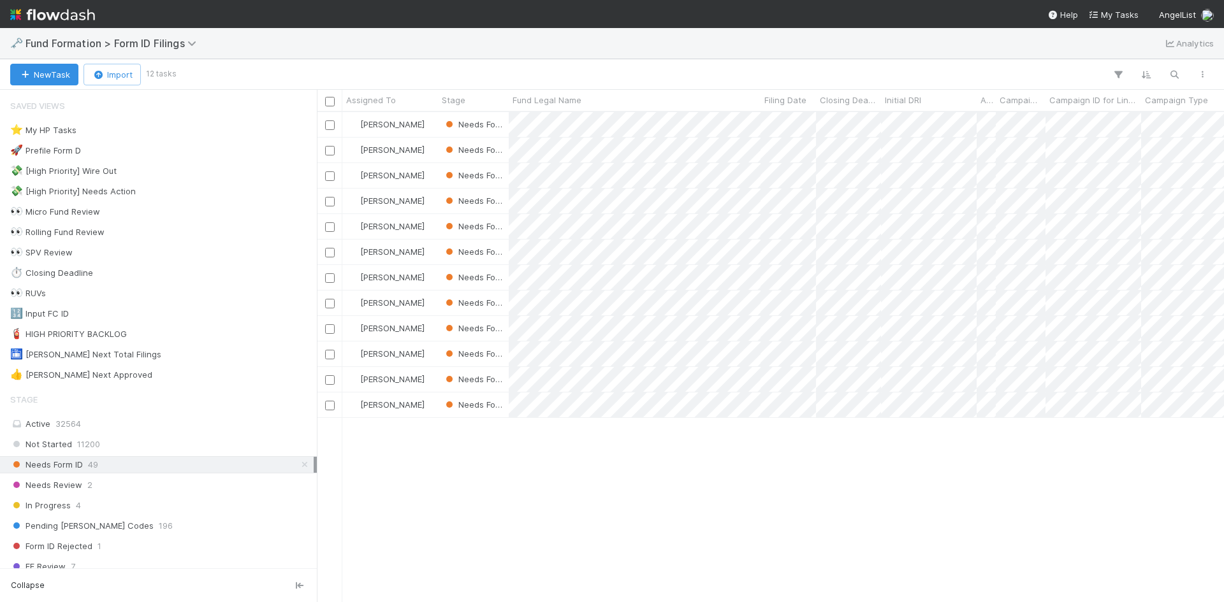
scroll to position [481, 898]
click at [872, 509] on div at bounding box center [612, 301] width 1224 height 602
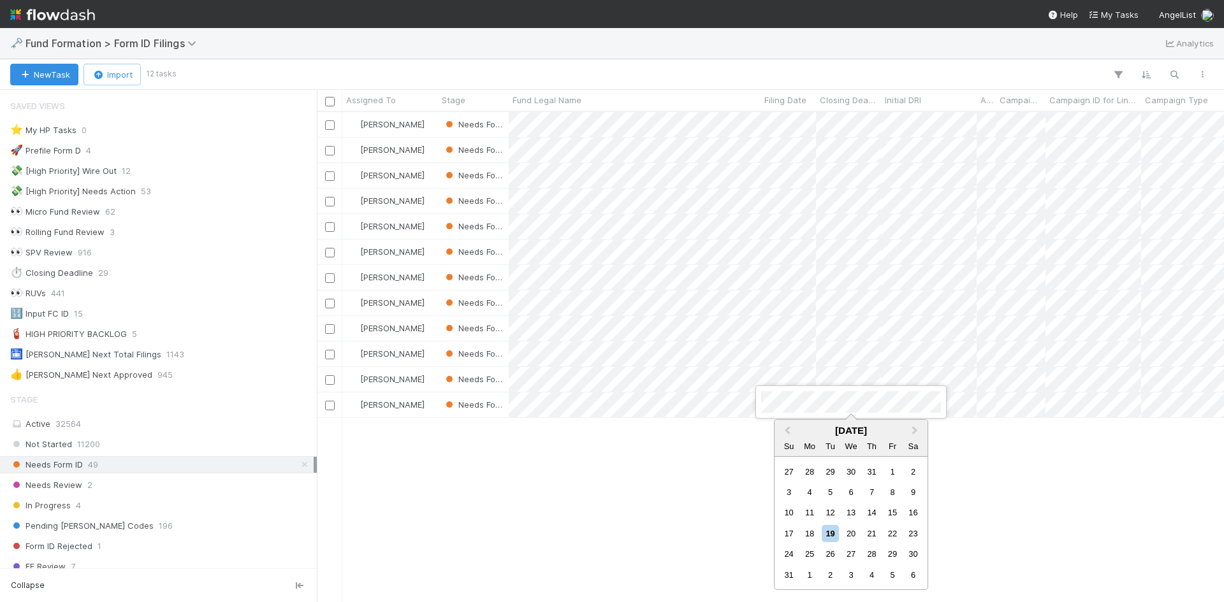
click at [683, 527] on div at bounding box center [612, 301] width 1224 height 602
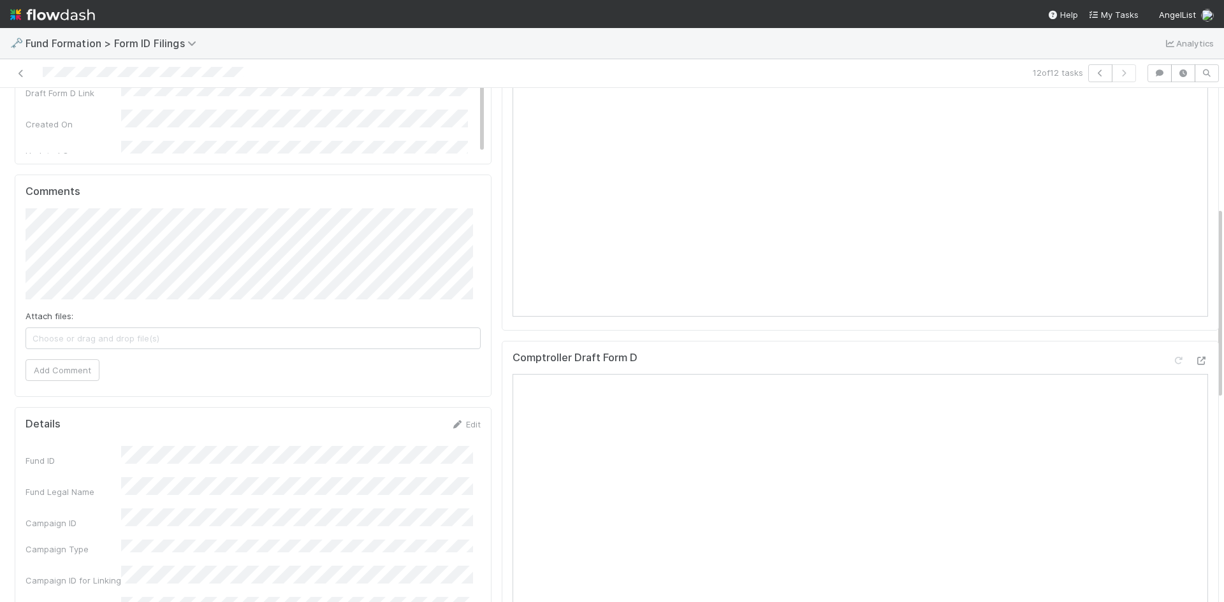
scroll to position [319, 0]
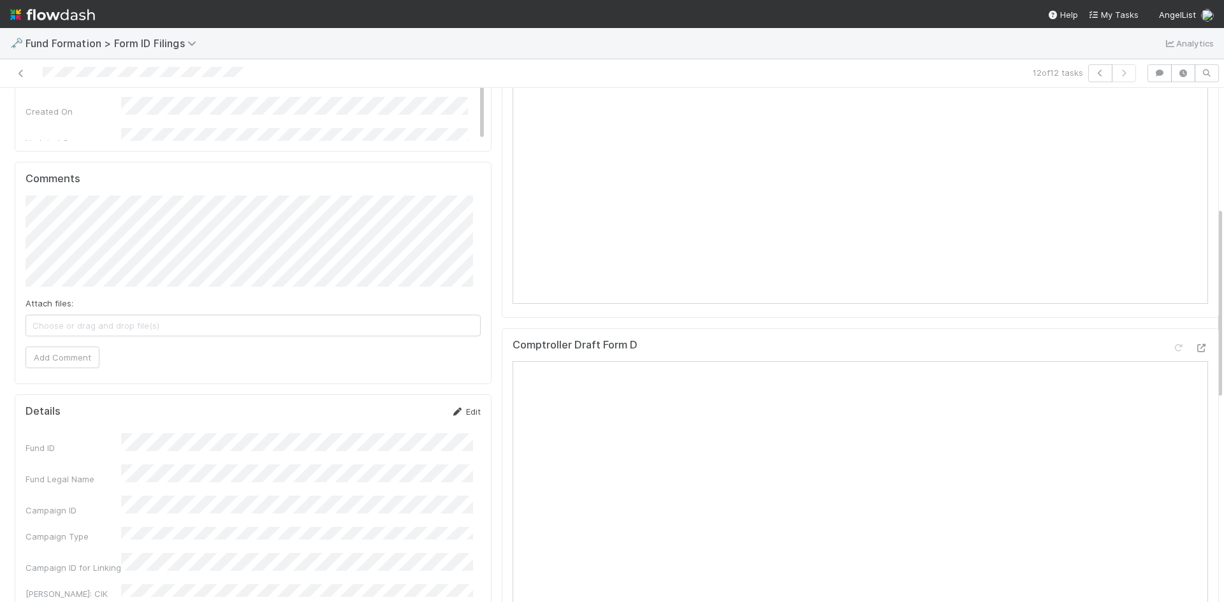
click at [456, 412] on link "Edit" at bounding box center [466, 412] width 30 height 10
drag, startPoint x: 402, startPoint y: 425, endPoint x: 412, endPoint y: 414, distance: 15.3
click at [402, 425] on button "Save" at bounding box center [413, 416] width 36 height 22
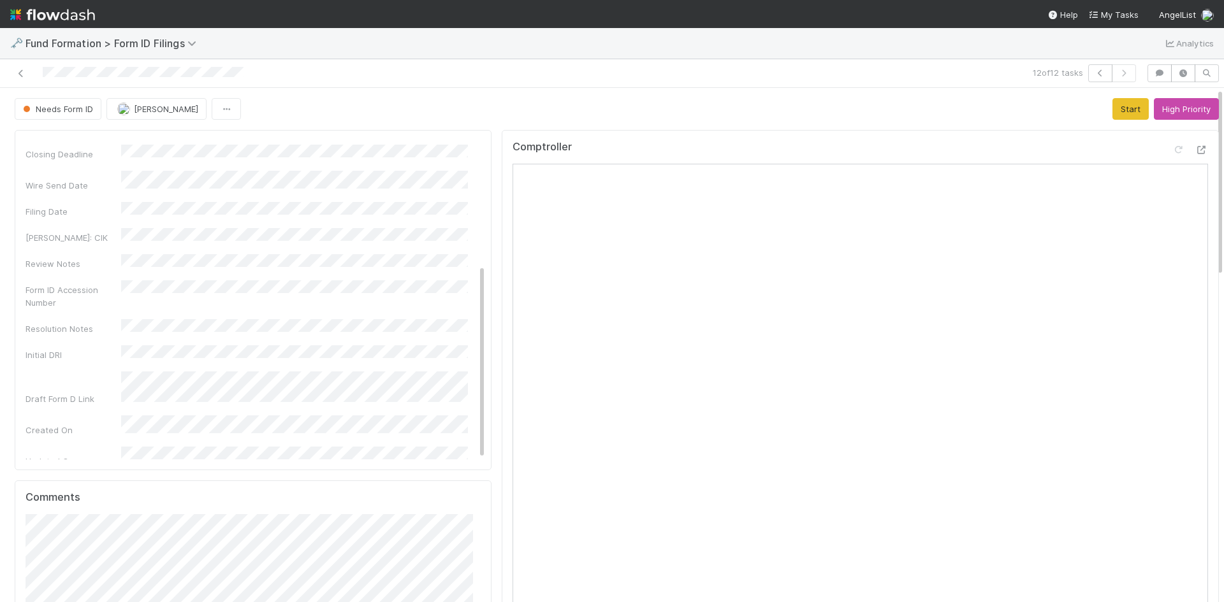
click at [870, 115] on div "Needs Form ID Meg Castanare Start High Priority" at bounding box center [617, 109] width 1204 height 22
click at [1112, 111] on button "Start" at bounding box center [1130, 109] width 36 height 22
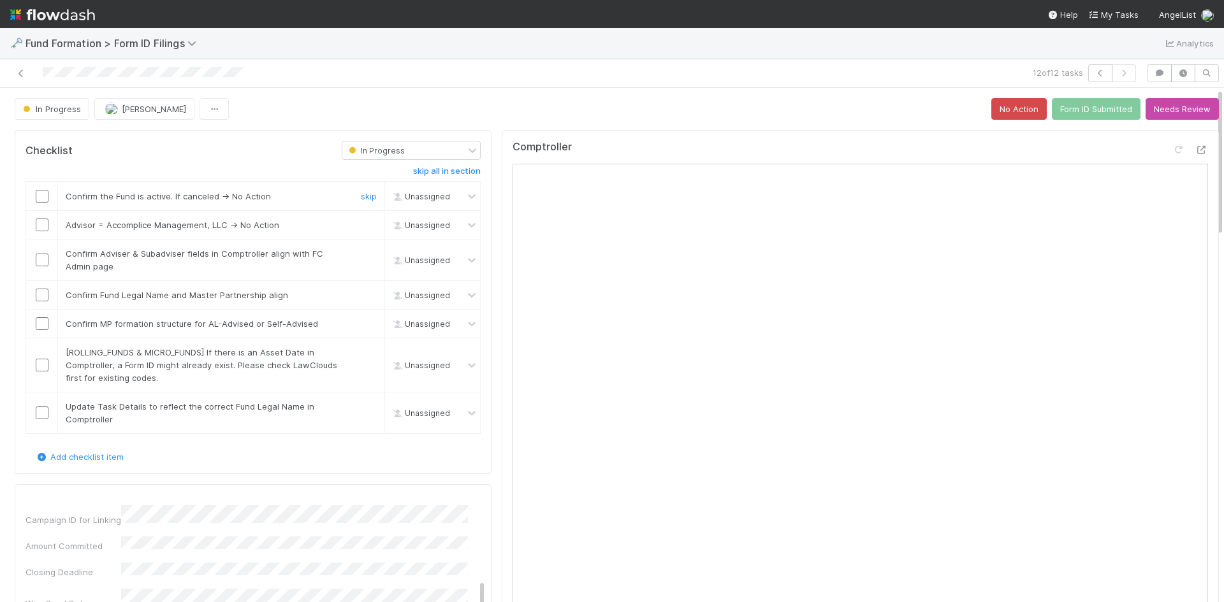
click at [40, 194] on input "checkbox" at bounding box center [42, 196] width 13 height 13
click at [361, 225] on link "skip" at bounding box center [369, 225] width 16 height 10
checkbox input "true"
drag, startPoint x: 43, startPoint y: 258, endPoint x: 43, endPoint y: 270, distance: 11.5
click at [43, 259] on input "checkbox" at bounding box center [42, 260] width 13 height 13
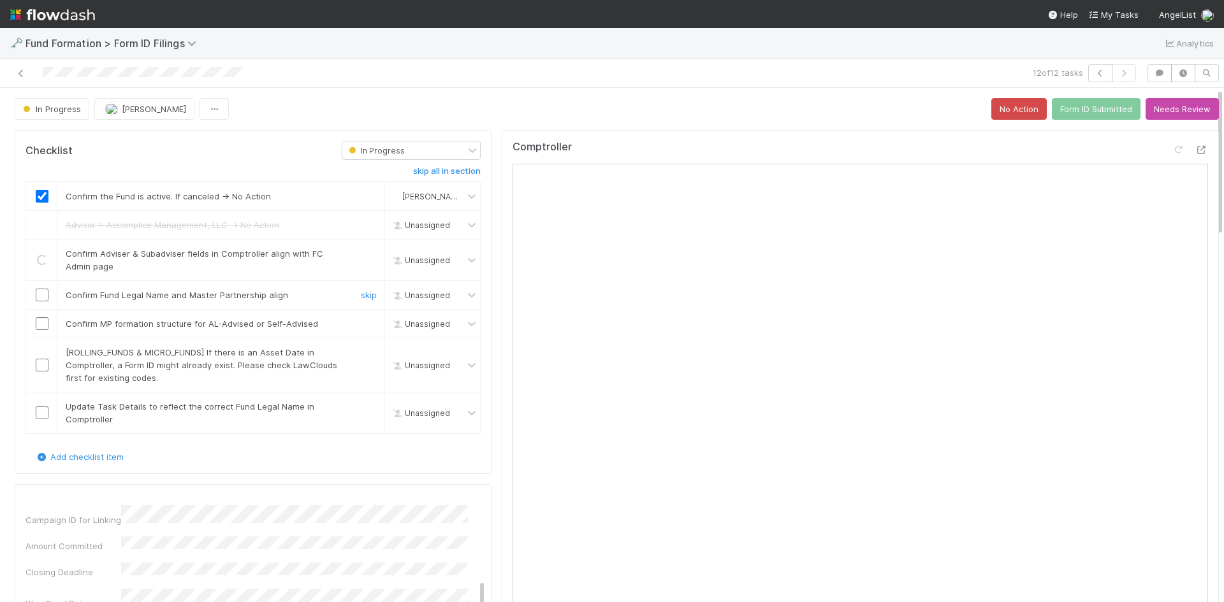
drag, startPoint x: 41, startPoint y: 291, endPoint x: 40, endPoint y: 326, distance: 34.4
click at [41, 293] on input "checkbox" at bounding box center [42, 295] width 13 height 13
click at [41, 321] on input "checkbox" at bounding box center [42, 323] width 13 height 13
click at [361, 354] on link "skip" at bounding box center [369, 352] width 16 height 10
click at [41, 409] on input "checkbox" at bounding box center [42, 413] width 13 height 13
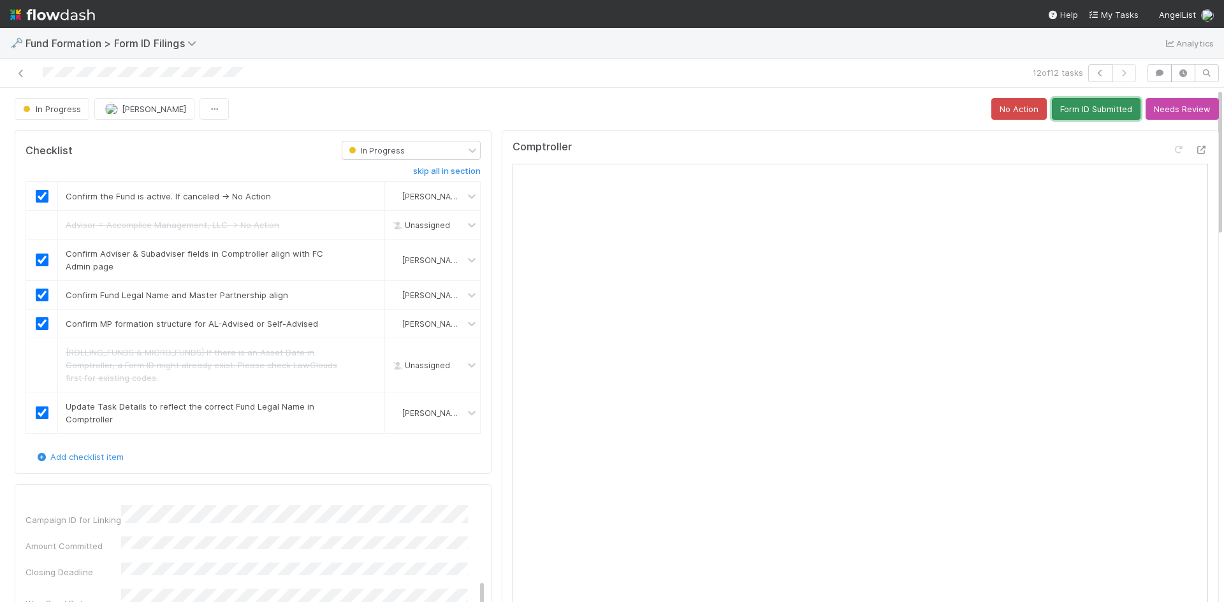
click at [1089, 109] on button "Form ID Submitted" at bounding box center [1096, 109] width 89 height 22
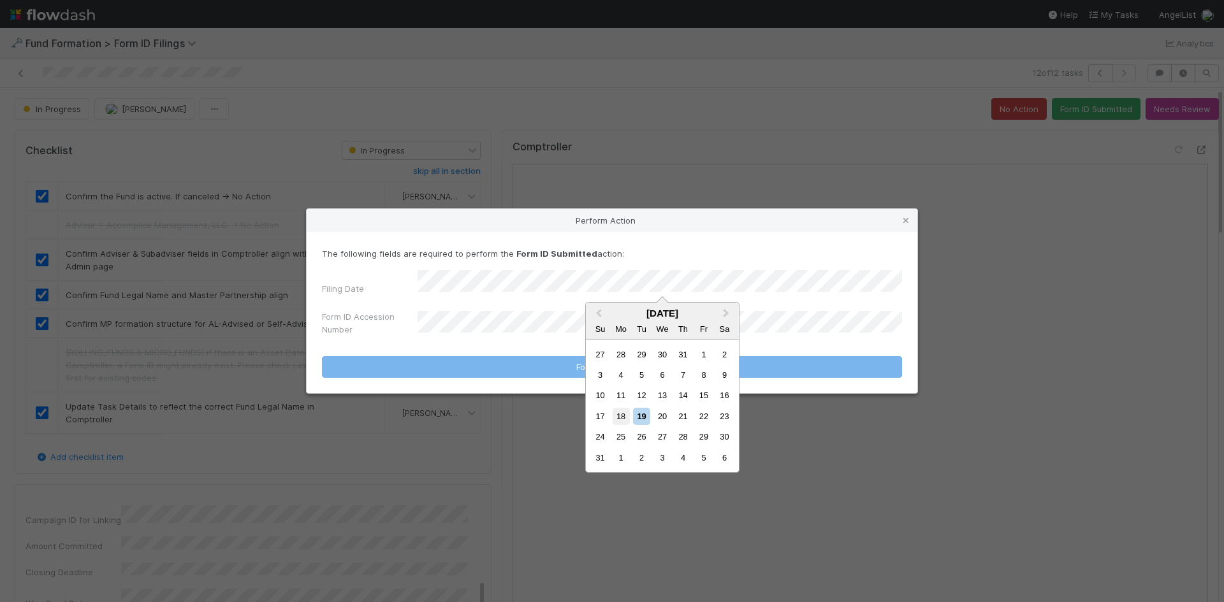
click at [616, 415] on div "18" at bounding box center [621, 416] width 17 height 17
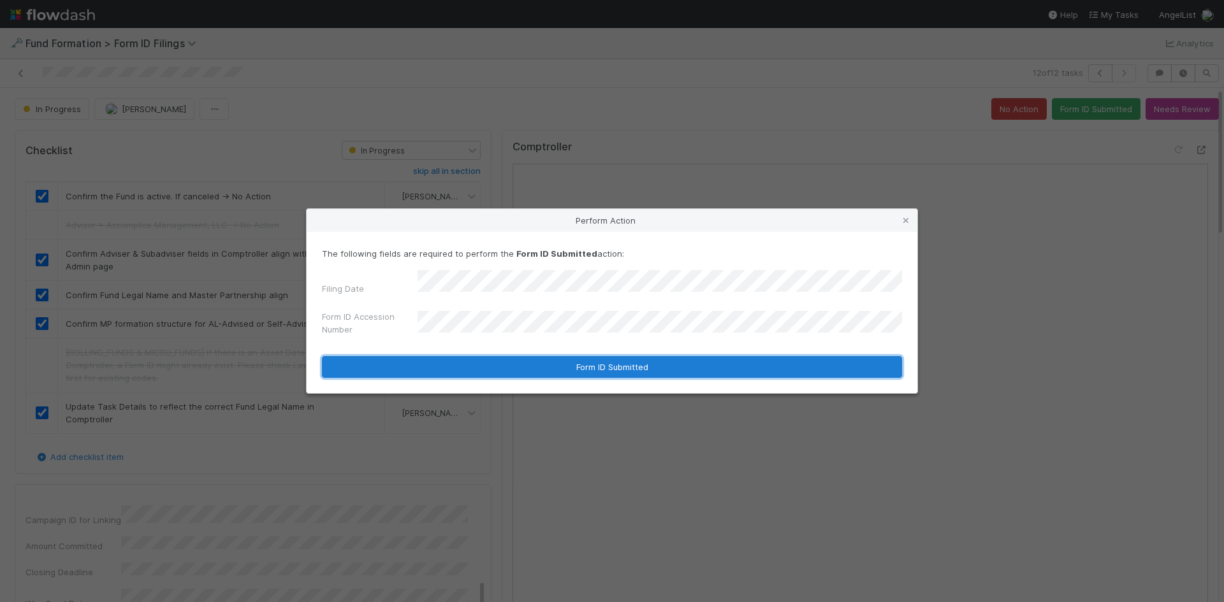
click at [459, 360] on button "Form ID Submitted" at bounding box center [612, 367] width 580 height 22
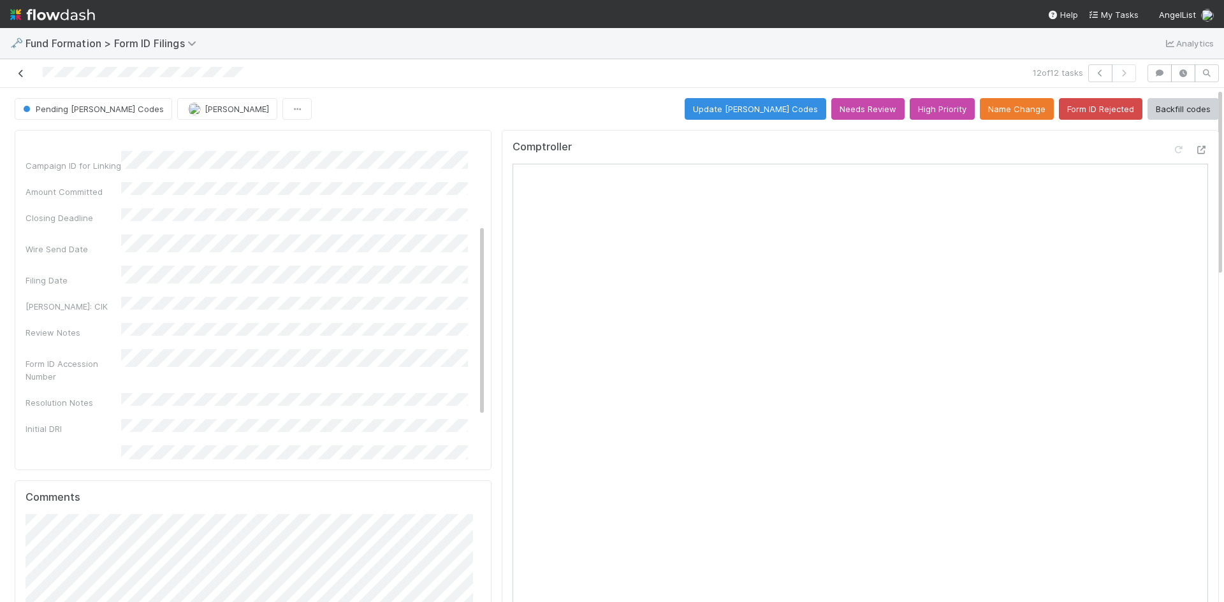
click at [21, 72] on icon at bounding box center [21, 73] width 13 height 8
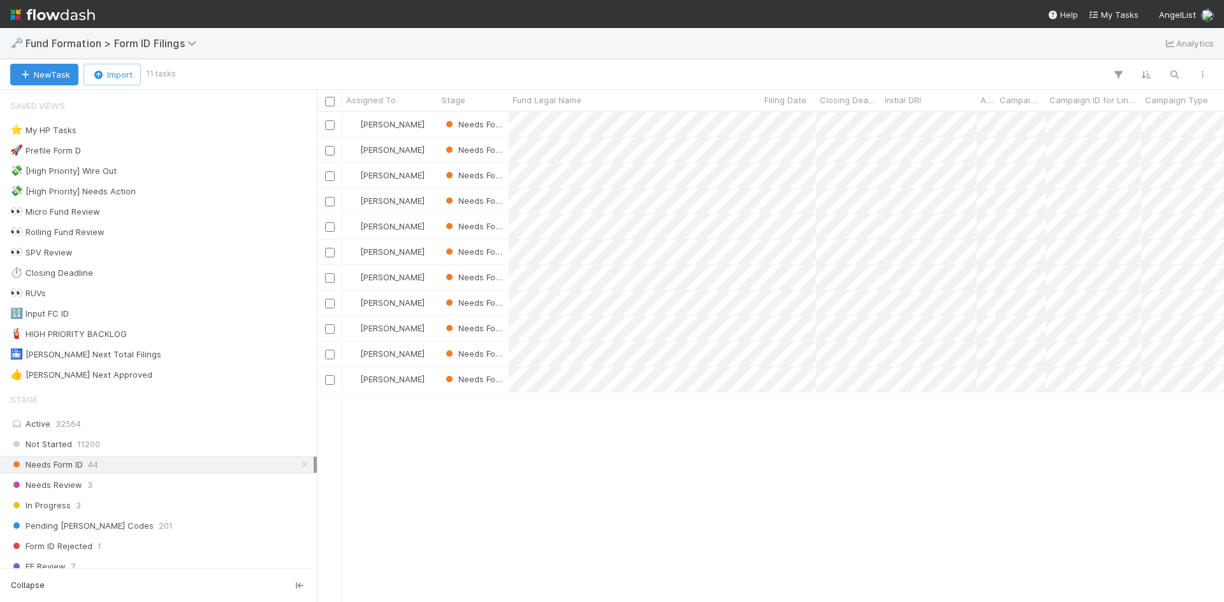
scroll to position [481, 898]
click at [975, 441] on div at bounding box center [612, 301] width 1224 height 602
click at [718, 437] on div at bounding box center [612, 301] width 1224 height 602
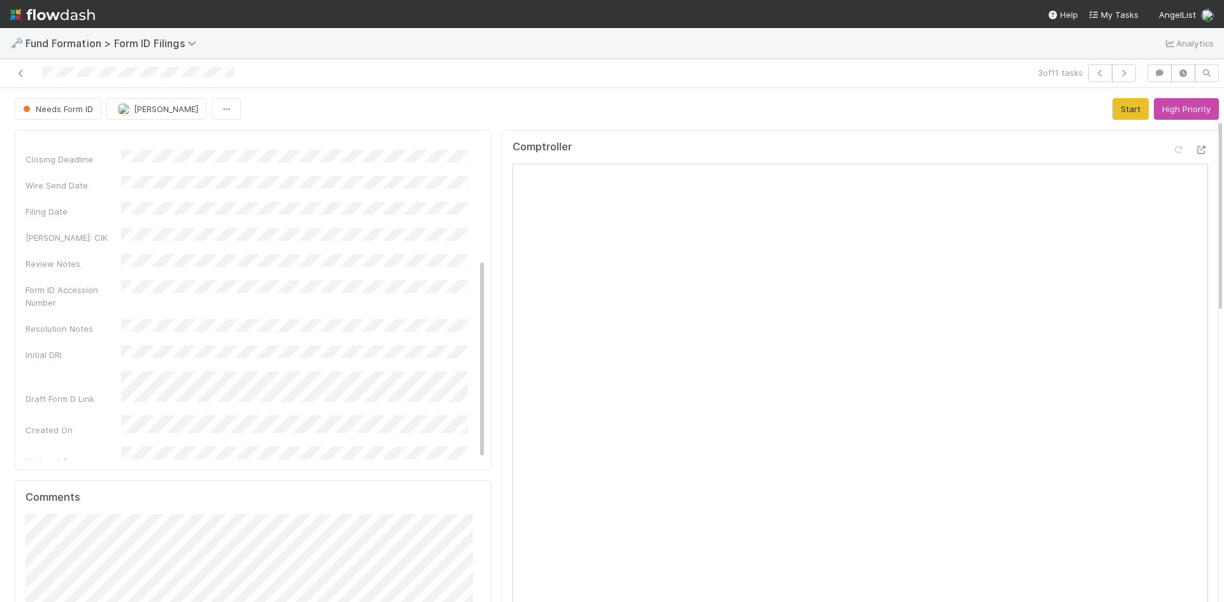
scroll to position [319, 0]
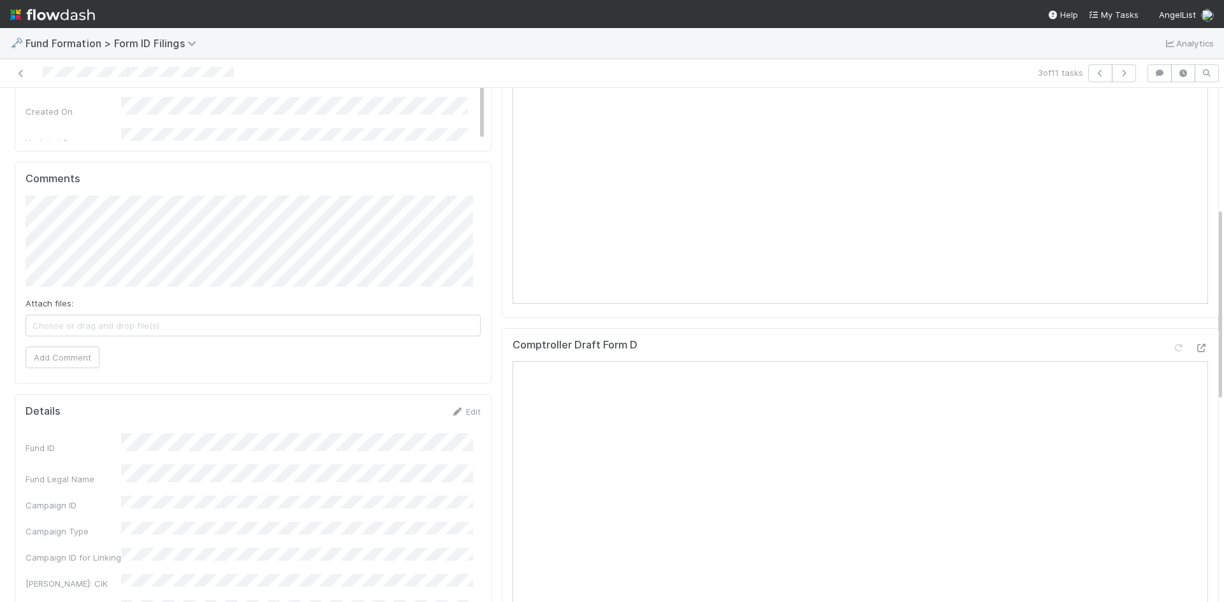
drag, startPoint x: 456, startPoint y: 412, endPoint x: 421, endPoint y: 435, distance: 42.1
click at [456, 412] on link "Edit" at bounding box center [466, 412] width 30 height 10
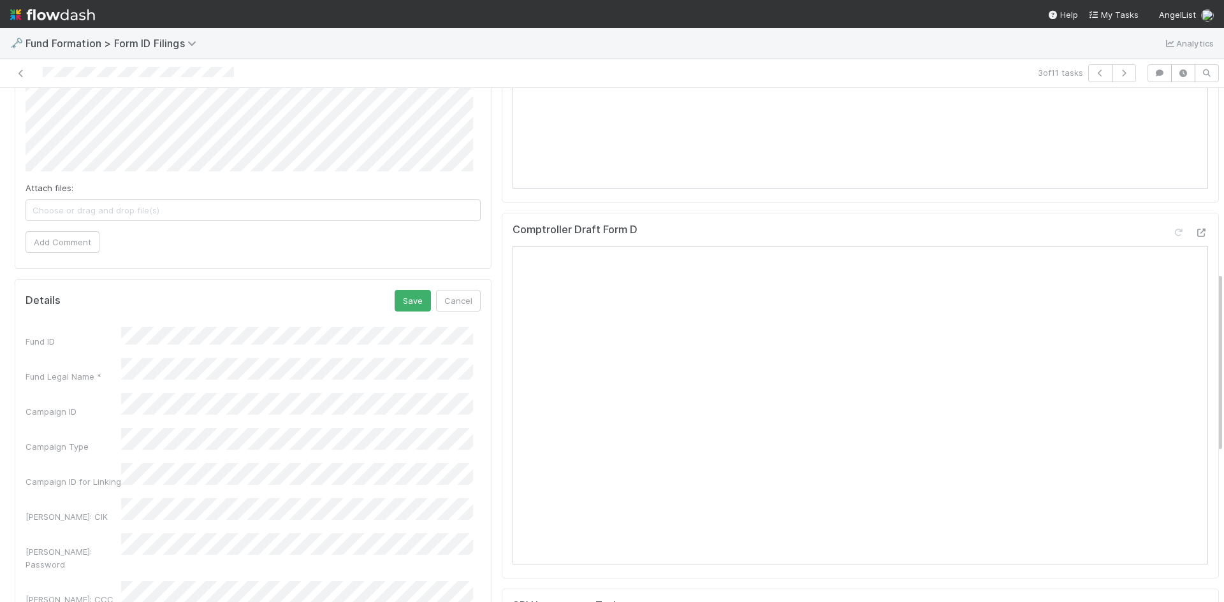
scroll to position [574, 0]
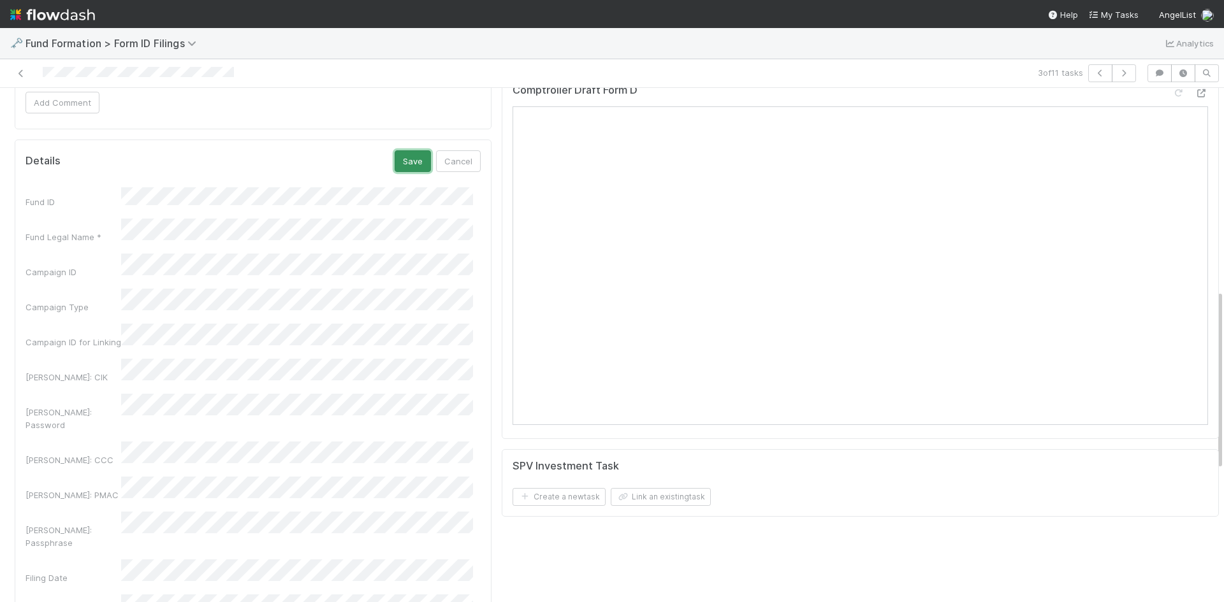
click at [400, 169] on button "Save" at bounding box center [413, 161] width 36 height 22
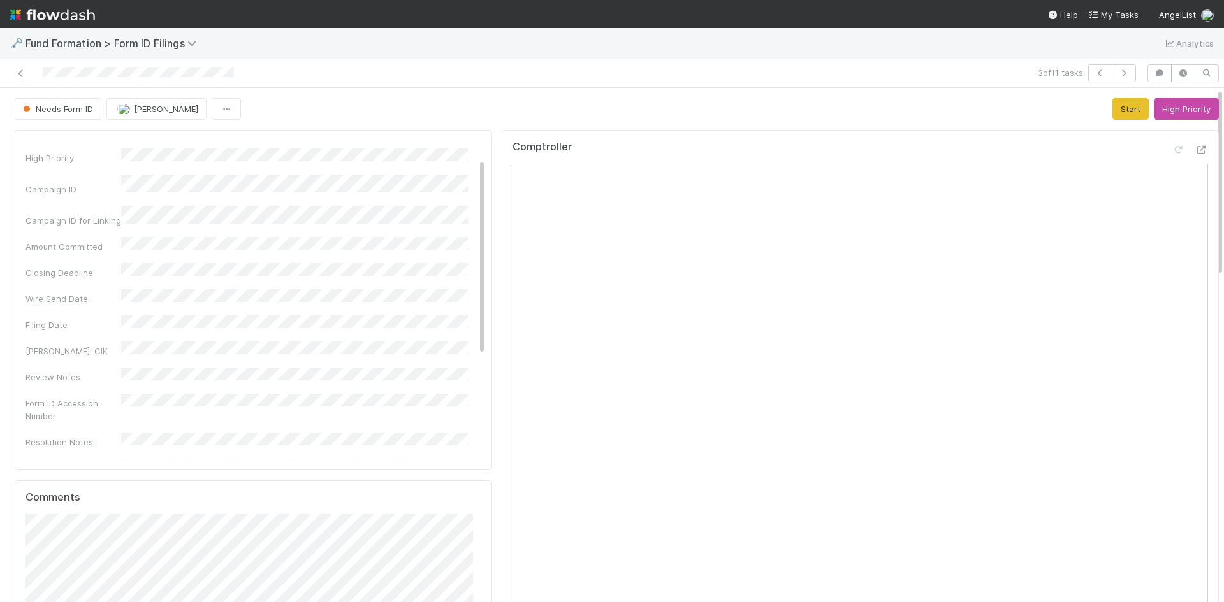
scroll to position [0, 0]
click at [18, 76] on icon at bounding box center [21, 73] width 13 height 8
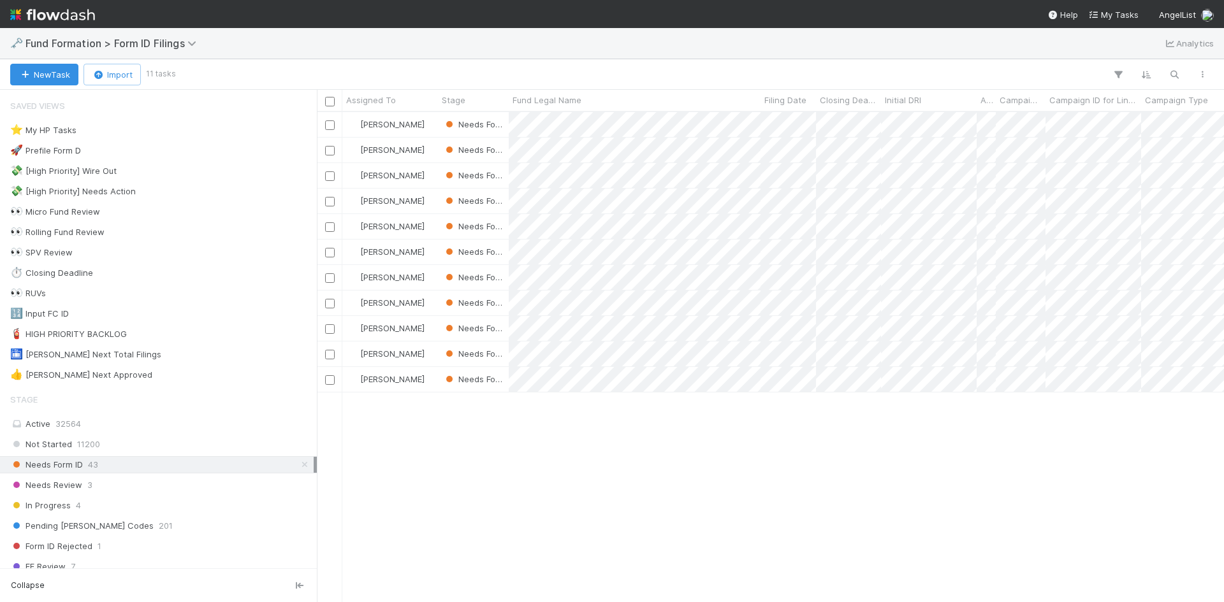
scroll to position [481, 898]
click at [769, 458] on div at bounding box center [612, 301] width 1224 height 602
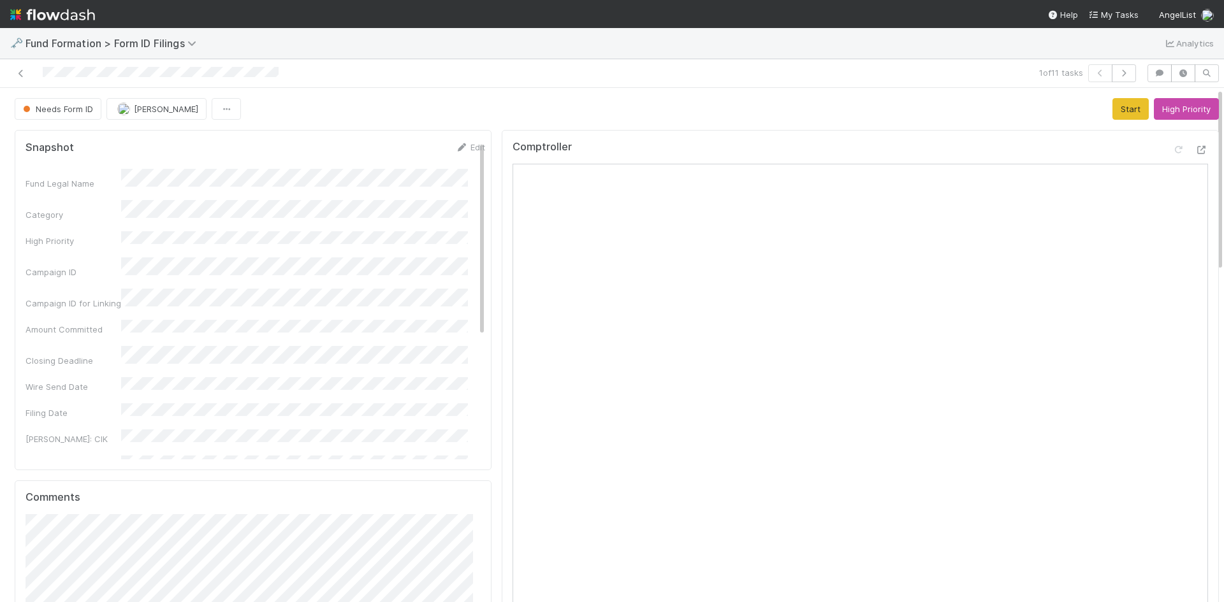
click at [1113, 108] on button "Start" at bounding box center [1130, 109] width 36 height 22
click at [1112, 111] on button "Start" at bounding box center [1130, 109] width 36 height 22
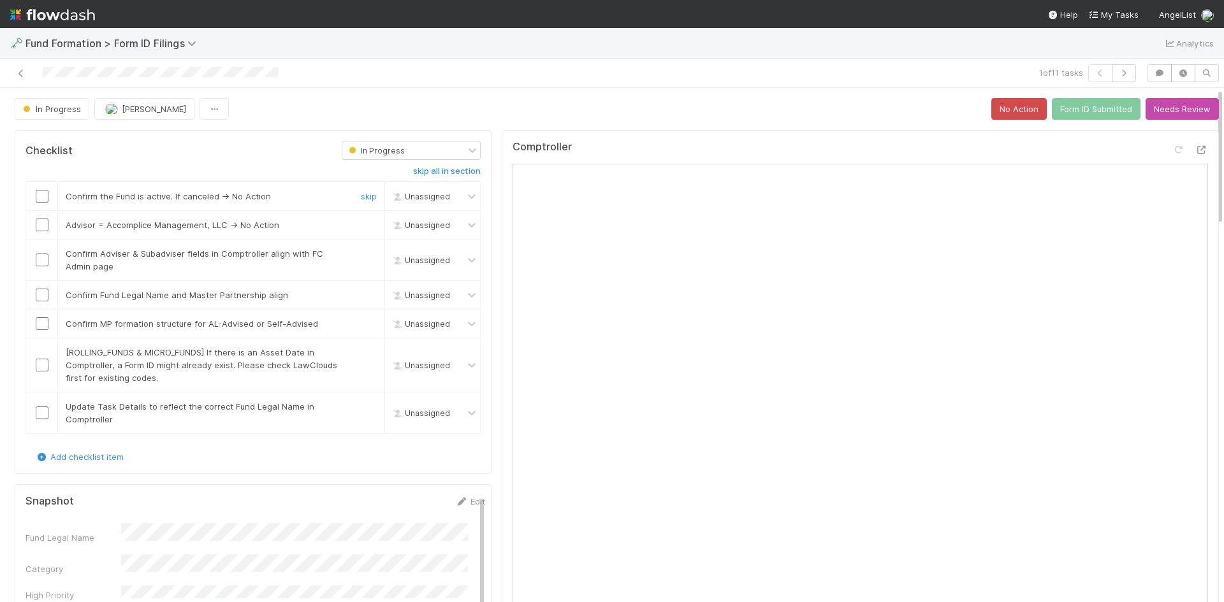
click at [37, 189] on td at bounding box center [42, 196] width 32 height 29
click at [39, 196] on input "checkbox" at bounding box center [42, 196] width 13 height 13
click at [361, 224] on link "skip" at bounding box center [369, 225] width 16 height 10
drag, startPoint x: 40, startPoint y: 257, endPoint x: 41, endPoint y: 282, distance: 24.9
click at [40, 259] on input "checkbox" at bounding box center [42, 260] width 13 height 13
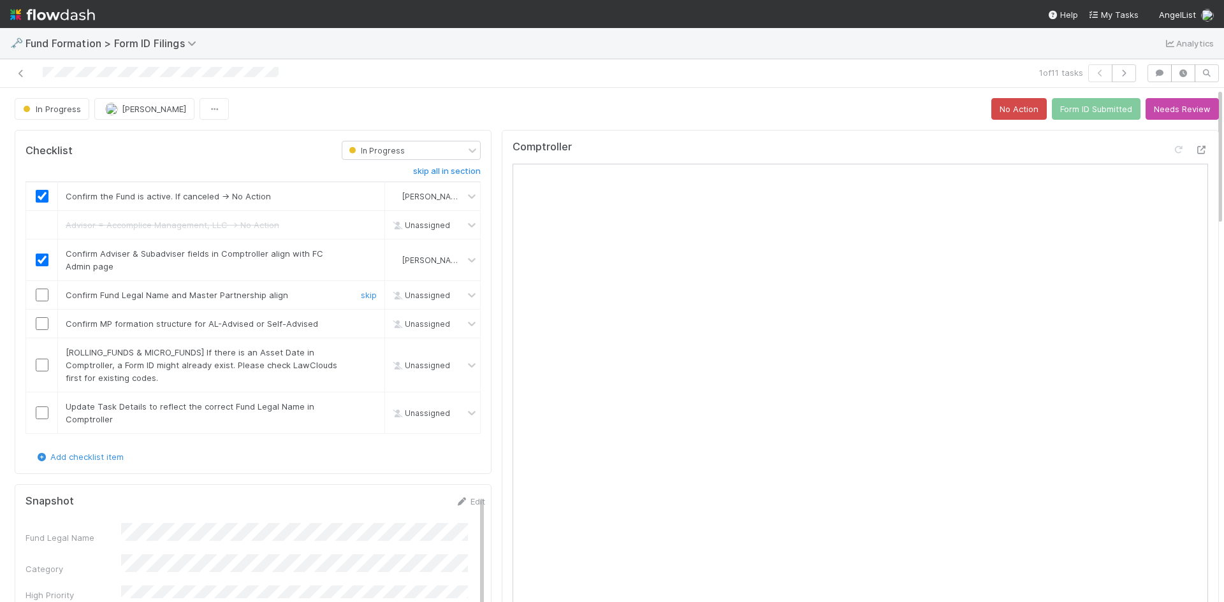
drag, startPoint x: 41, startPoint y: 289, endPoint x: 42, endPoint y: 313, distance: 23.6
click at [41, 290] on input "checkbox" at bounding box center [42, 295] width 13 height 13
click at [41, 319] on input "checkbox" at bounding box center [42, 323] width 13 height 13
drag, startPoint x: 360, startPoint y: 354, endPoint x: 132, endPoint y: 398, distance: 231.7
click at [361, 356] on link "skip" at bounding box center [369, 352] width 16 height 10
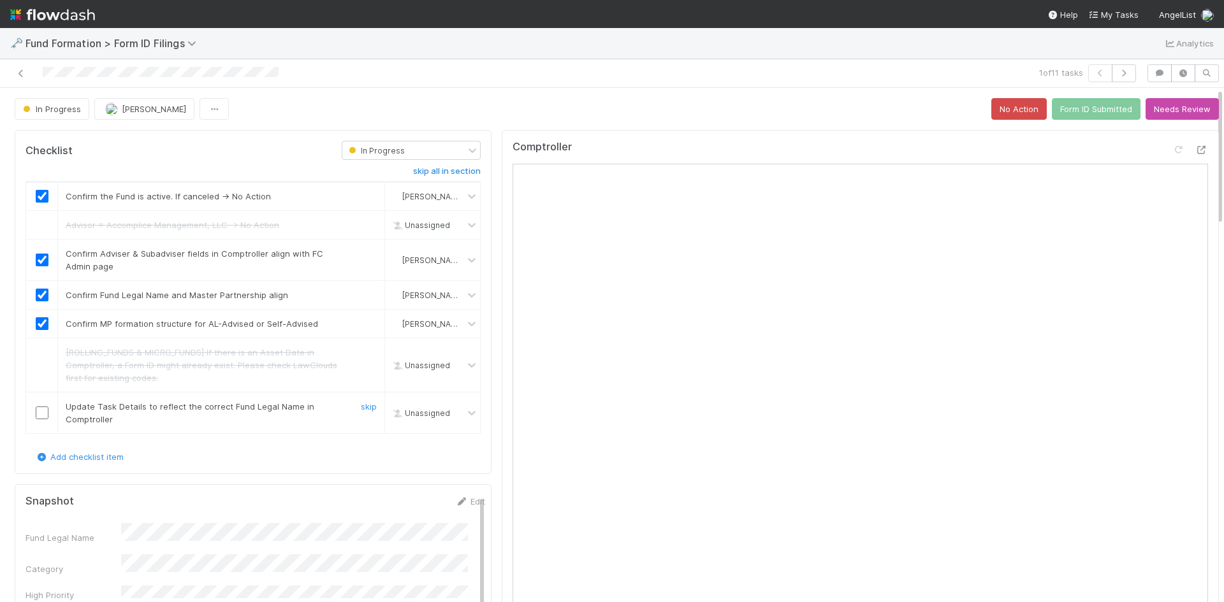
click at [37, 412] on input "checkbox" at bounding box center [42, 413] width 13 height 13
click at [1093, 108] on button "Form ID Submitted" at bounding box center [1096, 109] width 89 height 22
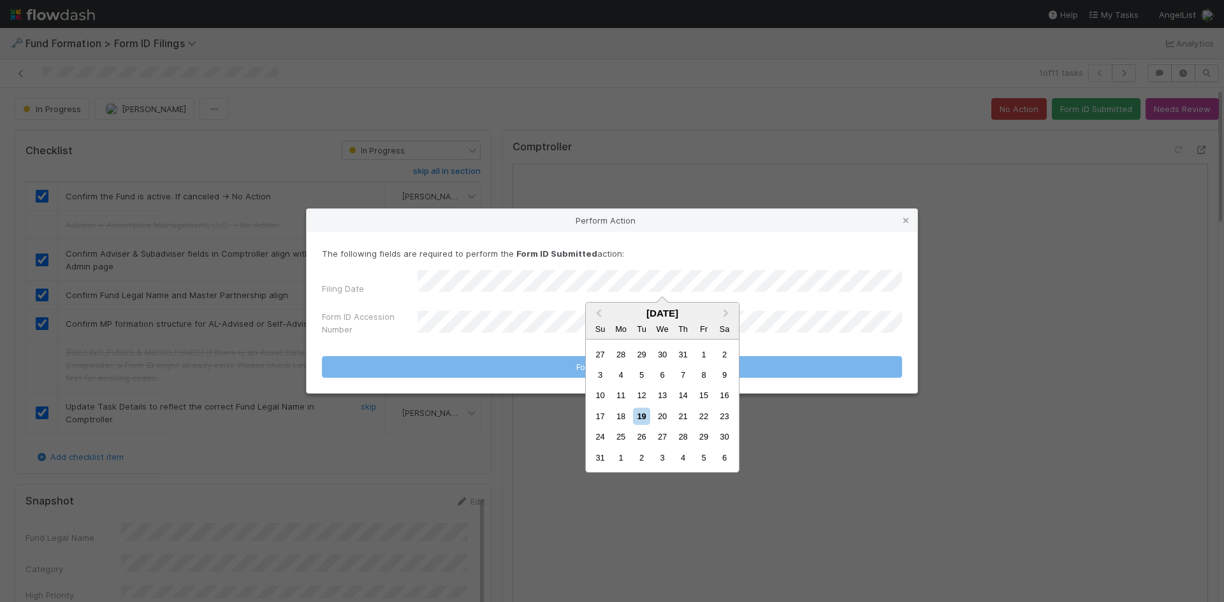
drag, startPoint x: 623, startPoint y: 416, endPoint x: 536, endPoint y: 359, distance: 104.1
click at [622, 415] on div "18" at bounding box center [621, 416] width 17 height 17
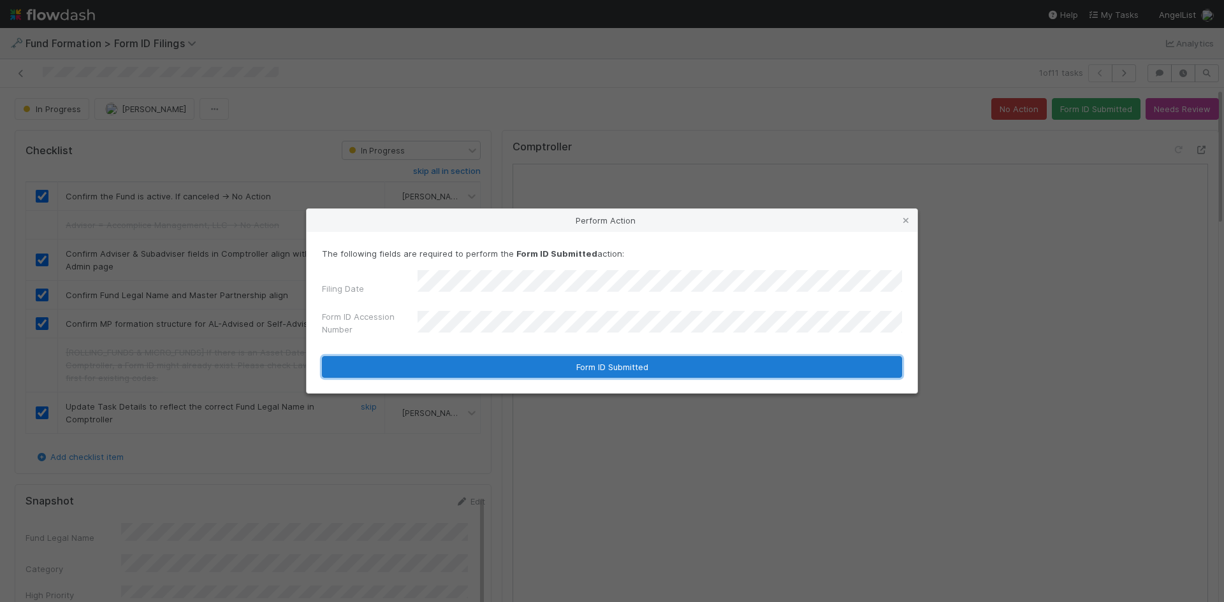
click at [446, 361] on button "Form ID Submitted" at bounding box center [612, 367] width 580 height 22
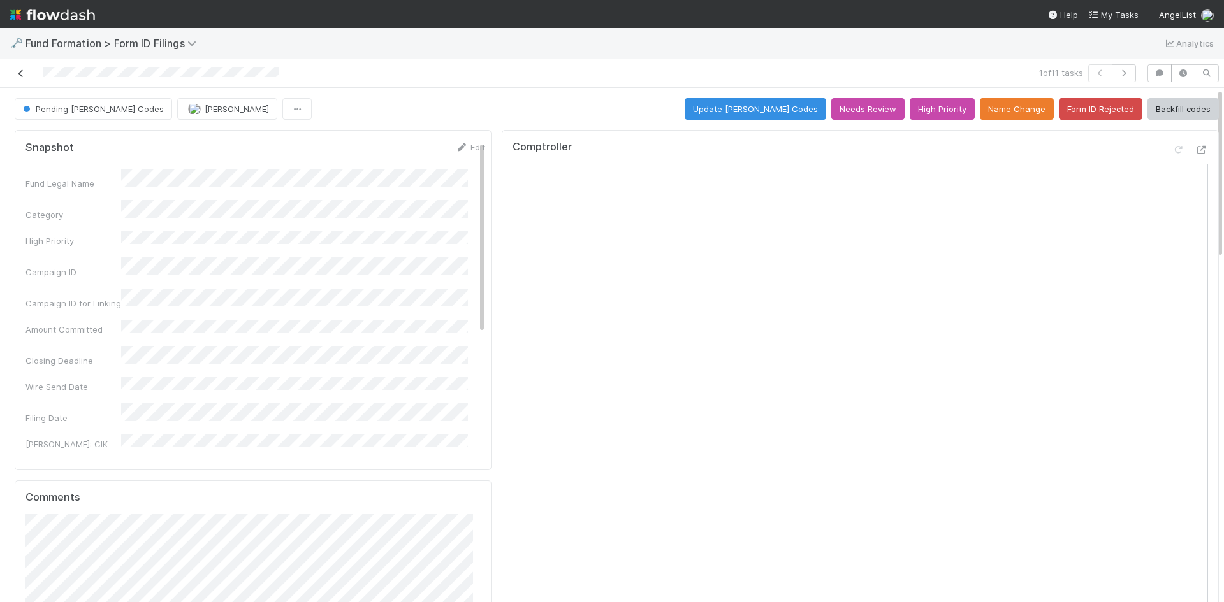
click at [23, 73] on icon at bounding box center [21, 73] width 13 height 8
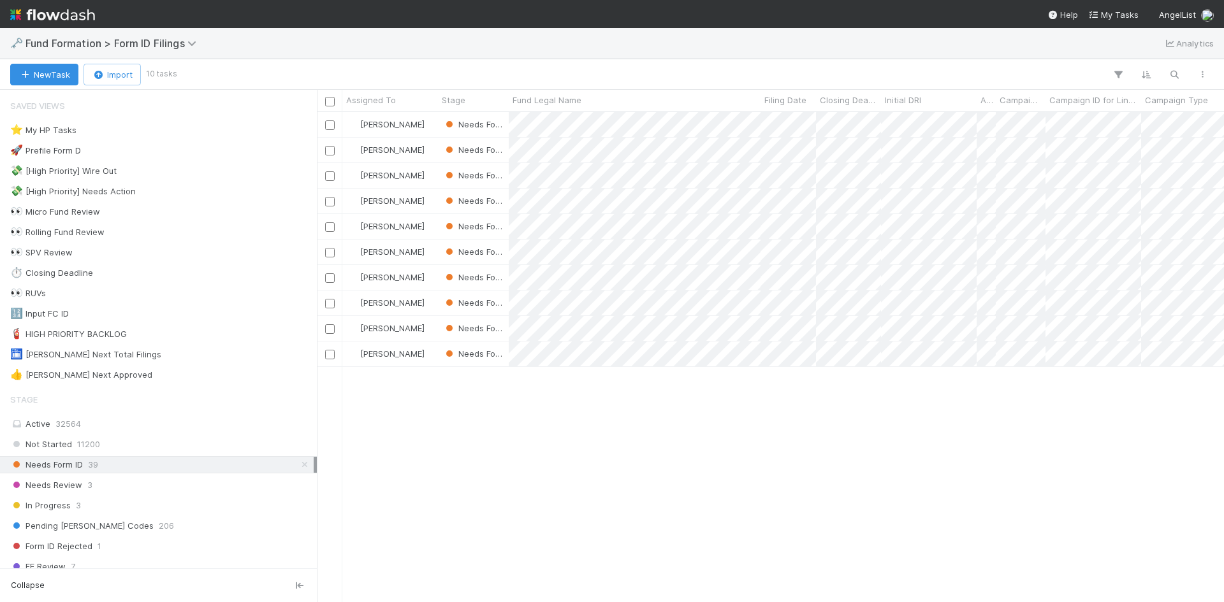
scroll to position [481, 898]
drag, startPoint x: 910, startPoint y: 440, endPoint x: 852, endPoint y: 381, distance: 82.9
click at [909, 440] on div at bounding box center [612, 301] width 1224 height 602
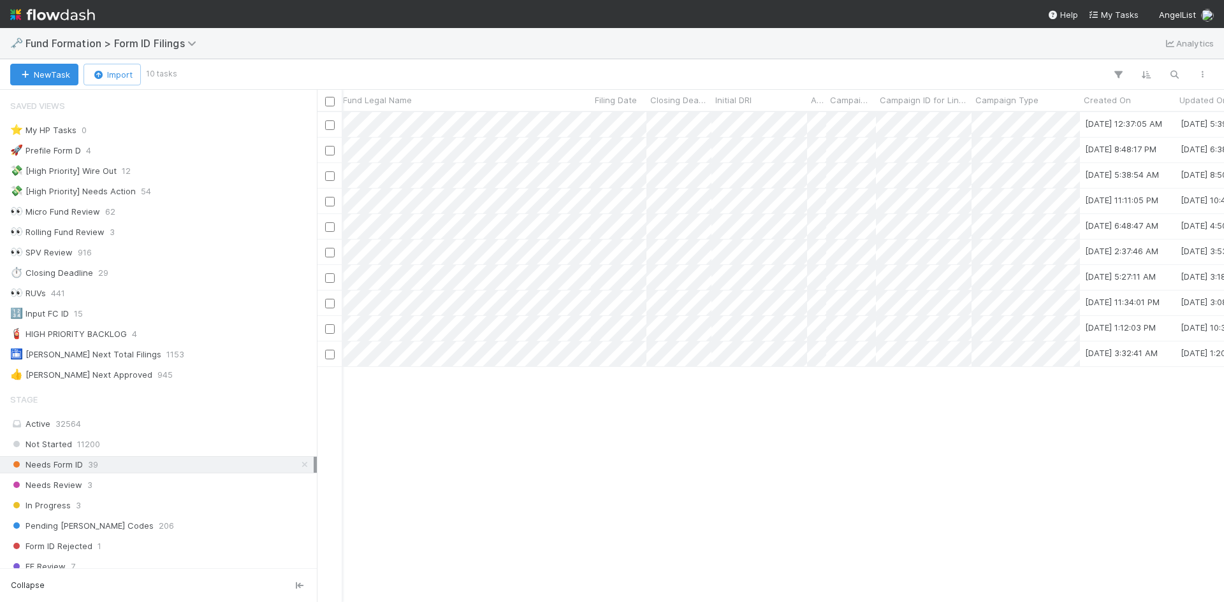
scroll to position [0, 135]
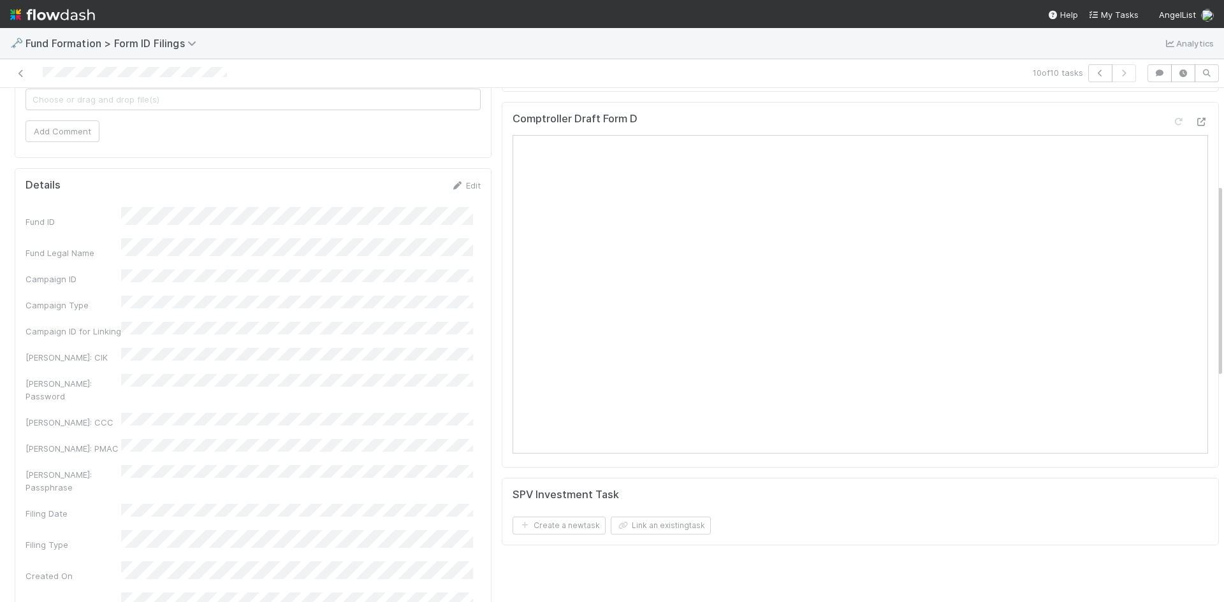
scroll to position [574, 0]
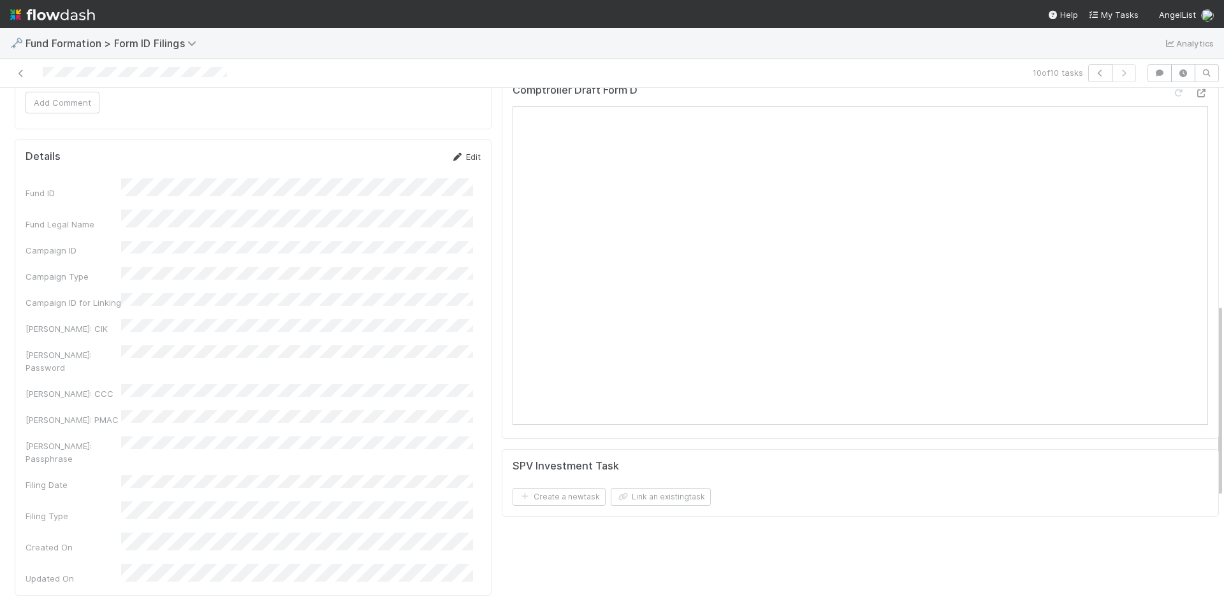
click at [460, 159] on link "Edit" at bounding box center [466, 157] width 30 height 10
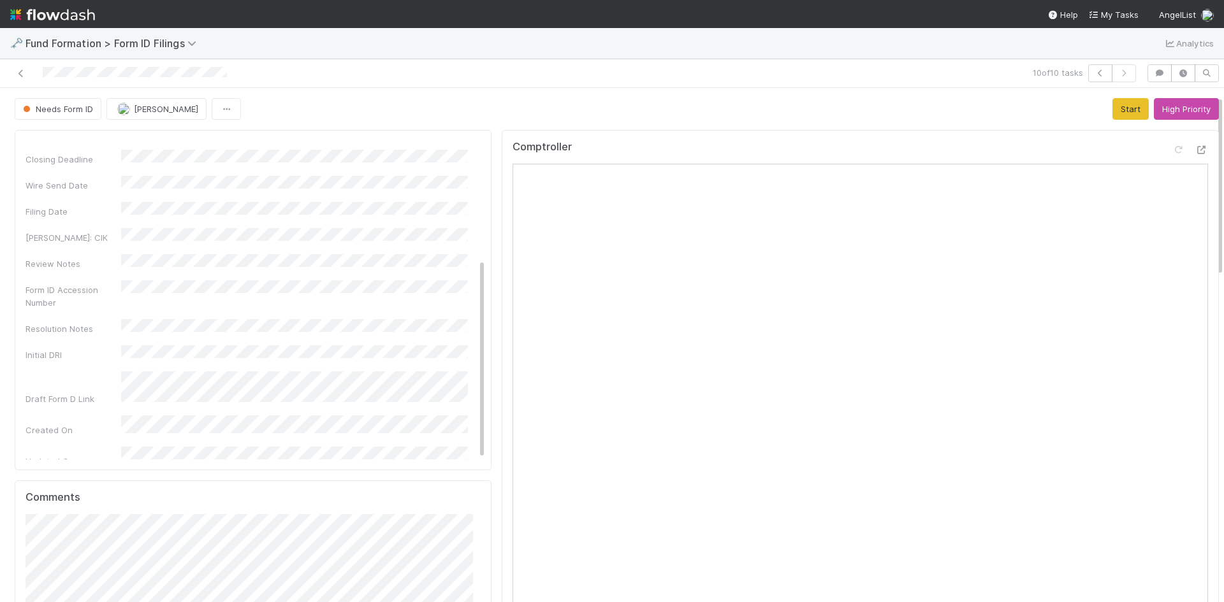
scroll to position [319, 0]
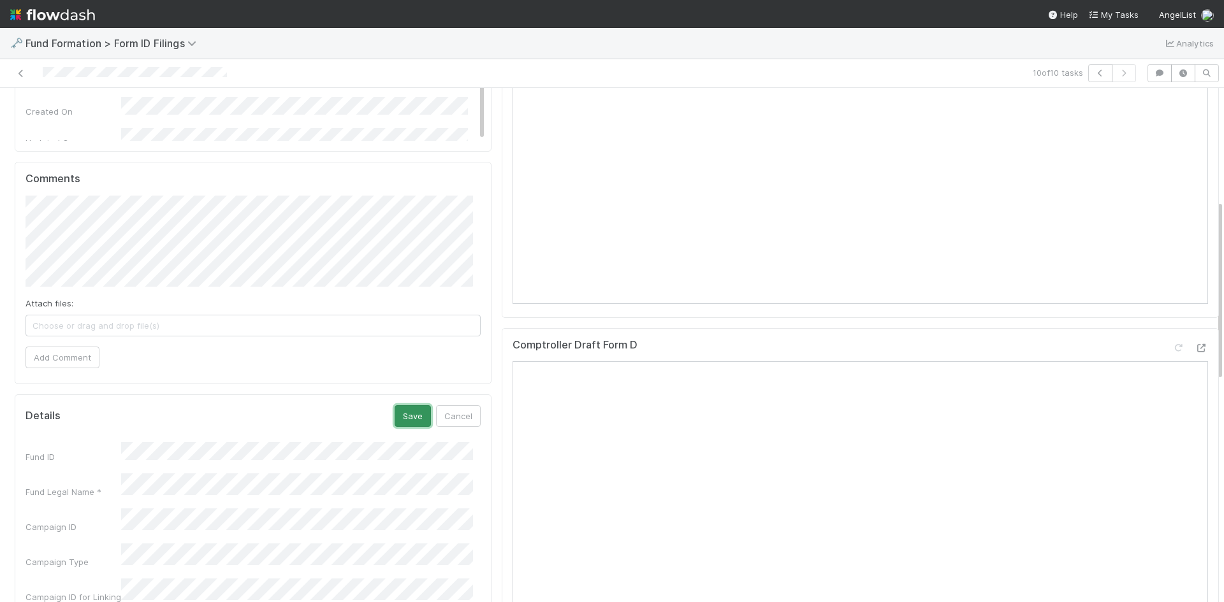
click at [396, 417] on button "Save" at bounding box center [413, 416] width 36 height 22
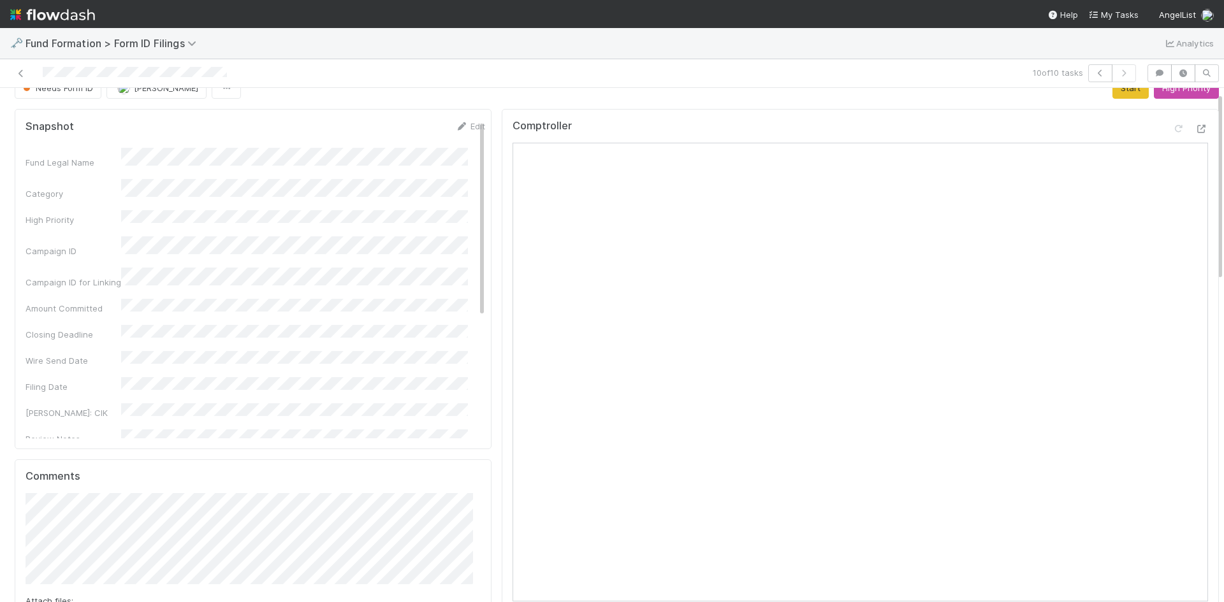
scroll to position [0, 0]
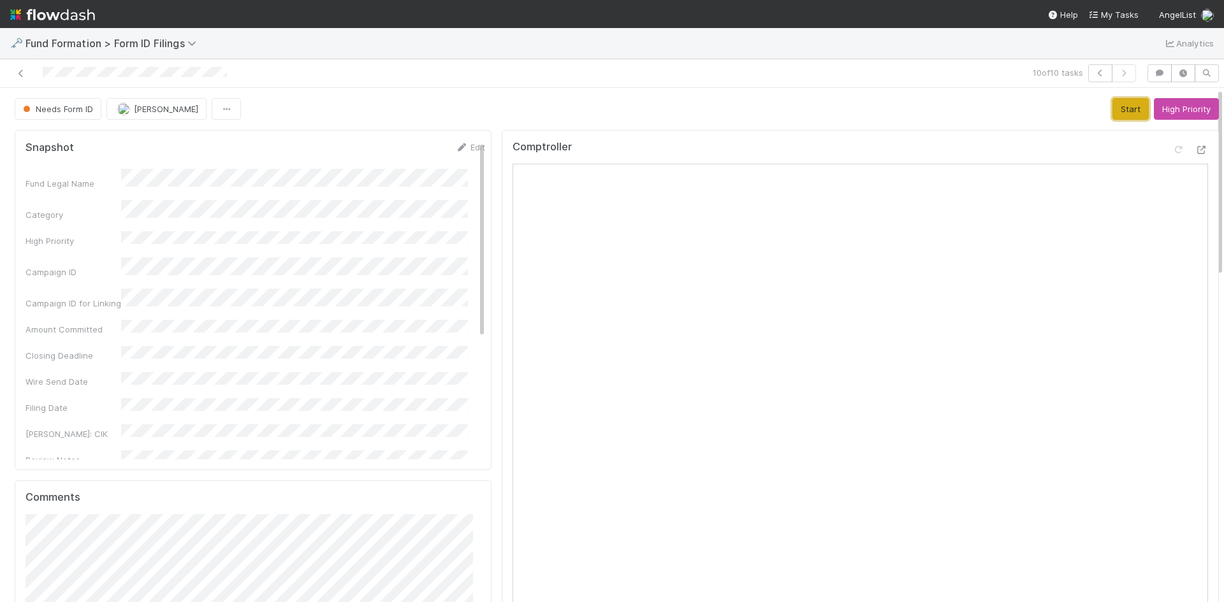
drag, startPoint x: 1098, startPoint y: 110, endPoint x: 1066, endPoint y: 126, distance: 36.5
click at [1112, 110] on button "Start" at bounding box center [1130, 109] width 36 height 22
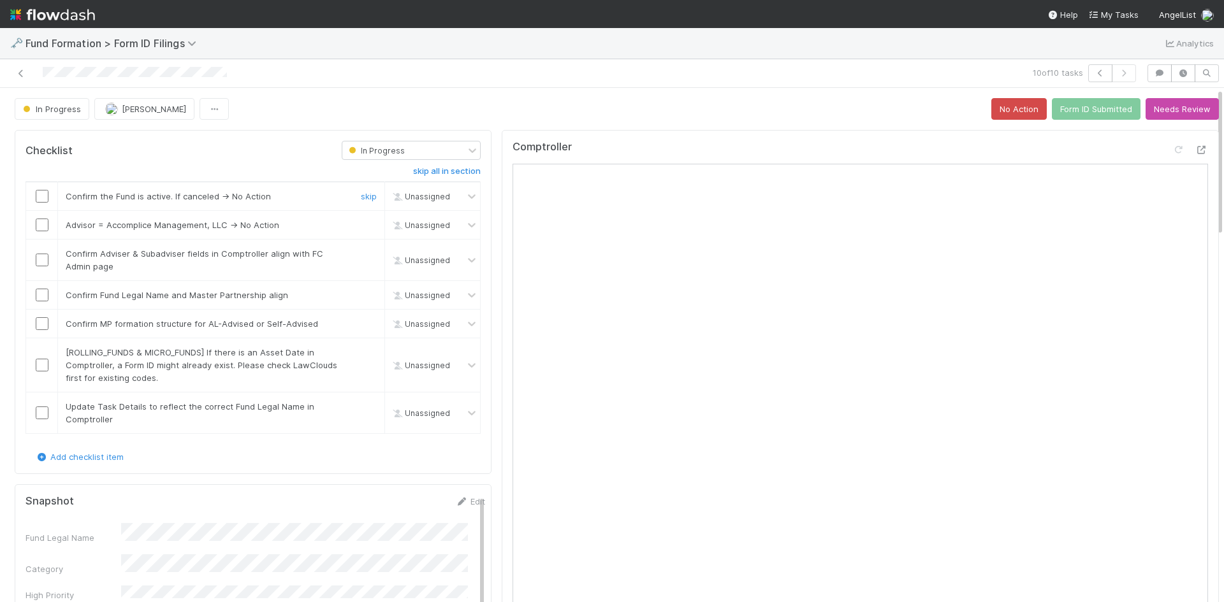
click at [45, 195] on input "checkbox" at bounding box center [42, 196] width 13 height 13
checkbox input "true"
click at [361, 227] on link "skip" at bounding box center [369, 225] width 16 height 10
click at [43, 260] on input "checkbox" at bounding box center [42, 260] width 13 height 13
drag, startPoint x: 43, startPoint y: 294, endPoint x: 42, endPoint y: 313, distance: 19.1
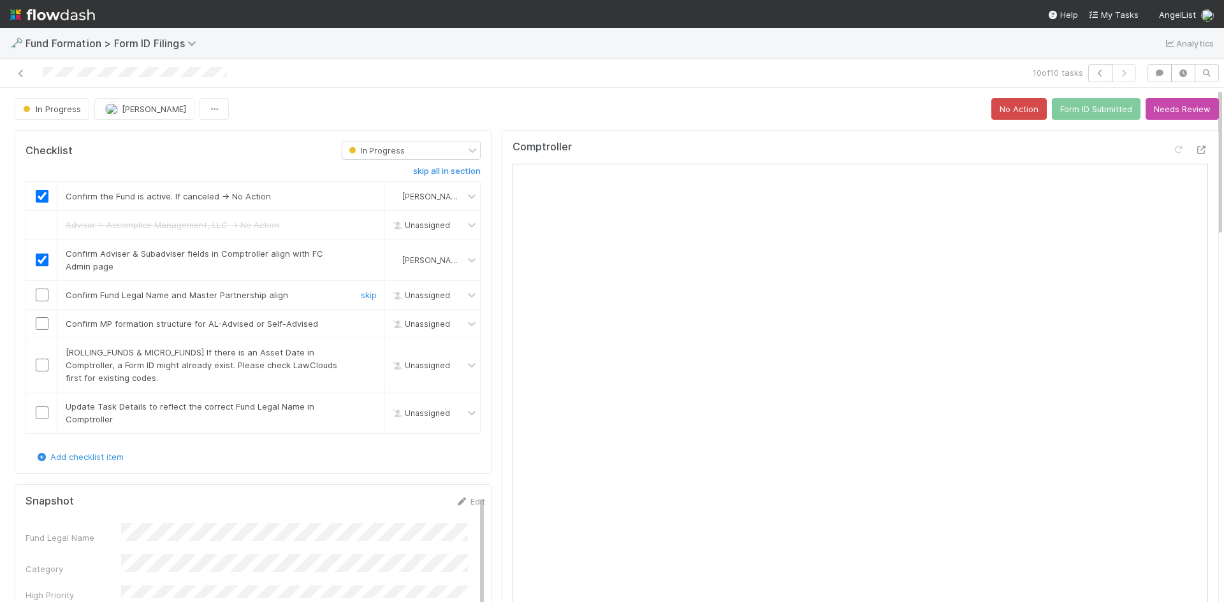
click at [43, 296] on input "checkbox" at bounding box center [42, 295] width 13 height 13
click at [43, 321] on input "checkbox" at bounding box center [42, 323] width 13 height 13
click at [361, 355] on link "skip" at bounding box center [369, 352] width 16 height 10
click at [42, 409] on input "checkbox" at bounding box center [42, 413] width 13 height 13
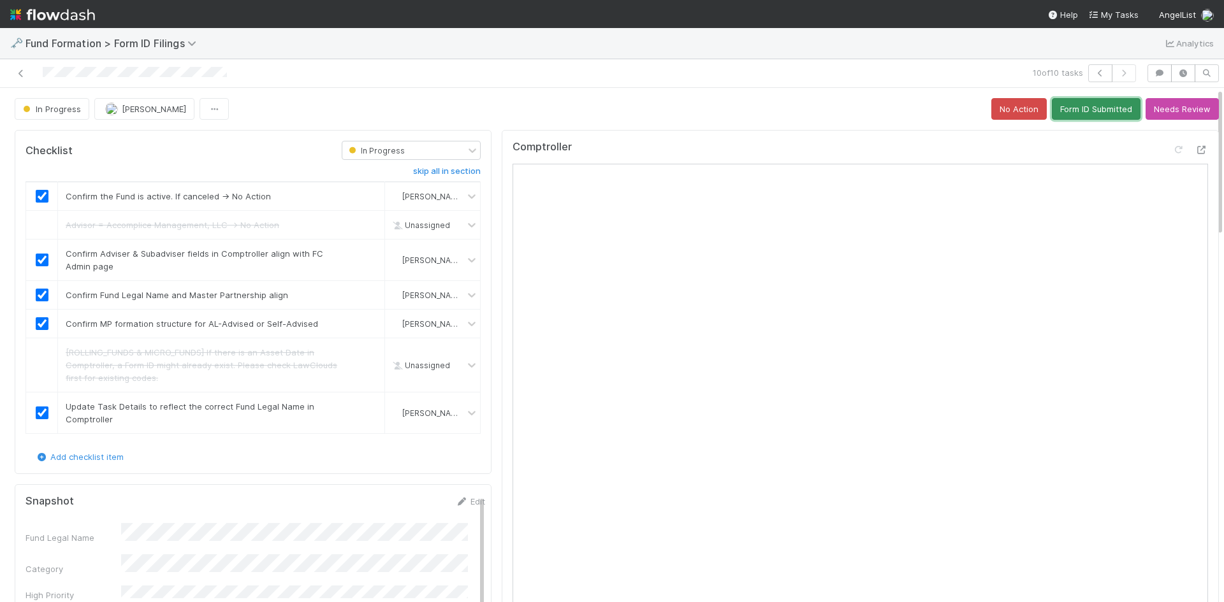
click at [1084, 110] on button "Form ID Submitted" at bounding box center [1096, 109] width 89 height 22
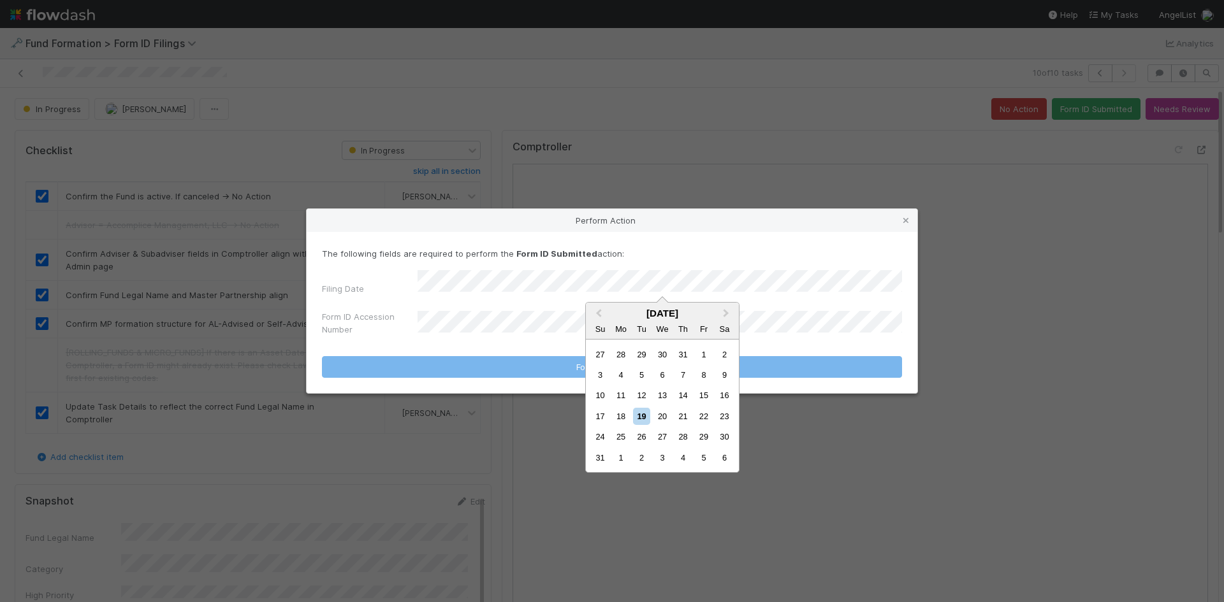
click at [618, 414] on div "18" at bounding box center [621, 416] width 17 height 17
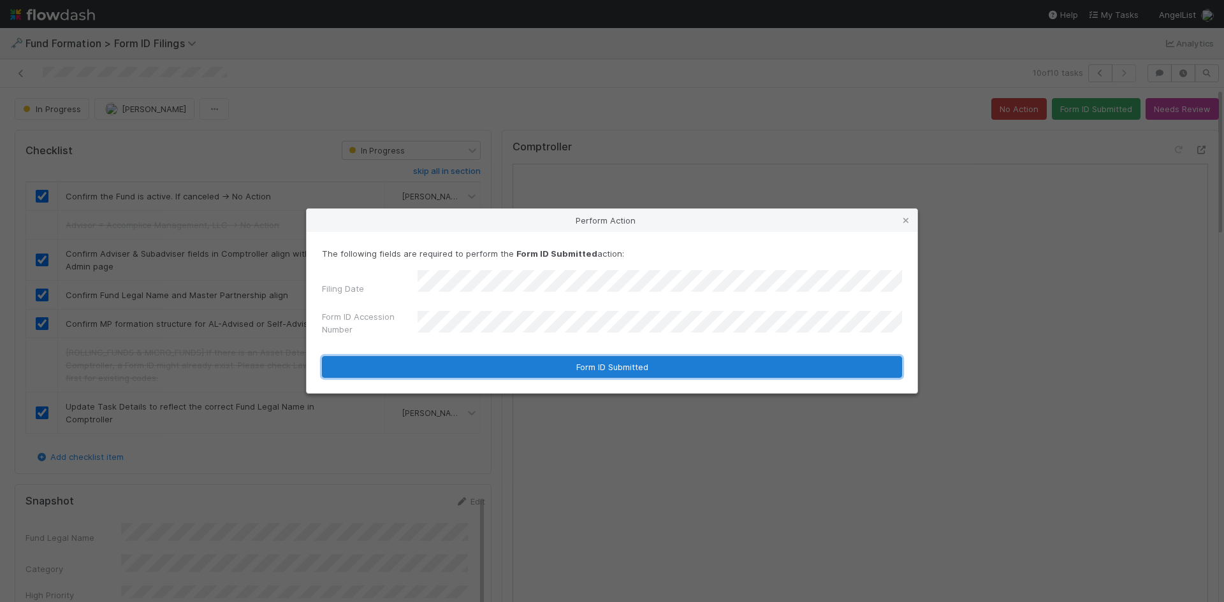
drag, startPoint x: 528, startPoint y: 356, endPoint x: 783, endPoint y: 354, distance: 255.0
click at [529, 356] on button "Form ID Submitted" at bounding box center [612, 367] width 580 height 22
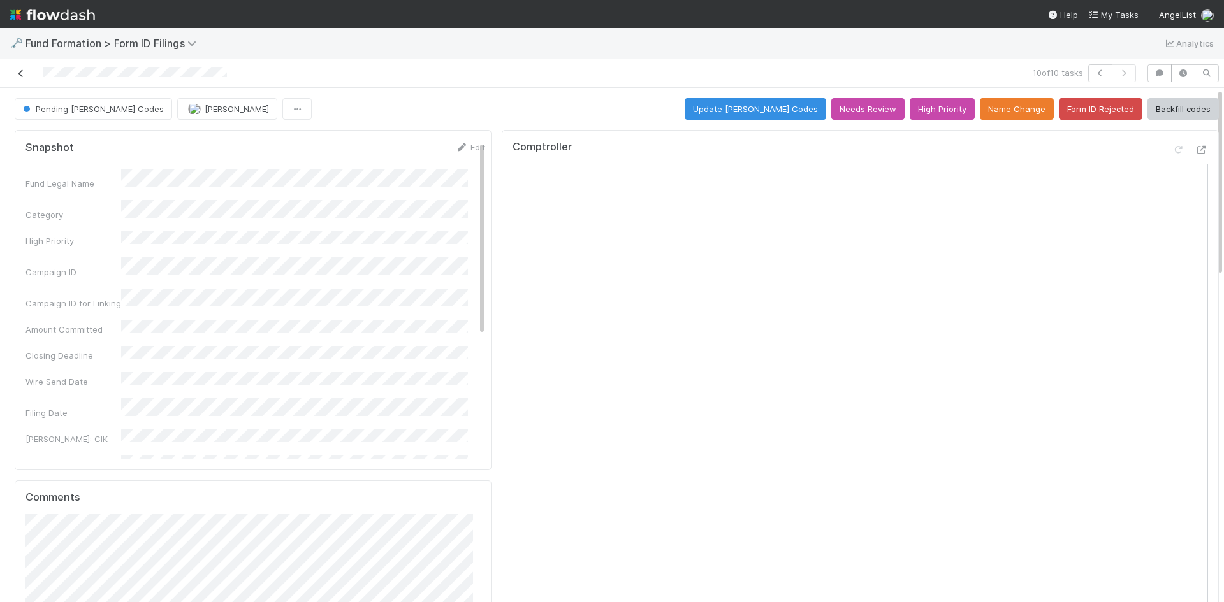
click at [20, 72] on icon at bounding box center [21, 73] width 13 height 8
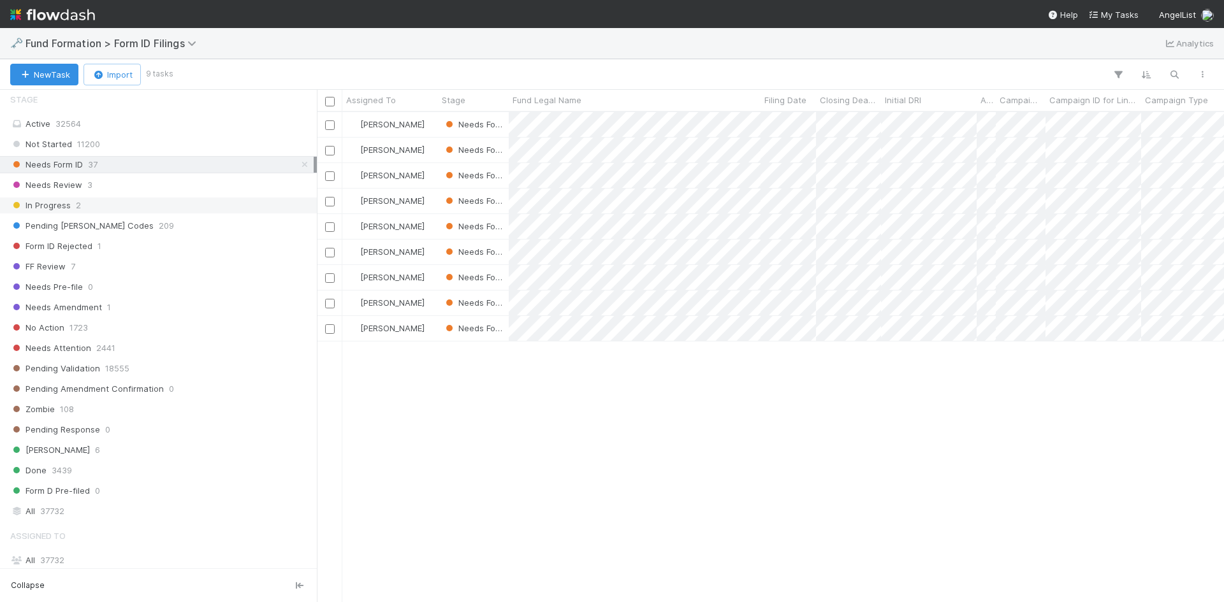
scroll to position [426, 0]
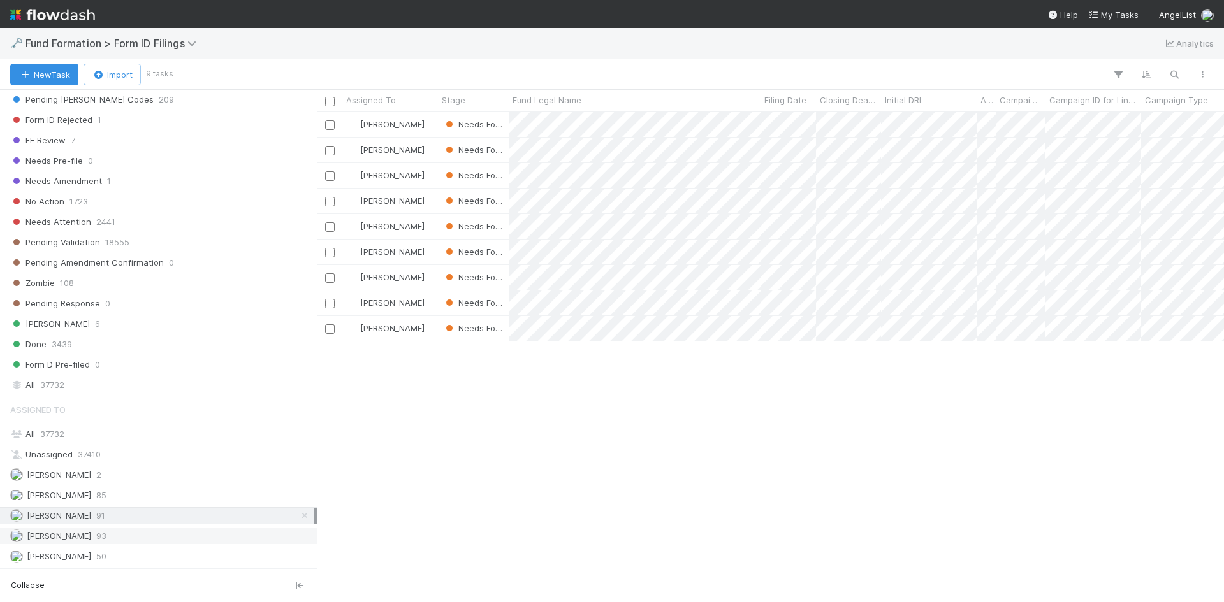
click at [135, 533] on div "Raven Jacinto 93" at bounding box center [161, 536] width 303 height 16
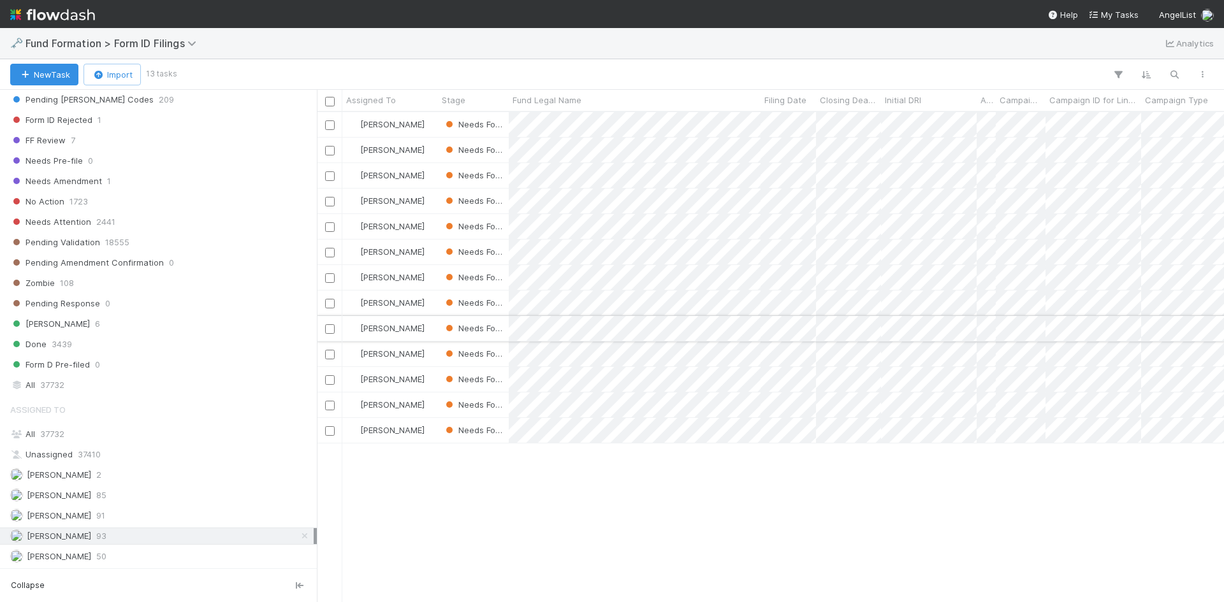
scroll to position [481, 898]
click at [96, 557] on span "50" at bounding box center [101, 557] width 10 height 16
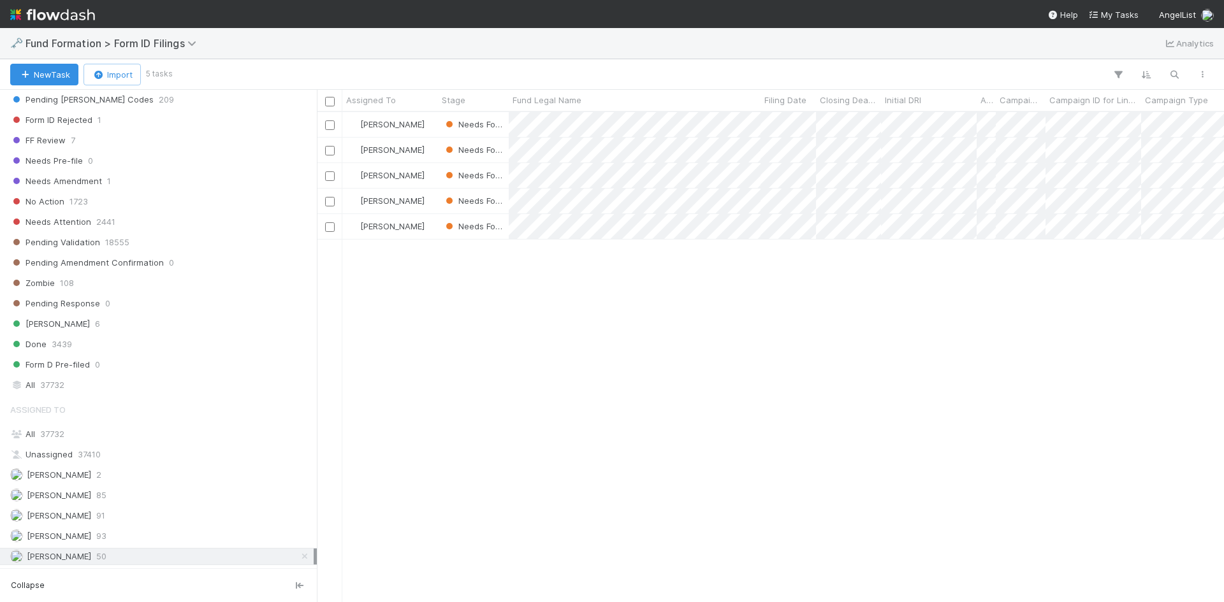
scroll to position [481, 898]
click at [133, 495] on div "Febbie Cervantes 85" at bounding box center [161, 496] width 303 height 16
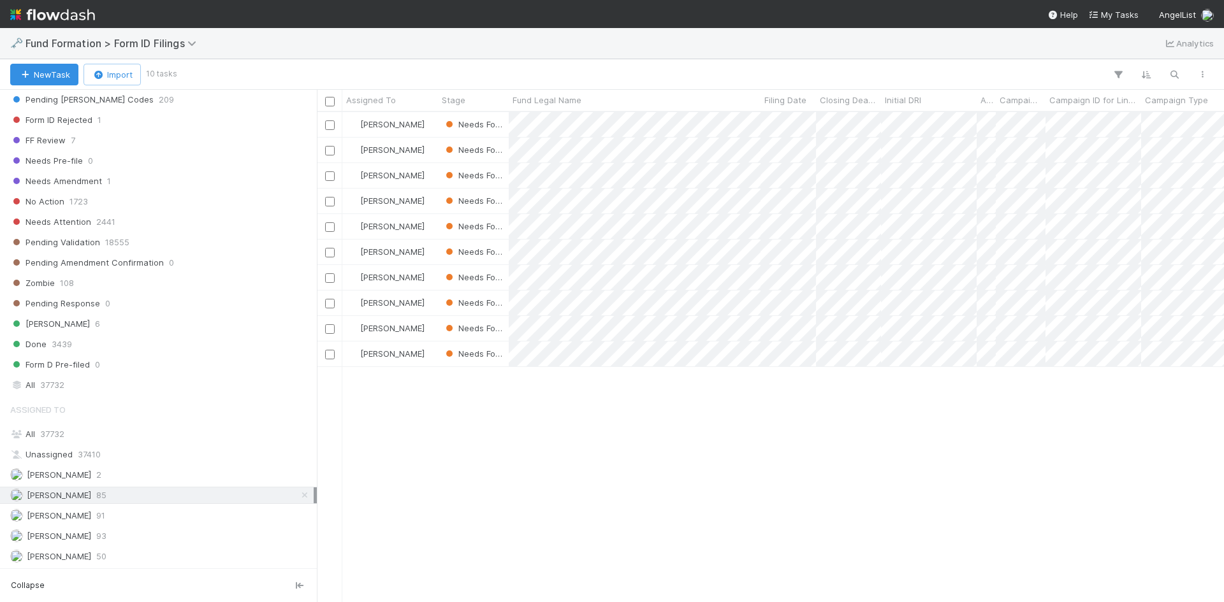
scroll to position [481, 898]
click at [124, 516] on div "Meg Castanare 91" at bounding box center [161, 516] width 303 height 16
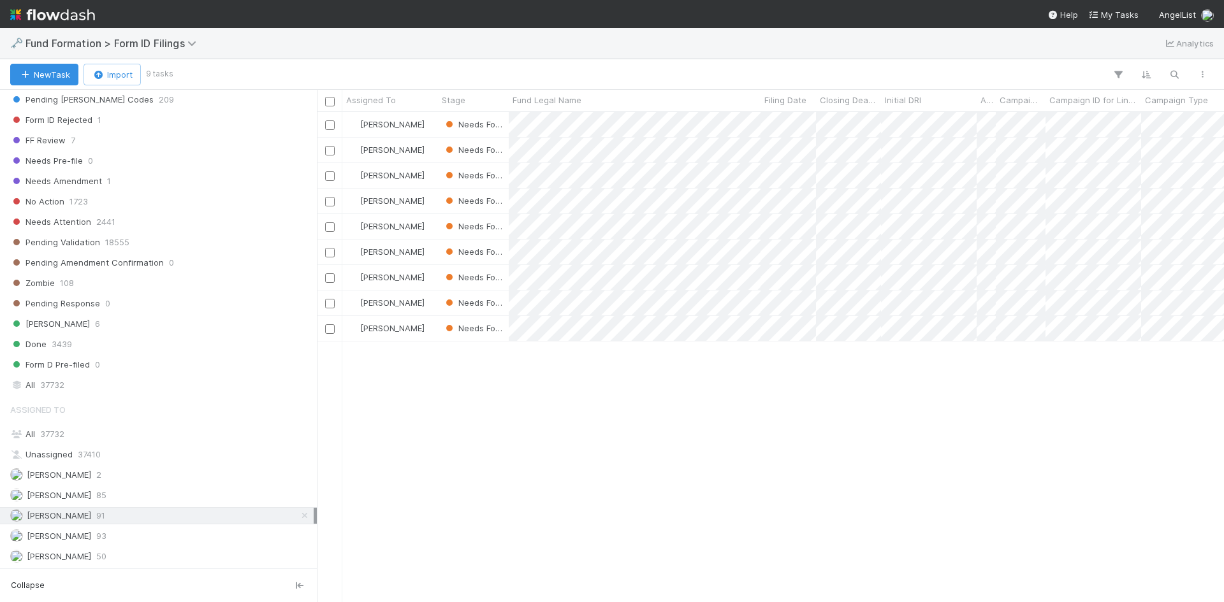
scroll to position [481, 898]
click at [140, 529] on div "Raven Jacinto 93" at bounding box center [161, 536] width 303 height 16
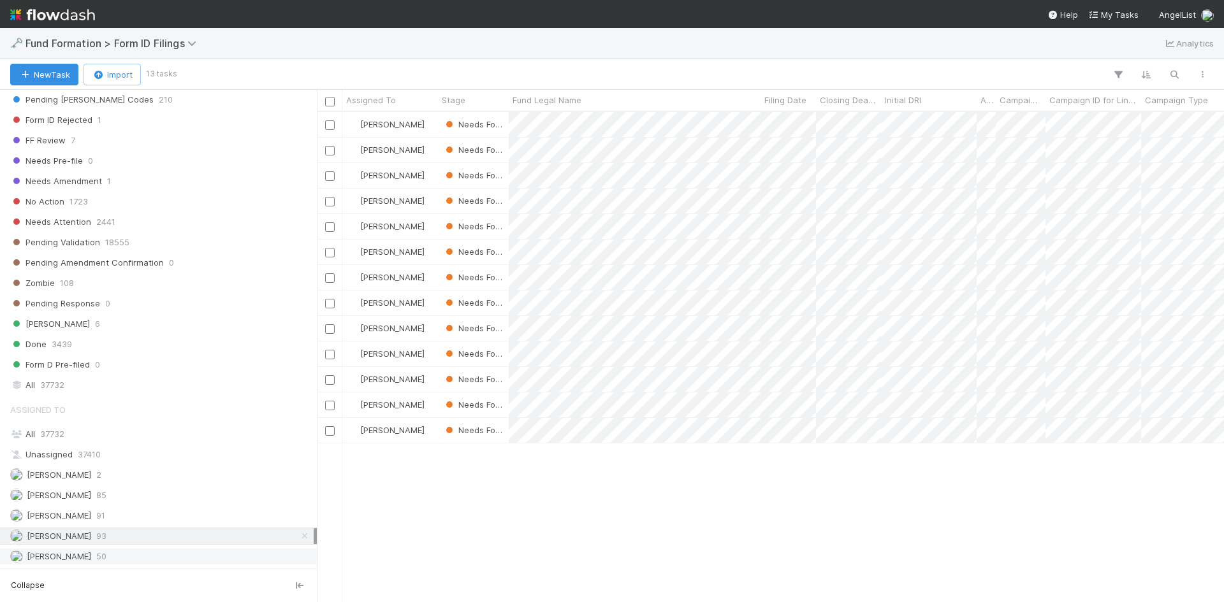
scroll to position [481, 898]
click at [147, 555] on div "Roselyn de Villa 50" at bounding box center [161, 557] width 303 height 16
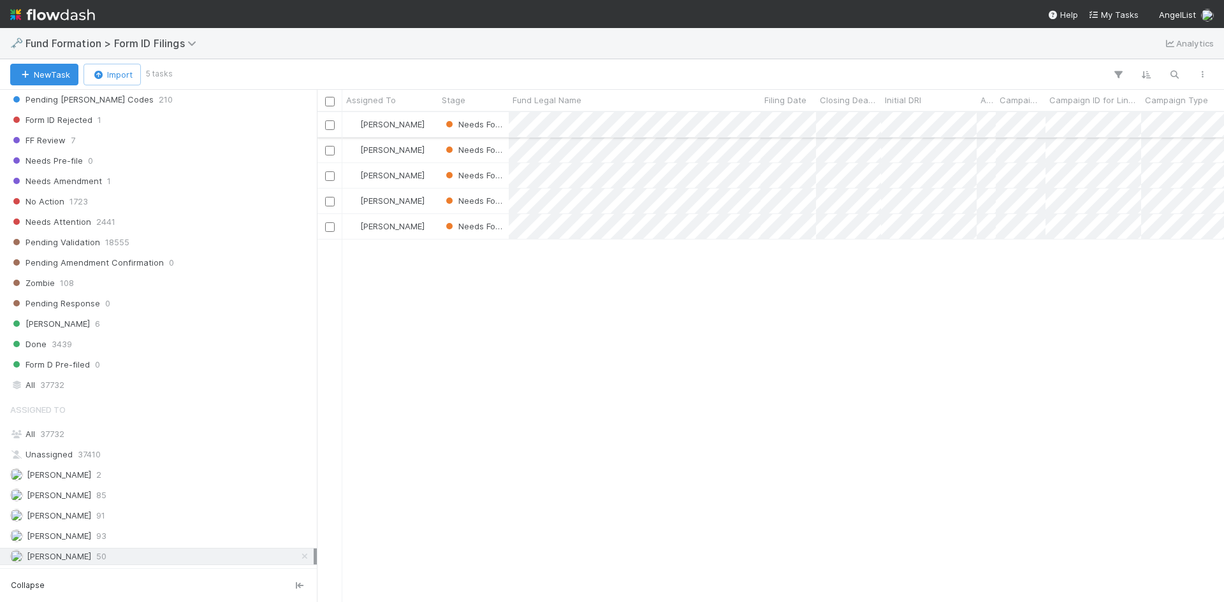
scroll to position [481, 898]
click at [187, 507] on div "Meg Castanare 91" at bounding box center [158, 515] width 317 height 17
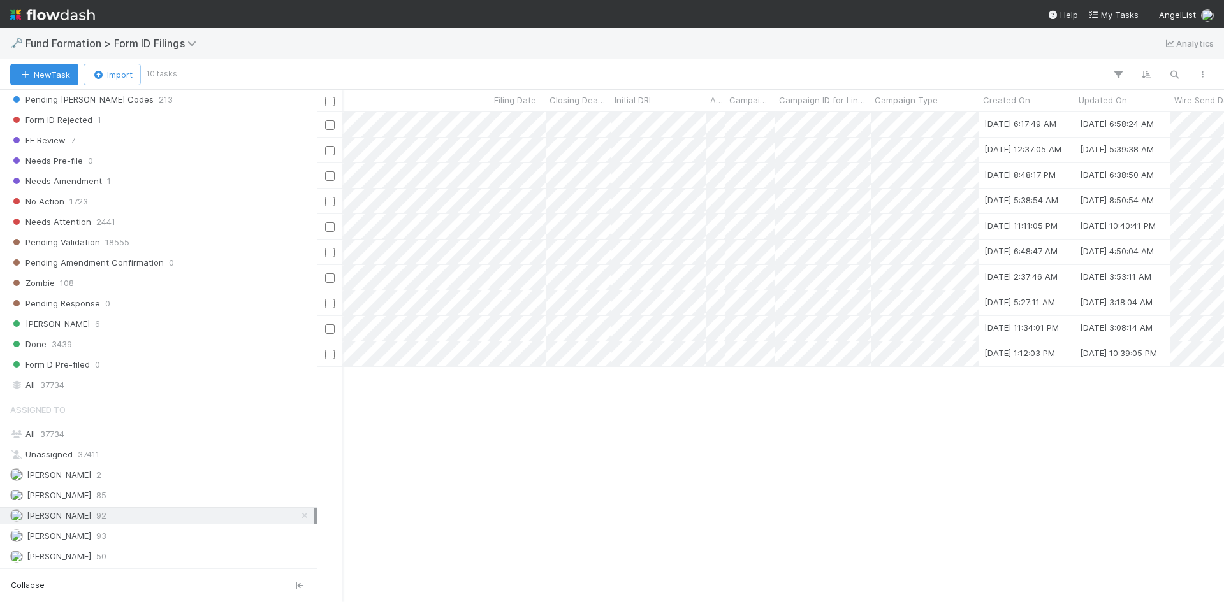
scroll to position [0, 275]
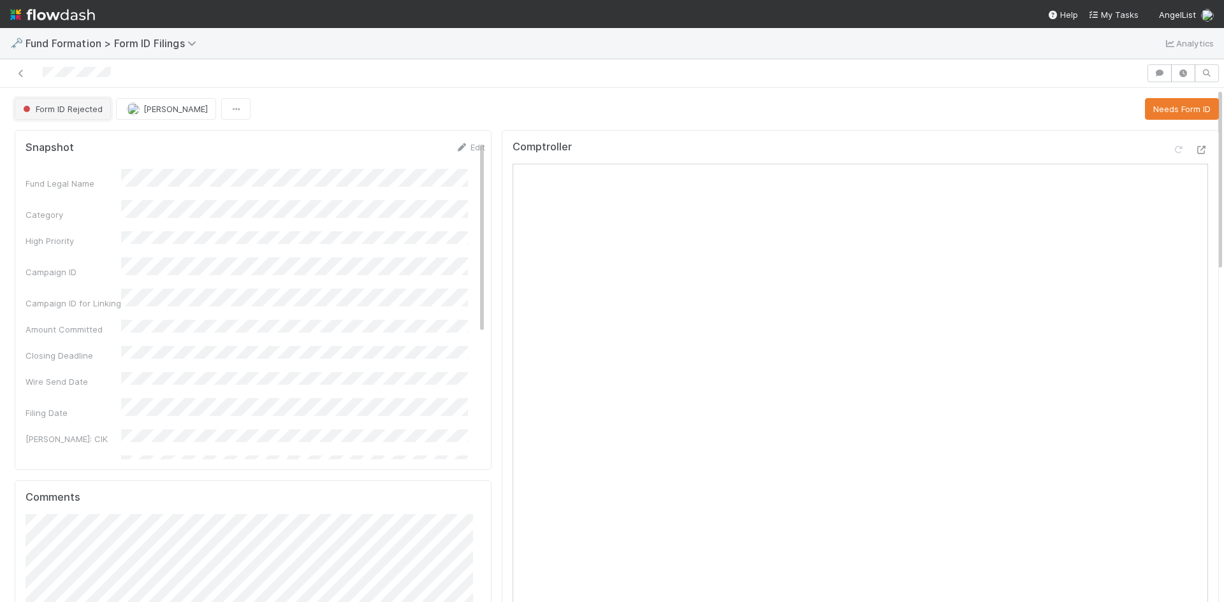
click at [89, 111] on span "Form ID Rejected" at bounding box center [61, 109] width 82 height 10
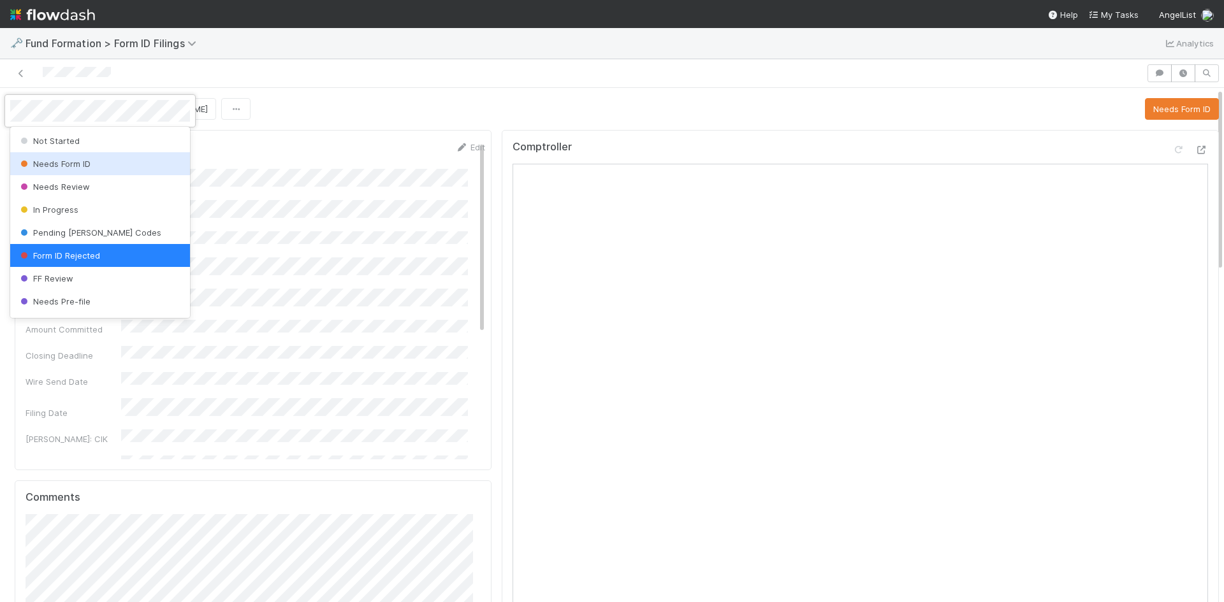
click at [91, 157] on div "Needs Form ID" at bounding box center [100, 163] width 180 height 23
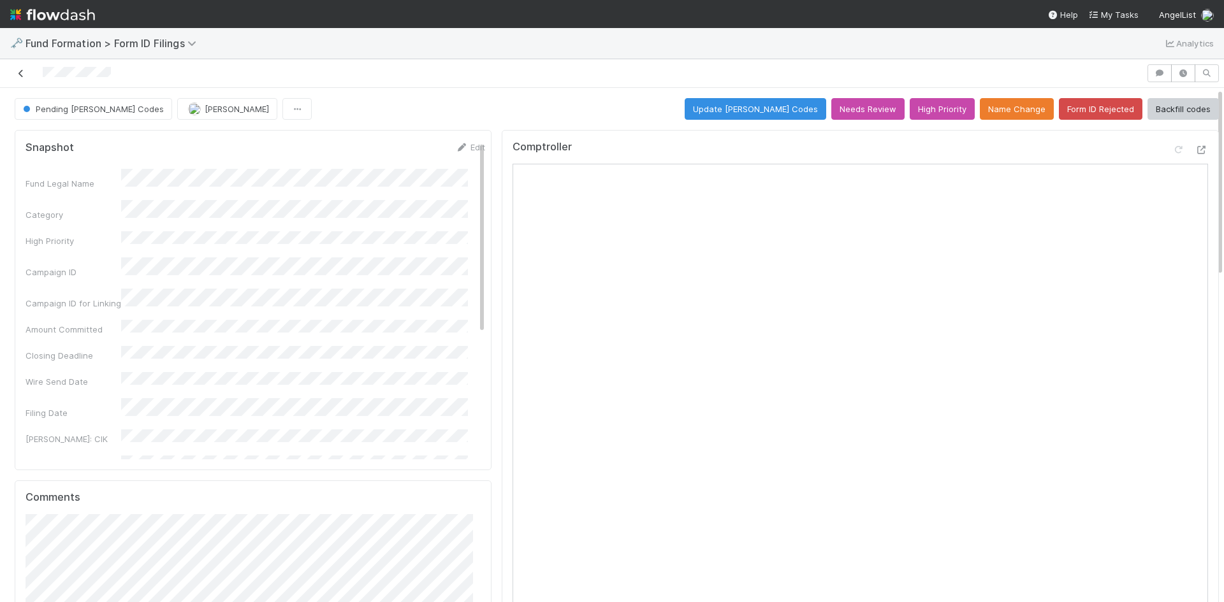
click at [17, 70] on icon at bounding box center [21, 73] width 13 height 8
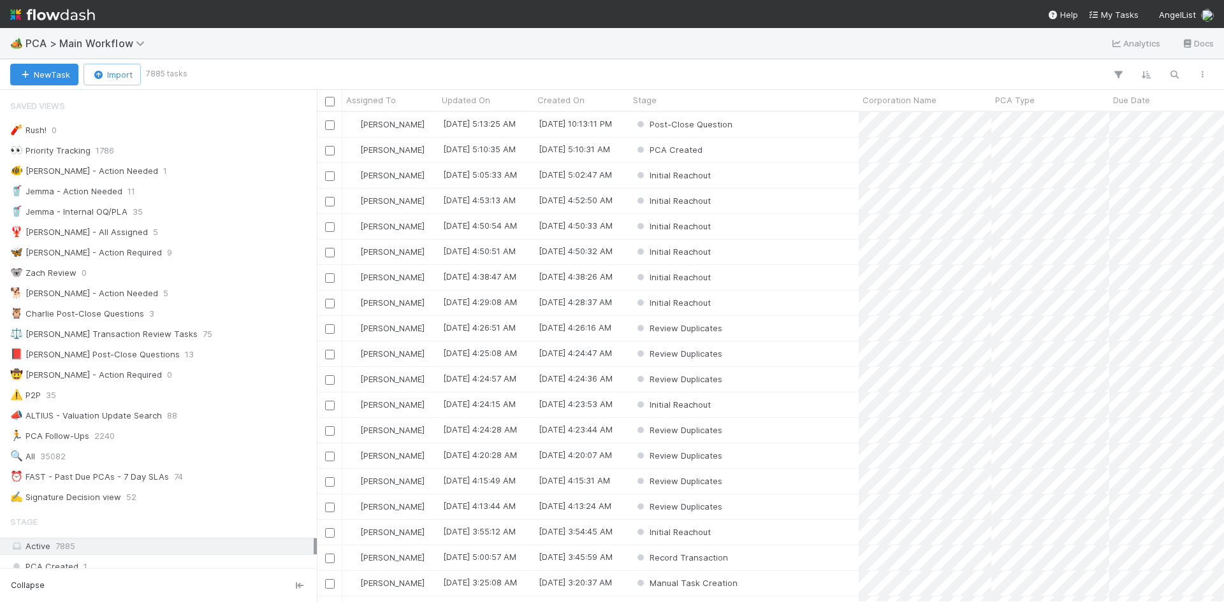
scroll to position [481, 898]
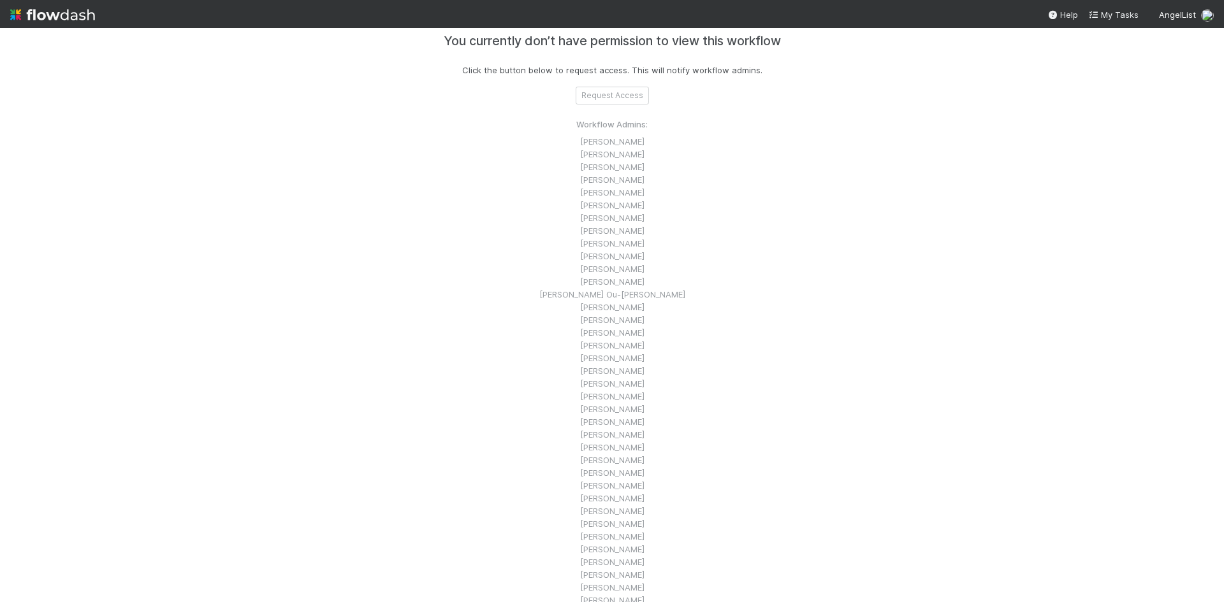
scroll to position [63, 0]
